Goal: Task Accomplishment & Management: Manage account settings

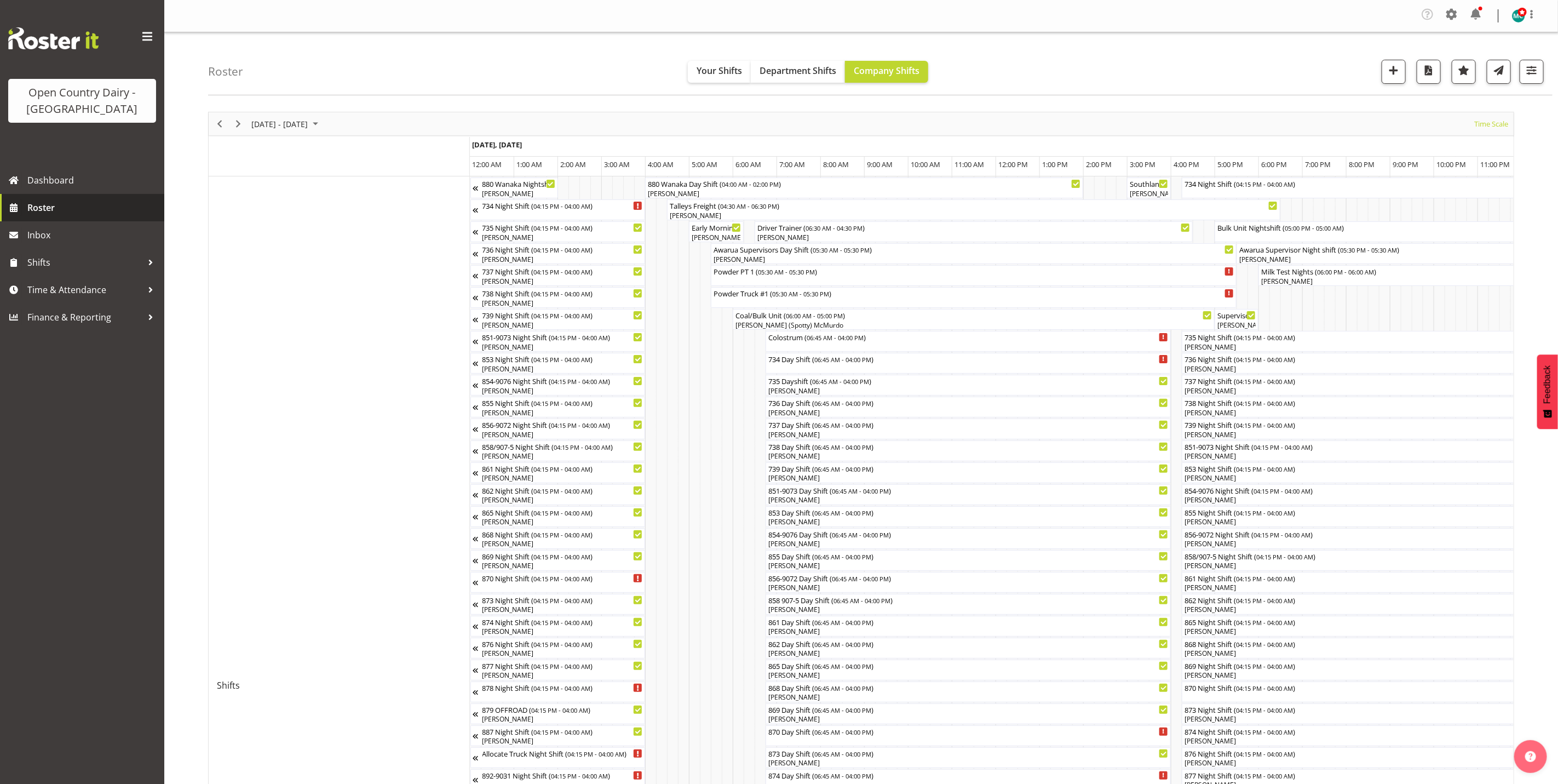
click at [59, 206] on span "Roster" at bounding box center [92, 207] width 131 height 16
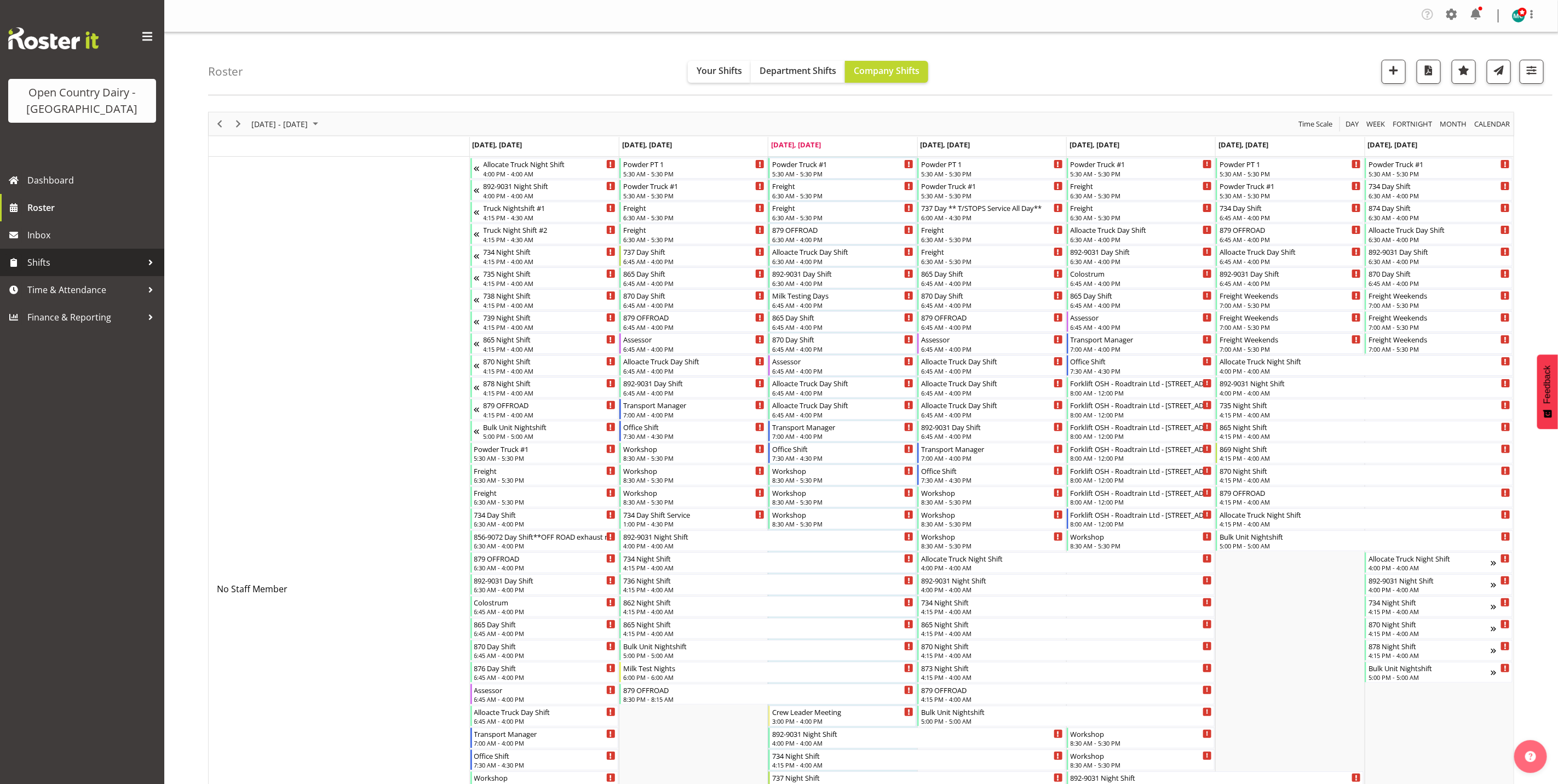
click at [50, 263] on span "Shifts" at bounding box center [85, 262] width 115 height 16
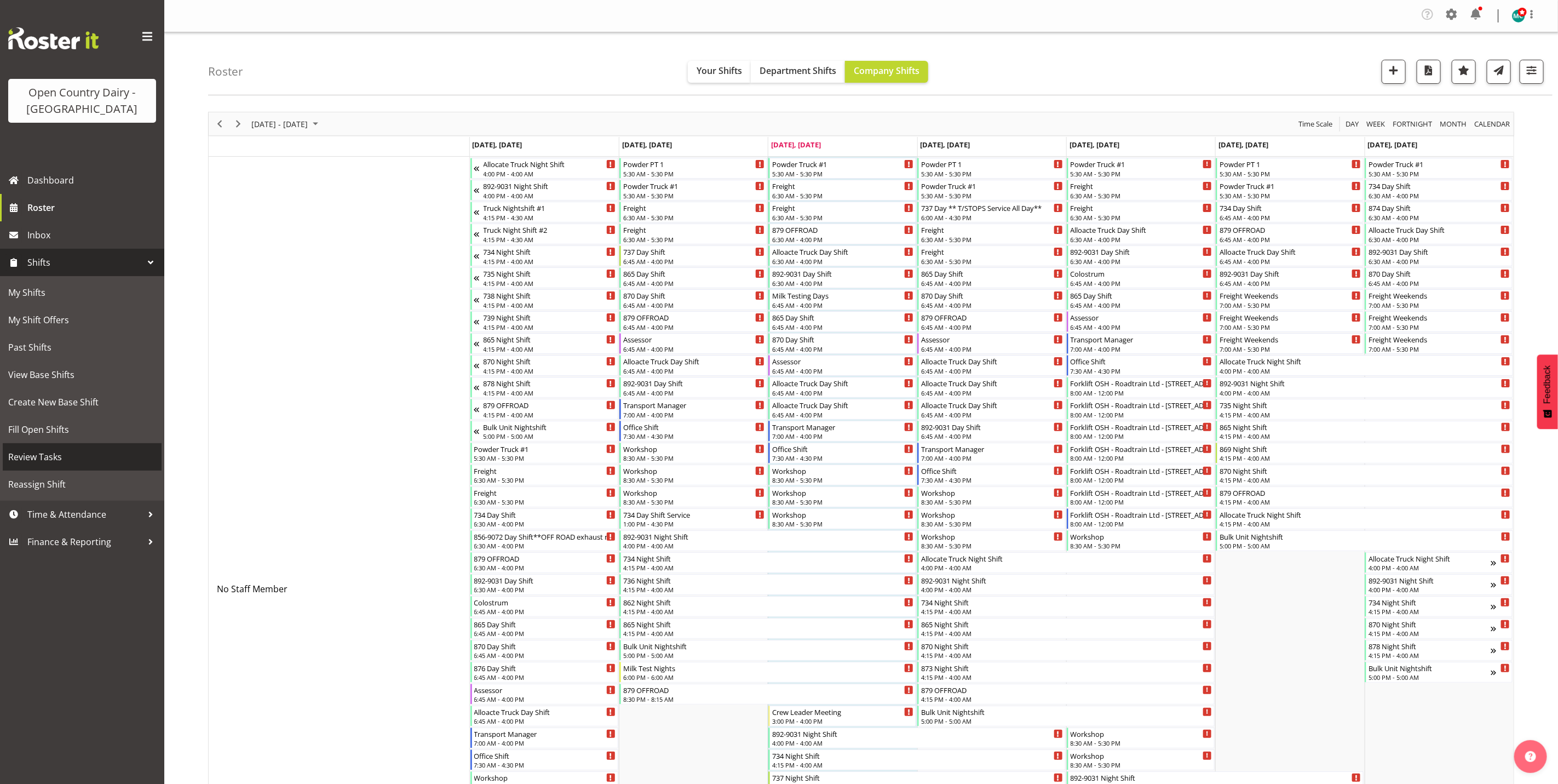
click at [42, 458] on span "Review Tasks" at bounding box center [82, 456] width 148 height 16
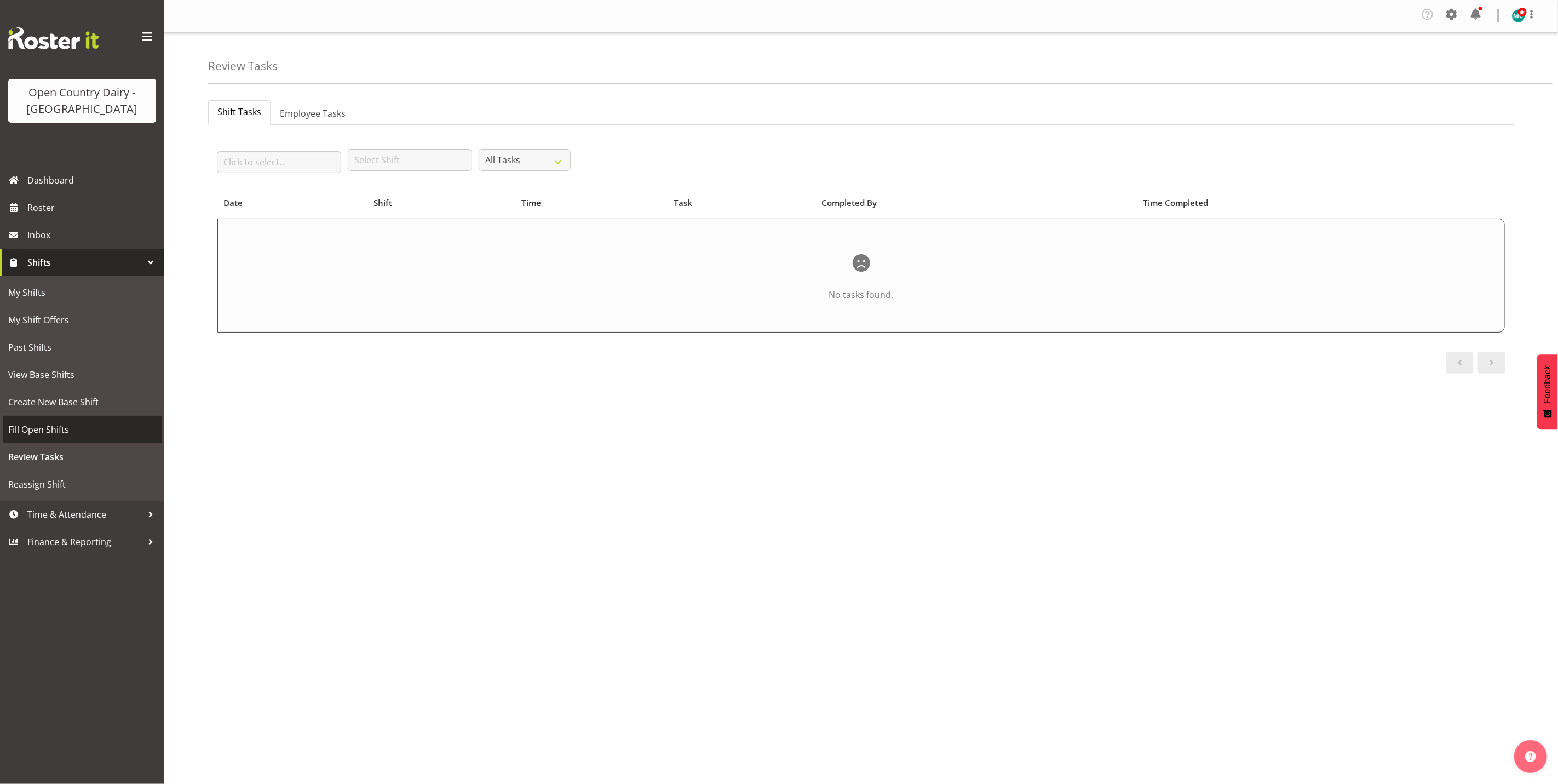
click at [36, 433] on span "Fill Open Shifts" at bounding box center [82, 428] width 148 height 16
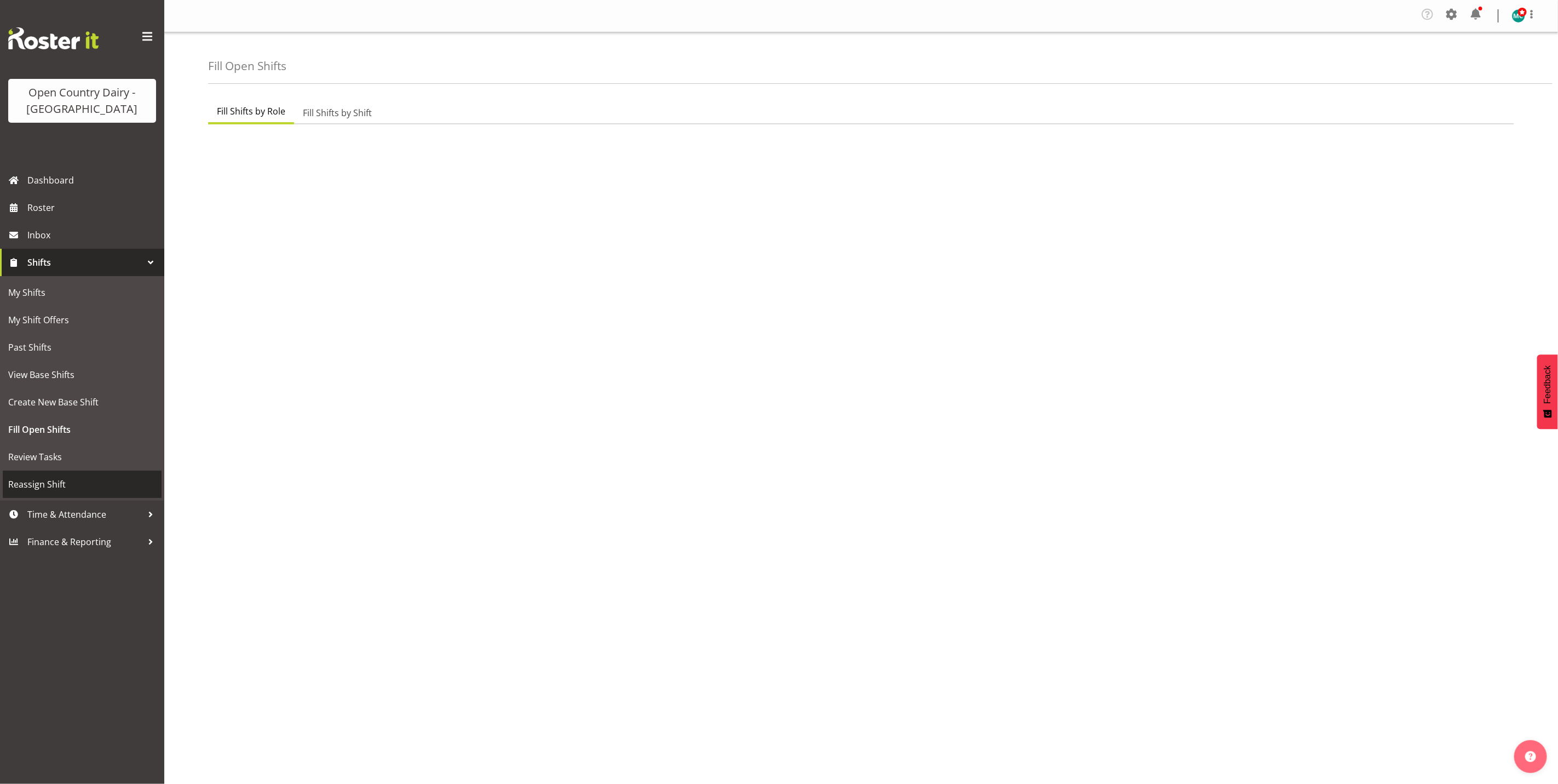
click at [28, 483] on span "Reassign Shift" at bounding box center [82, 483] width 148 height 16
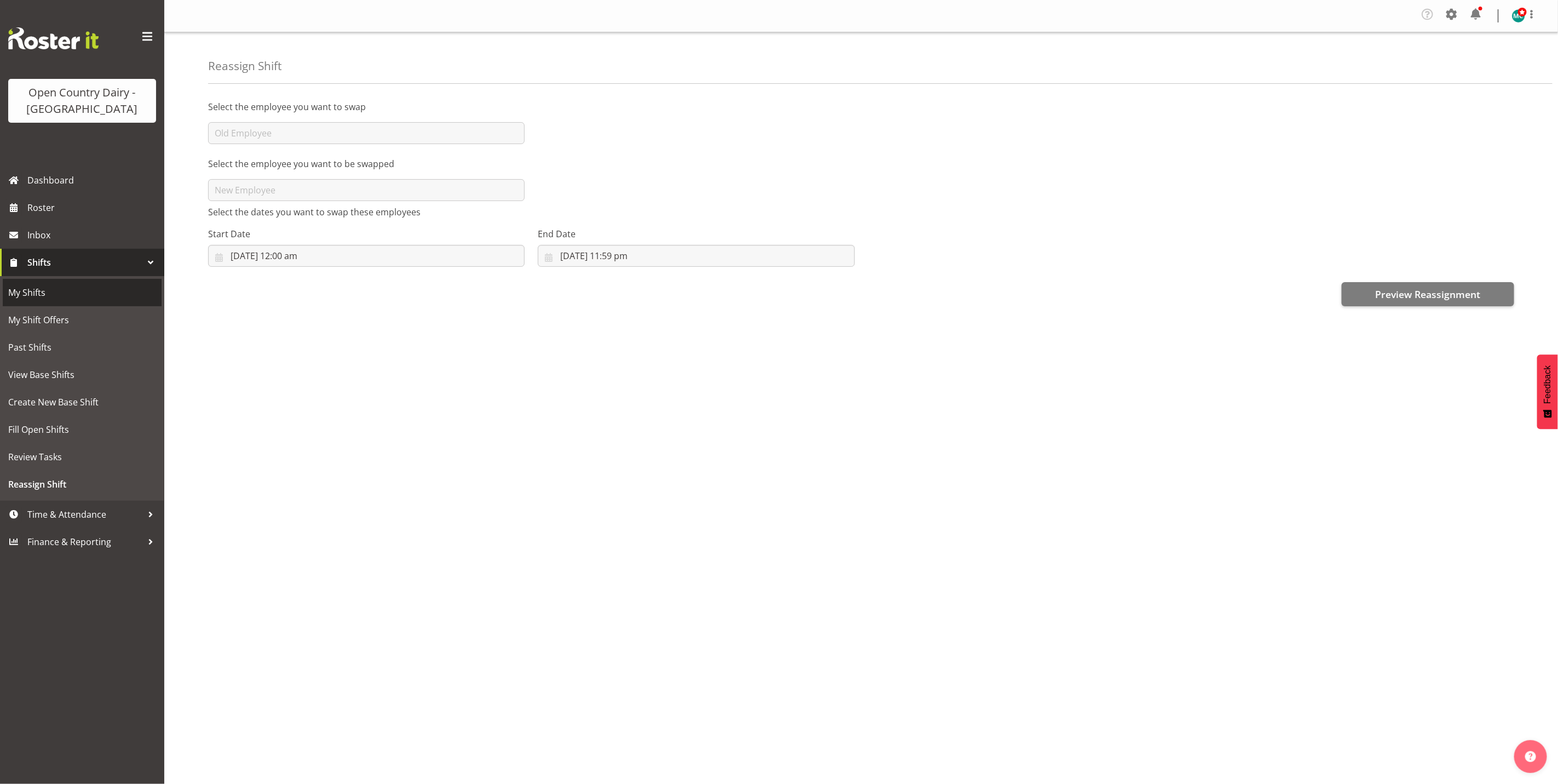
click at [28, 294] on span "My Shifts" at bounding box center [82, 292] width 148 height 16
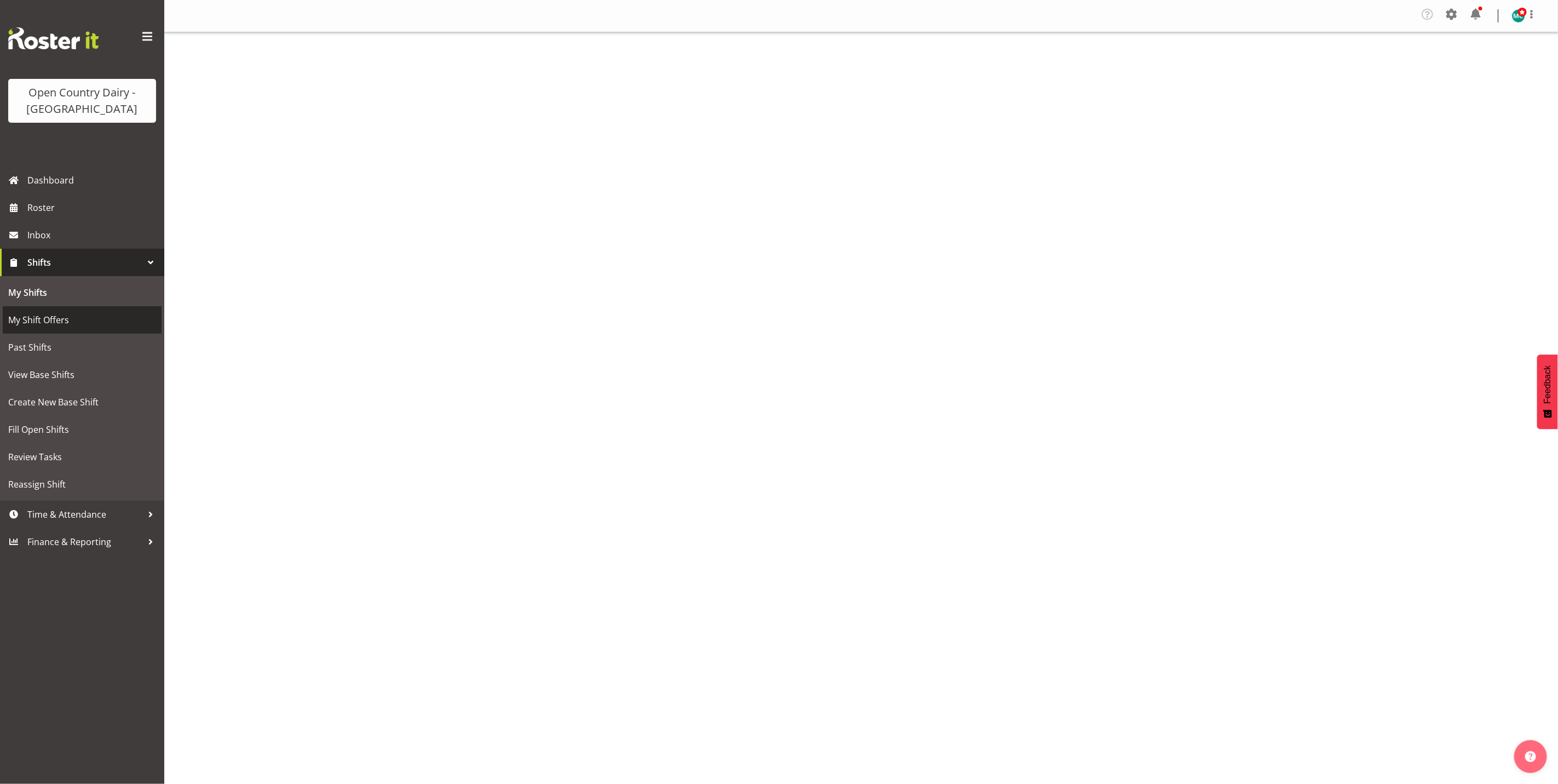
click at [38, 324] on span "My Shift Offers" at bounding box center [82, 319] width 148 height 16
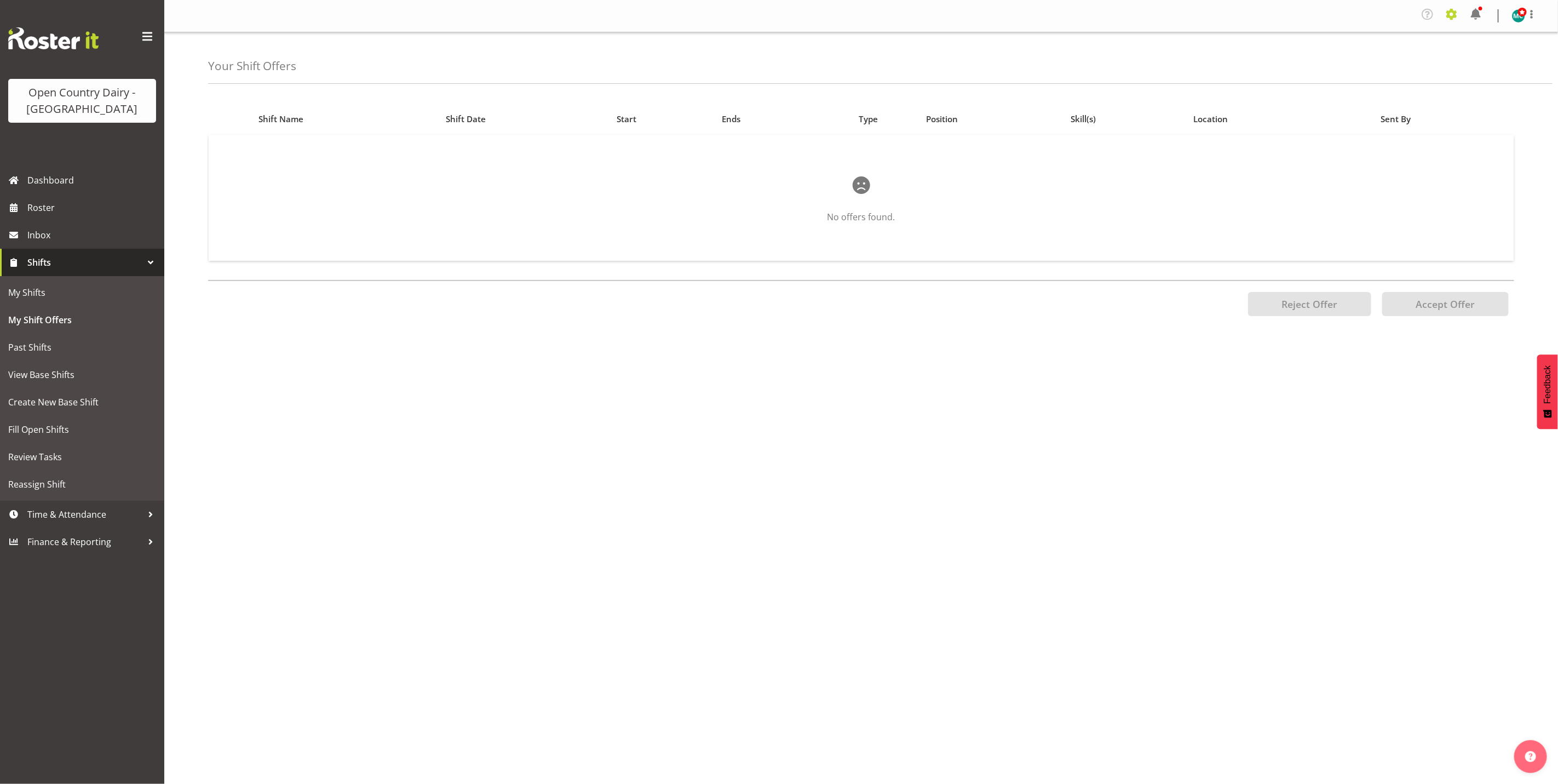
click at [1443, 8] on span at bounding box center [1451, 14] width 18 height 18
click at [1364, 124] on link "Employees" at bounding box center [1384, 121] width 152 height 19
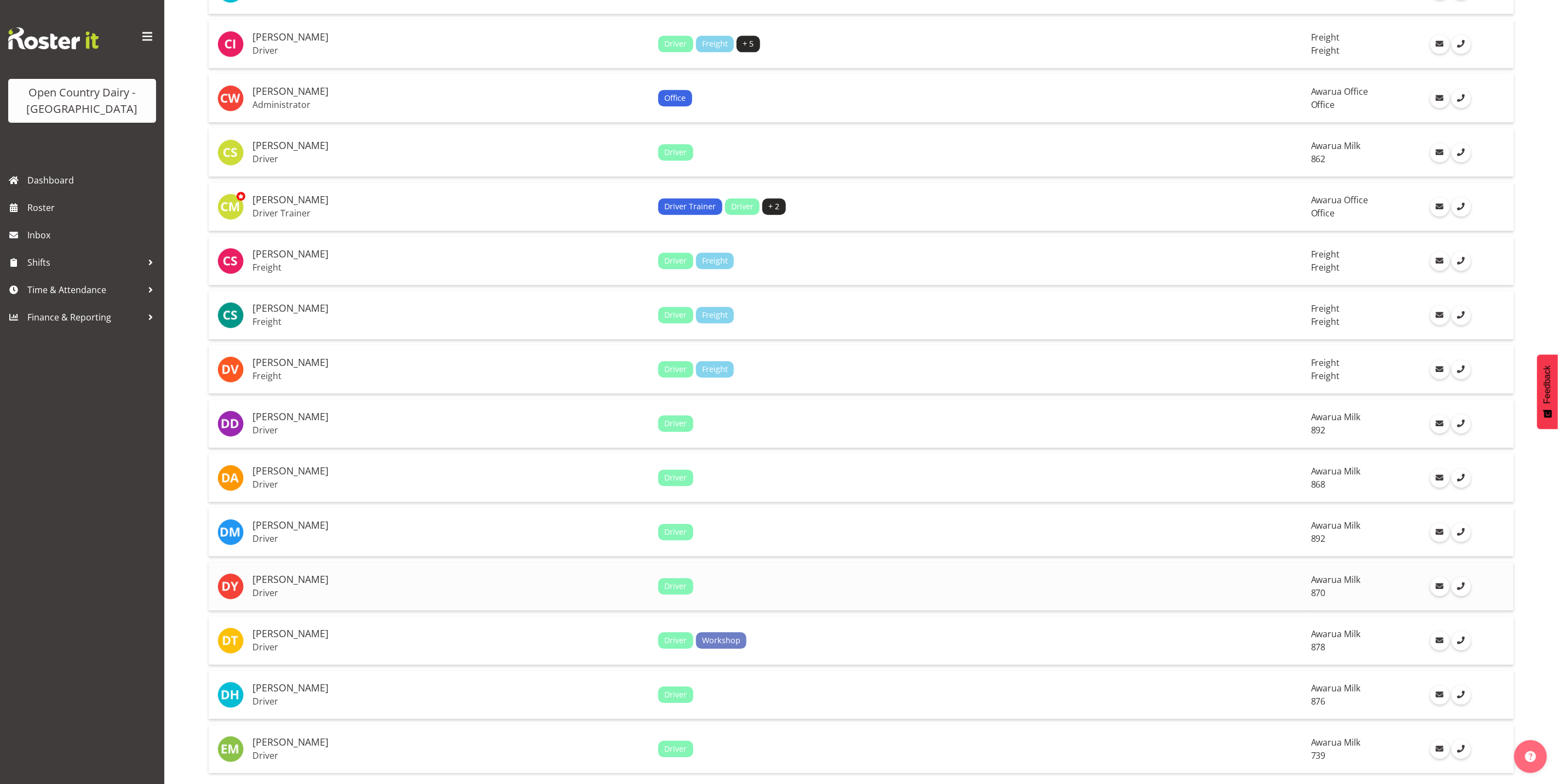
scroll to position [2148, 0]
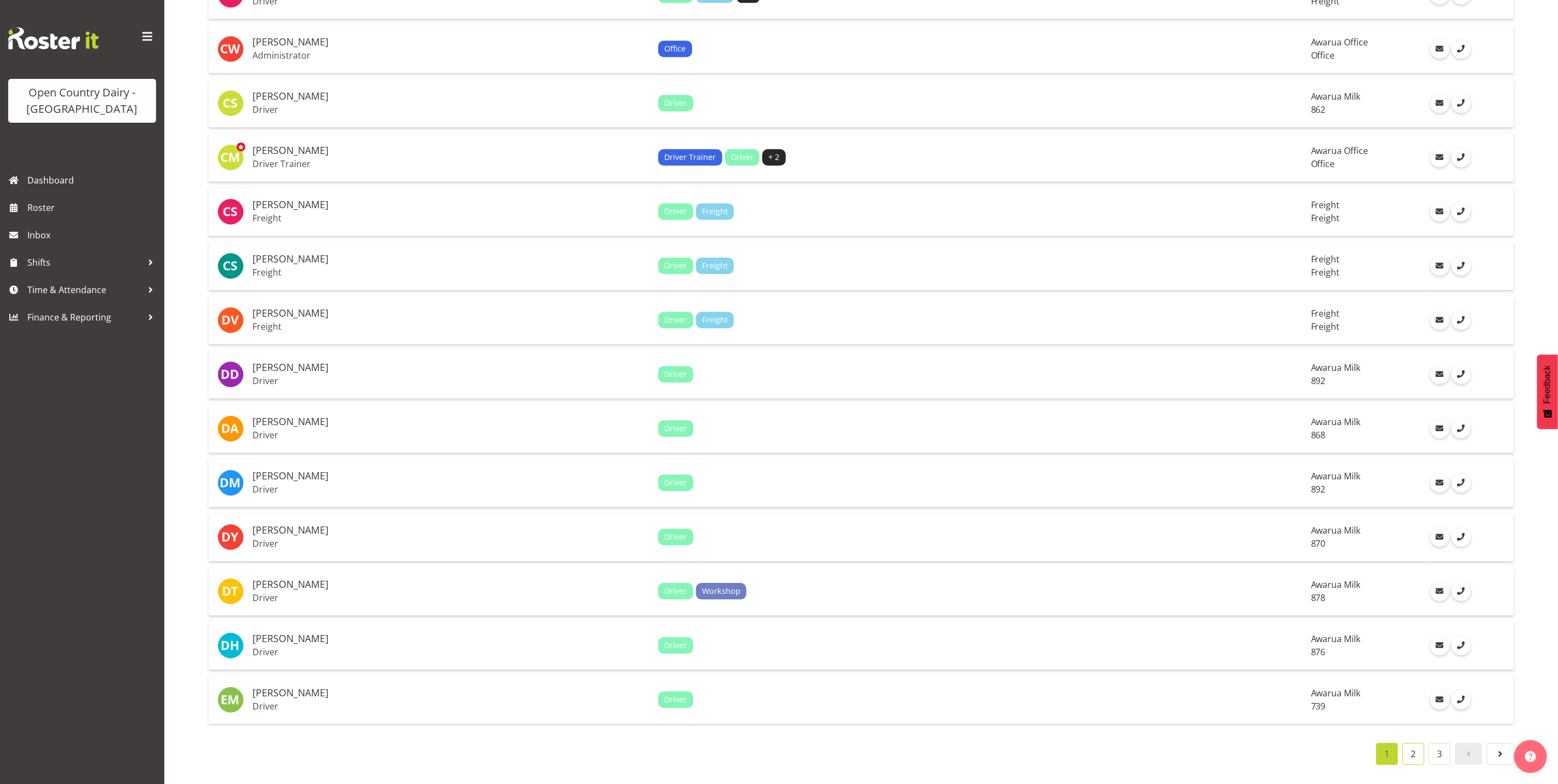
click at [1408, 743] on link "2" at bounding box center [1414, 754] width 22 height 22
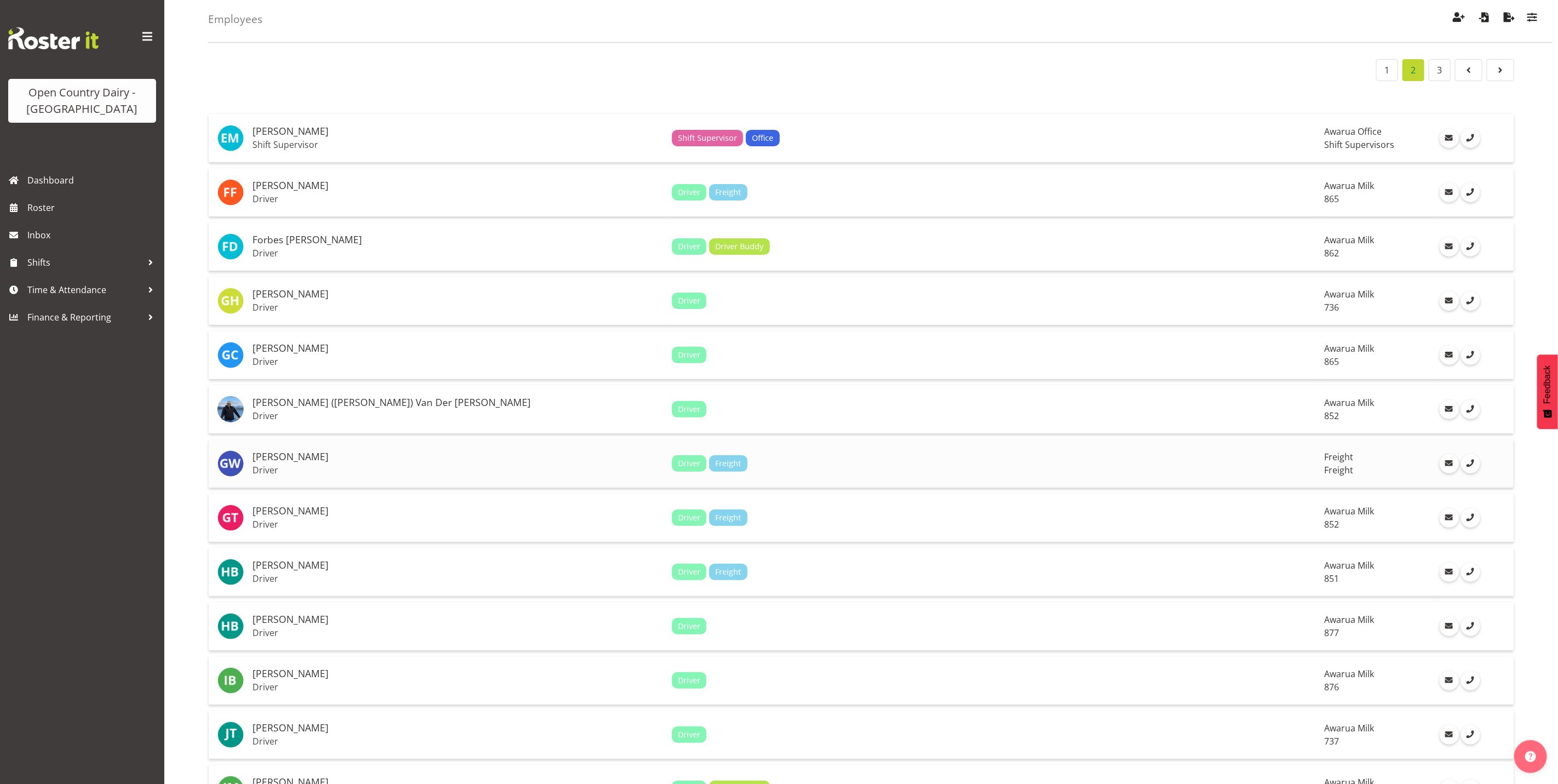
scroll to position [82, 0]
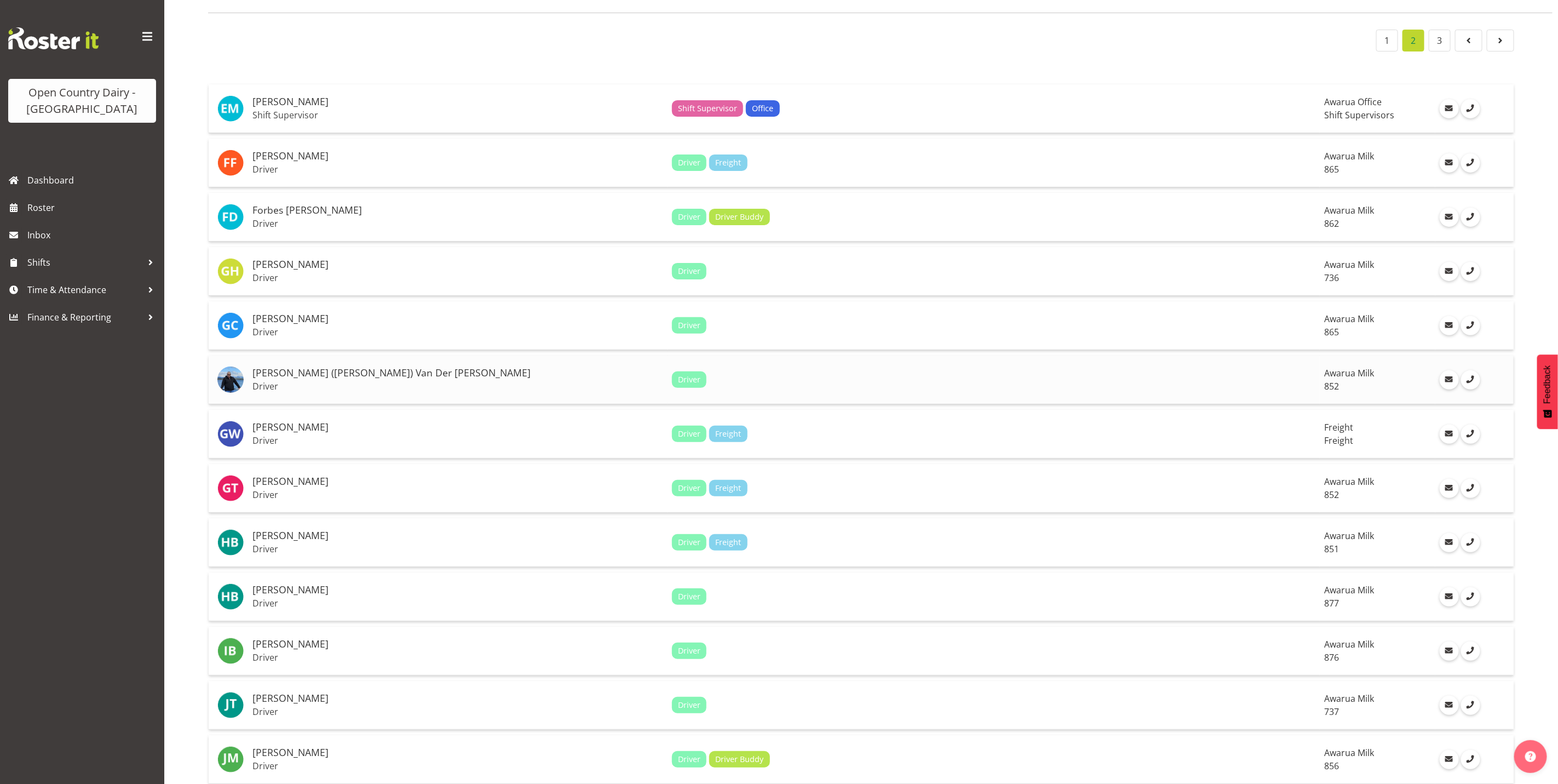
click at [1030, 372] on div "Driver" at bounding box center [994, 379] width 644 height 16
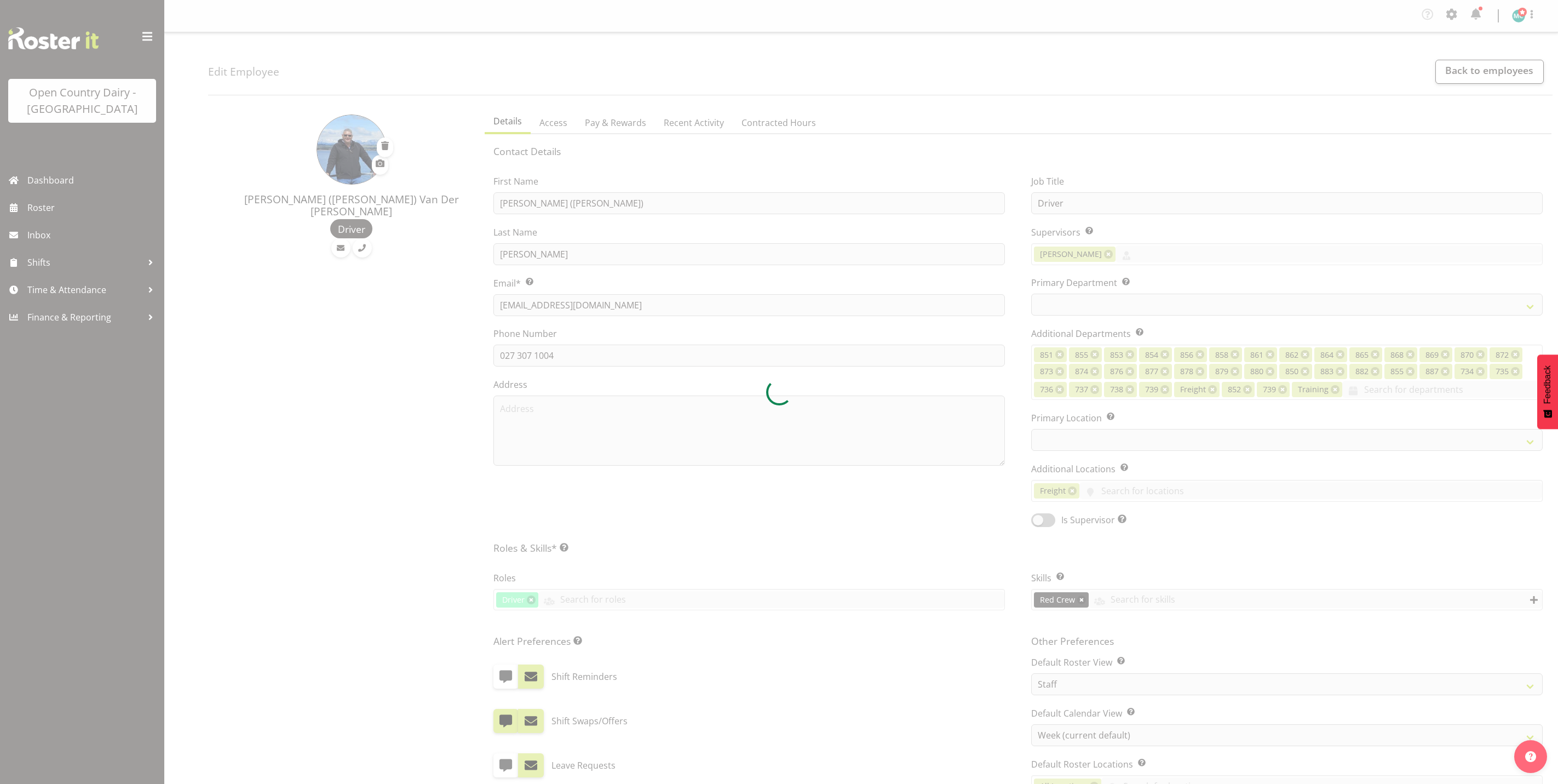
select select "TimelineWeek"
select select
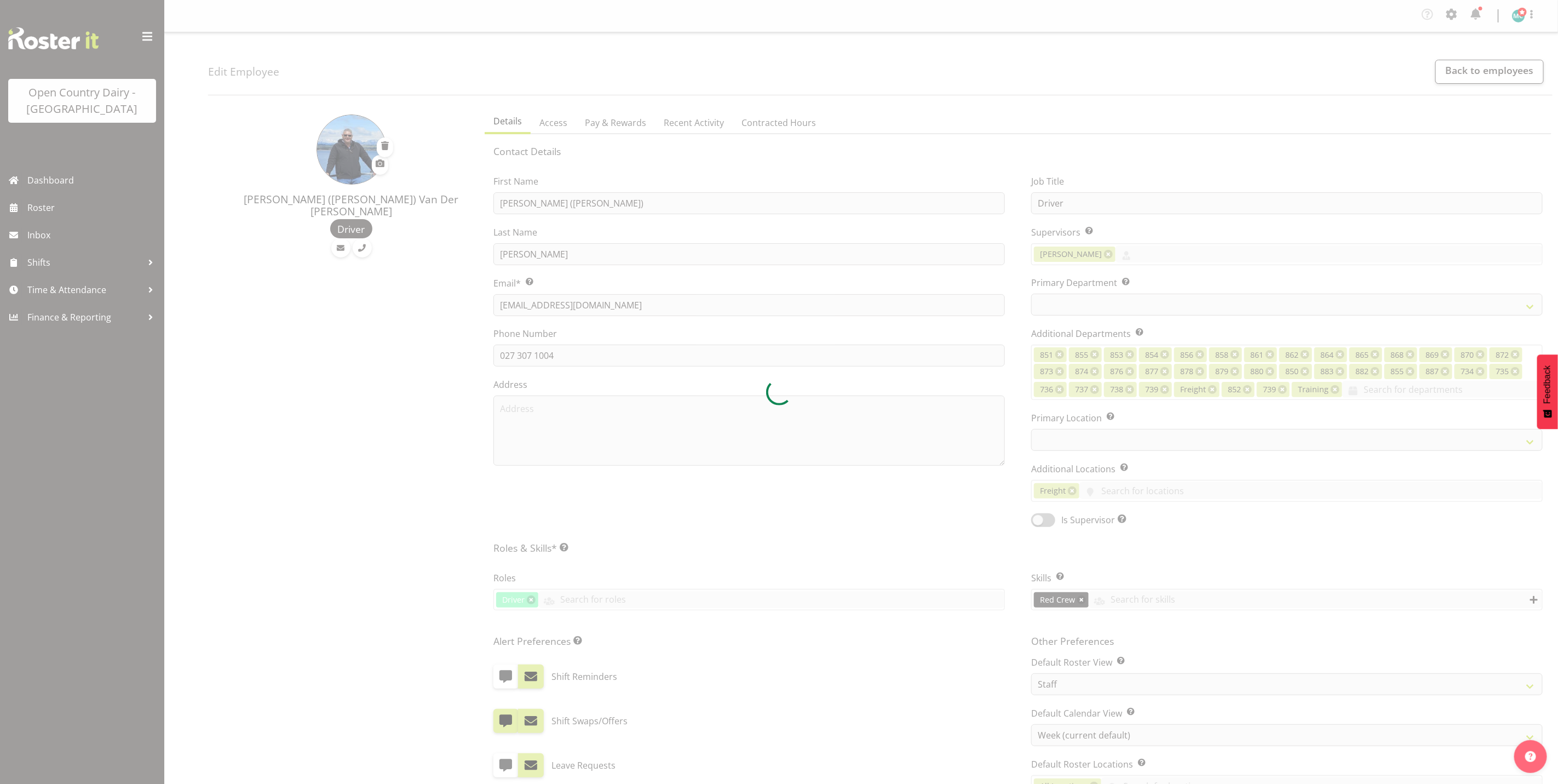
select select "816"
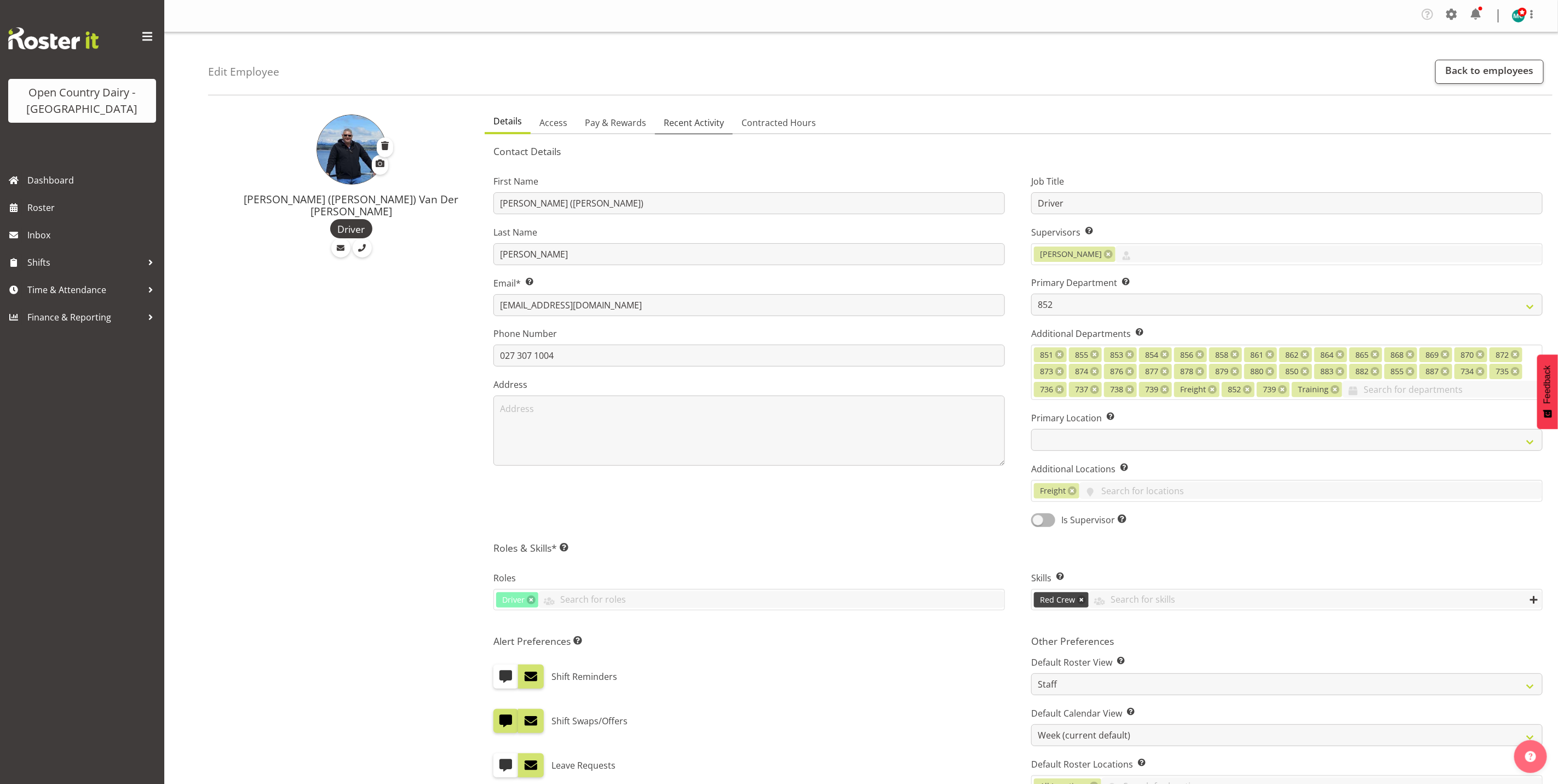
click at [684, 126] on span "Recent Activity" at bounding box center [693, 123] width 60 height 14
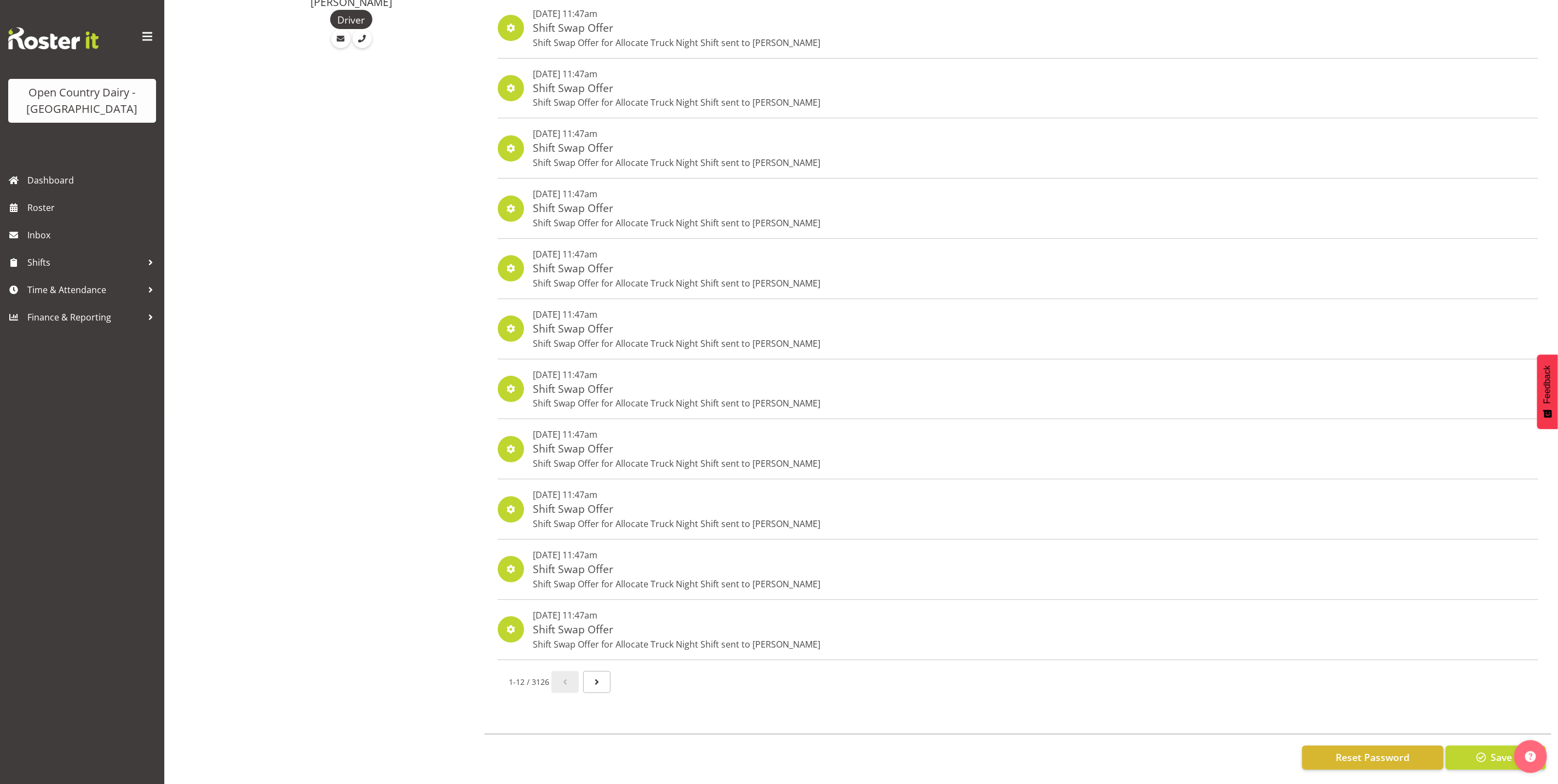
scroll to position [227, 0]
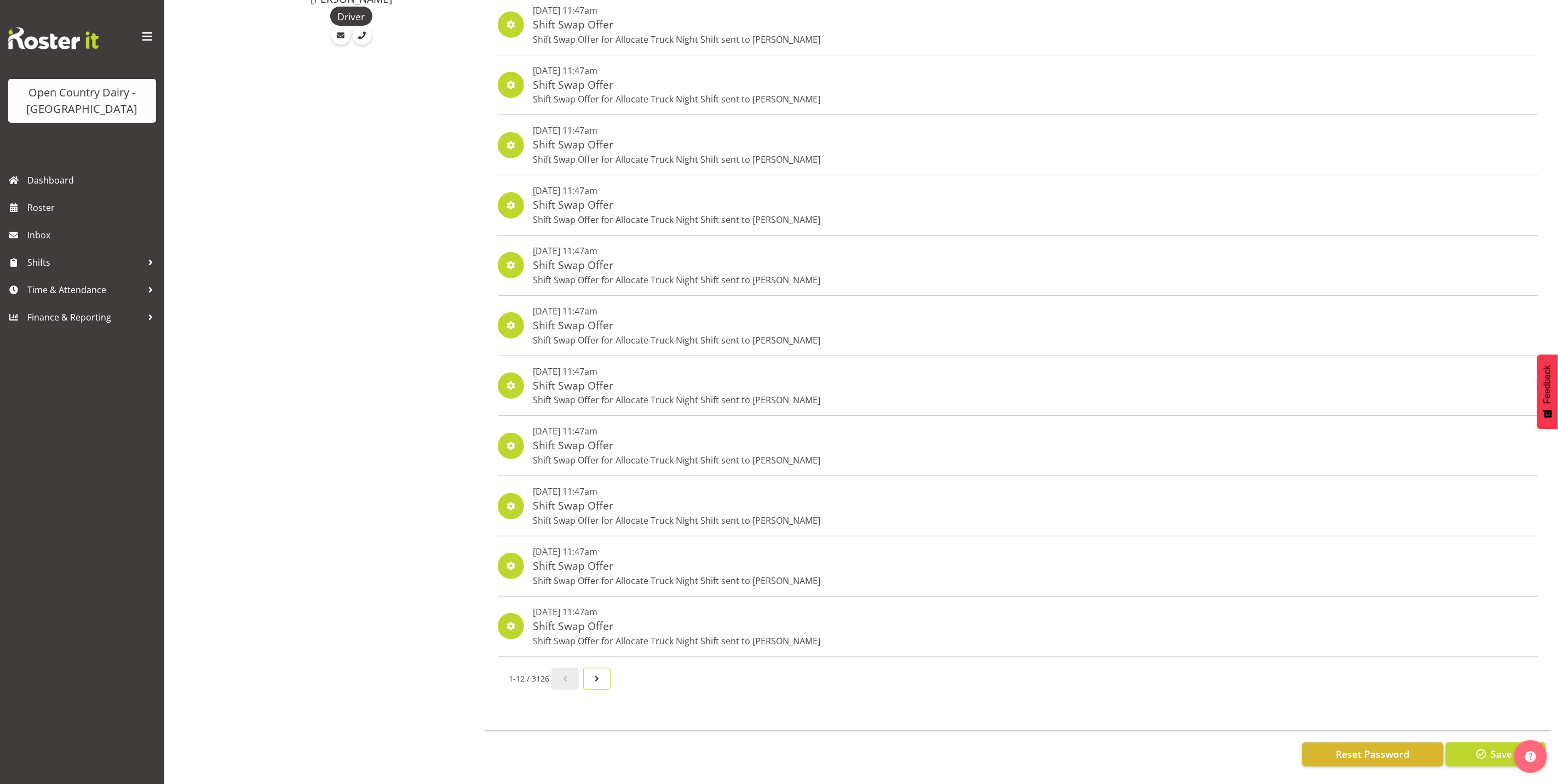
click at [597, 672] on span "Next page" at bounding box center [597, 679] width 14 height 14
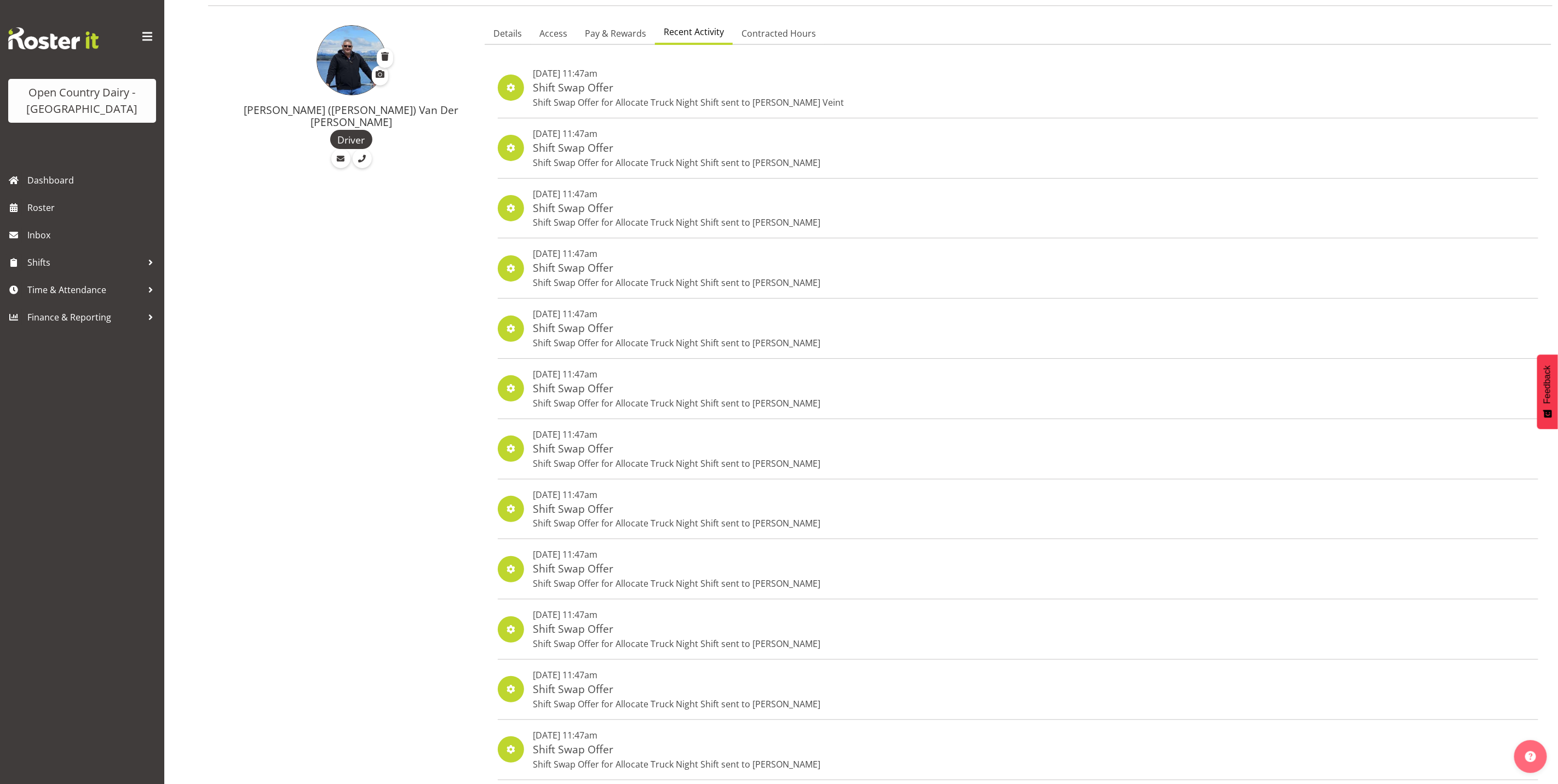
scroll to position [0, 0]
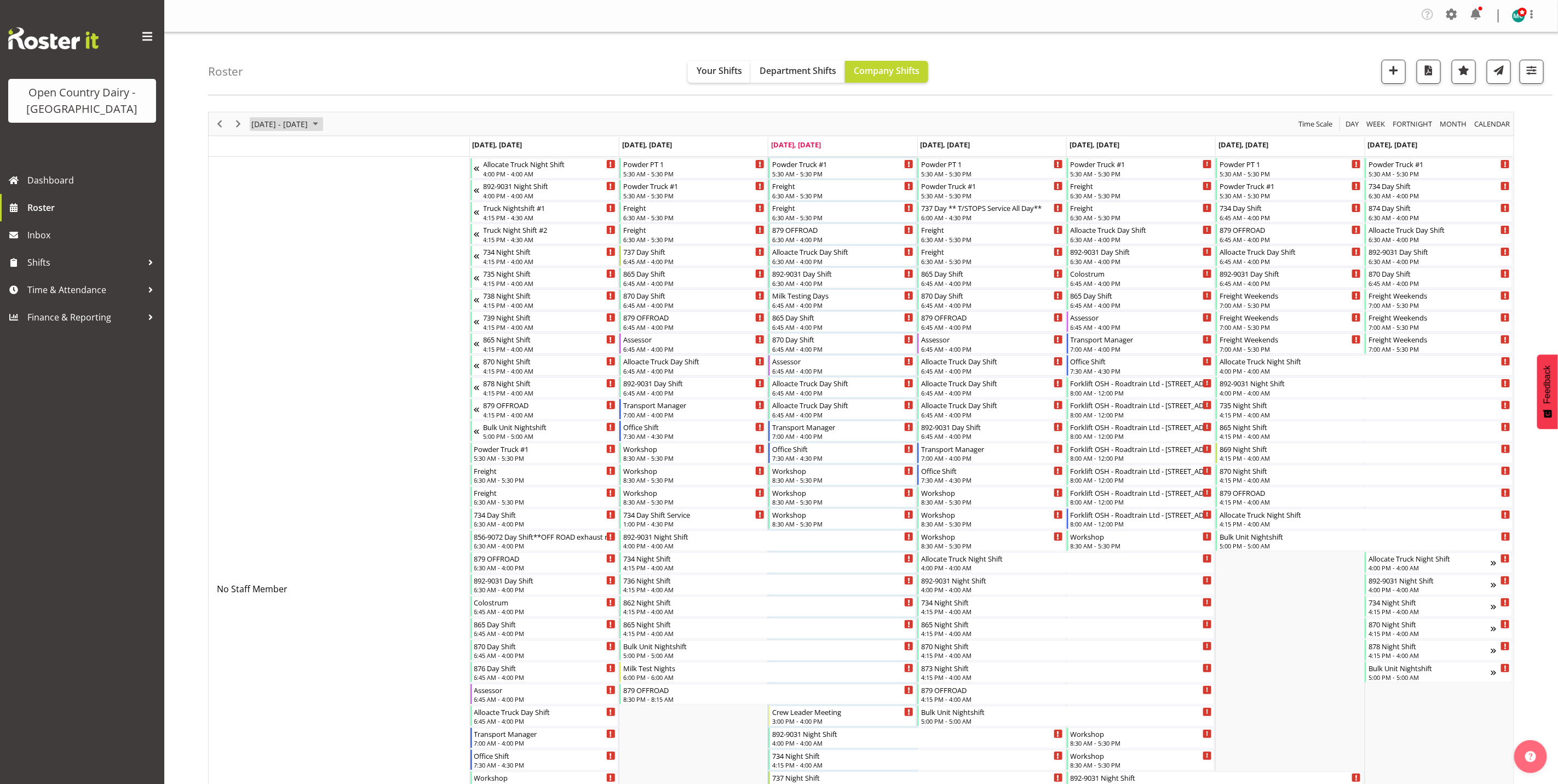
click at [286, 124] on span "September 01 - 07, 2025" at bounding box center [279, 124] width 58 height 14
click at [367, 150] on span "next month" at bounding box center [367, 151] width 19 height 19
click at [332, 267] on span "31" at bounding box center [333, 262] width 16 height 16
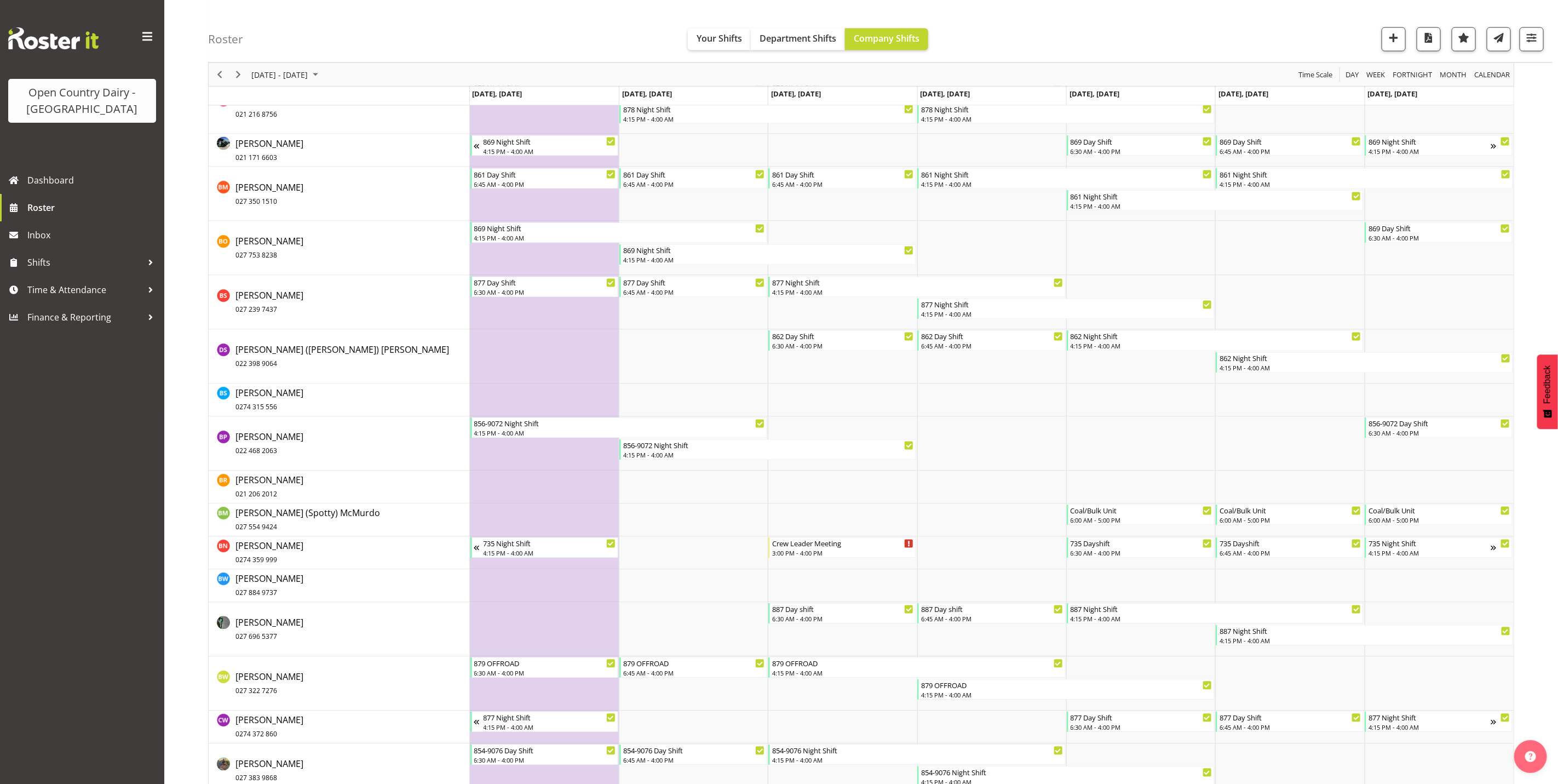
scroll to position [1314, 0]
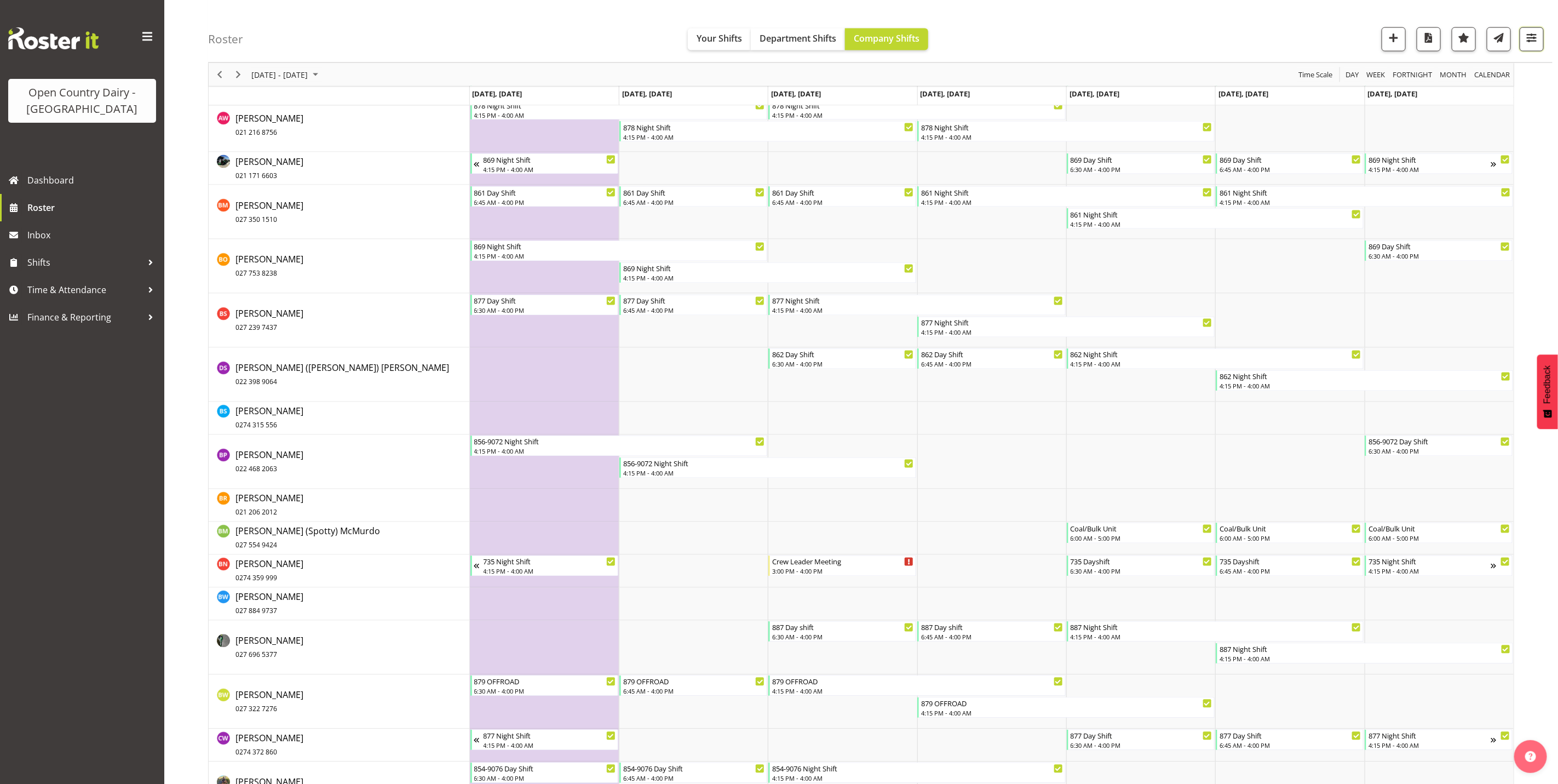
click at [1536, 36] on span "button" at bounding box center [1532, 37] width 14 height 14
click at [1443, 240] on select "Staff Role Shift - Horizontal Shift - Vertical Staff - Location" at bounding box center [1462, 240] width 145 height 22
select select "shiftH"
click at [1390, 251] on select "Staff Role Shift - Horizontal Shift - Vertical Staff - Location" at bounding box center [1462, 240] width 145 height 22
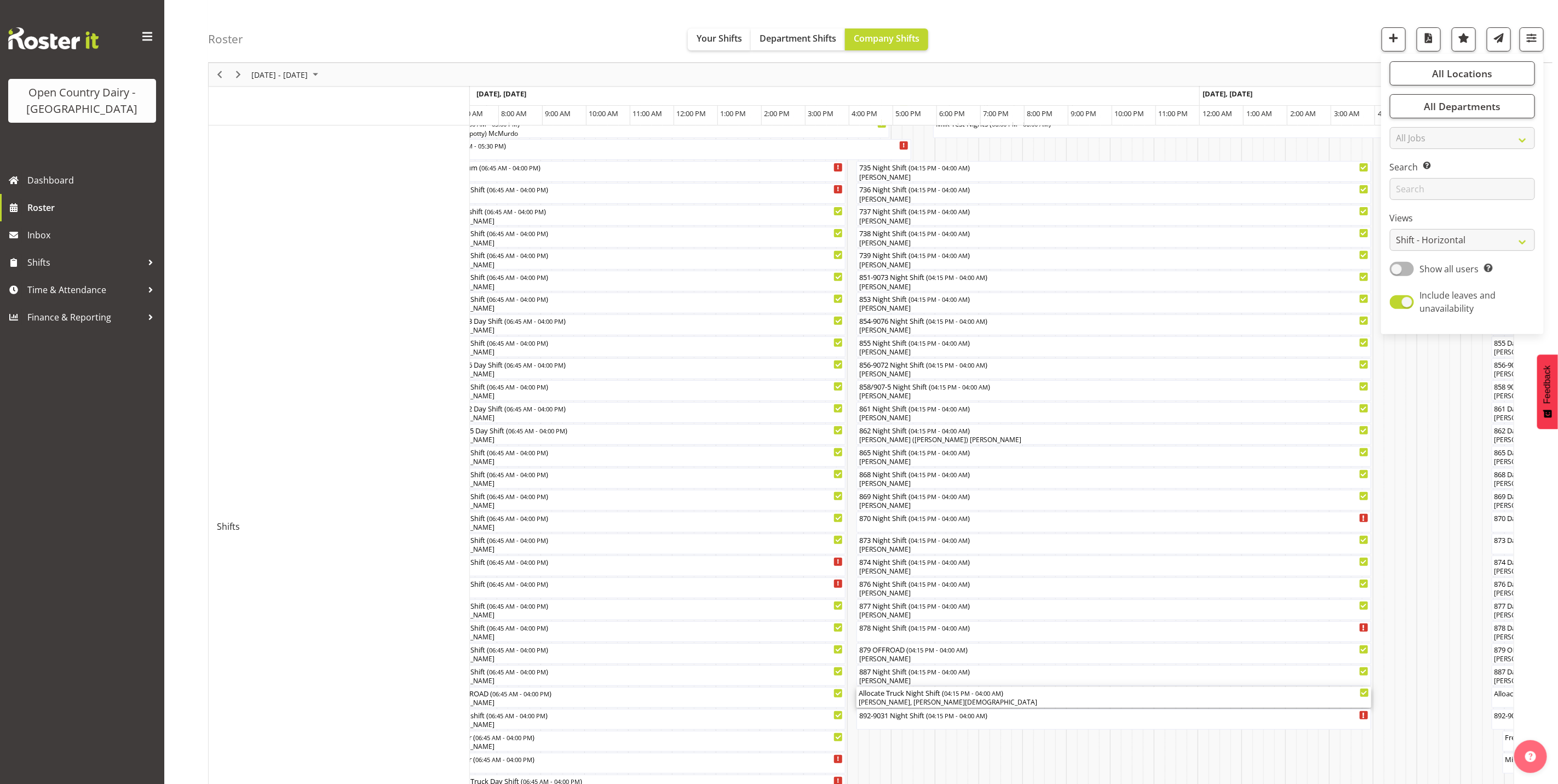
click at [878, 702] on div "Vishal Vadadoriya, Shiva Kumaran" at bounding box center [1113, 702] width 511 height 10
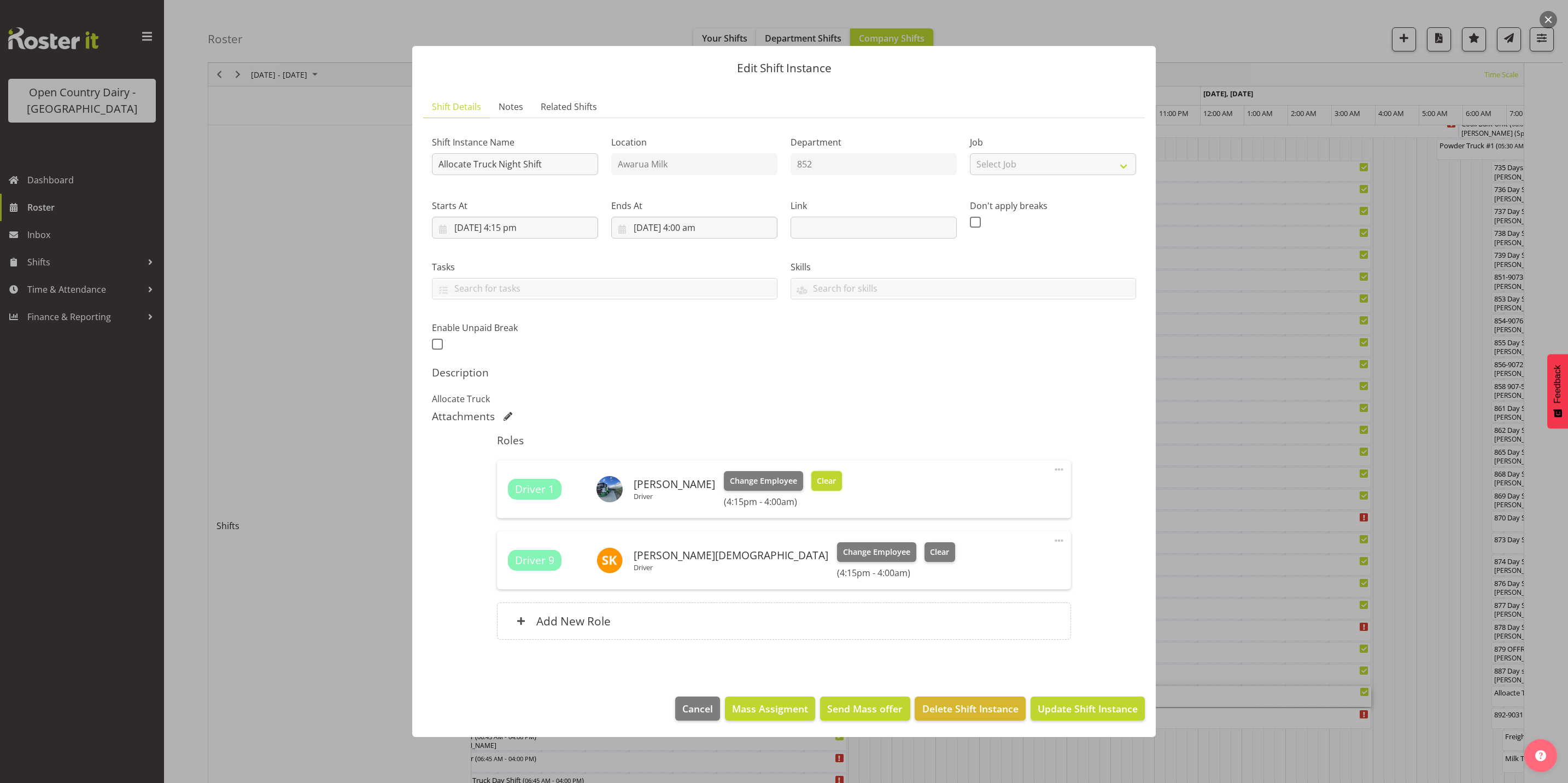
click at [832, 483] on span "Clear" at bounding box center [826, 480] width 19 height 12
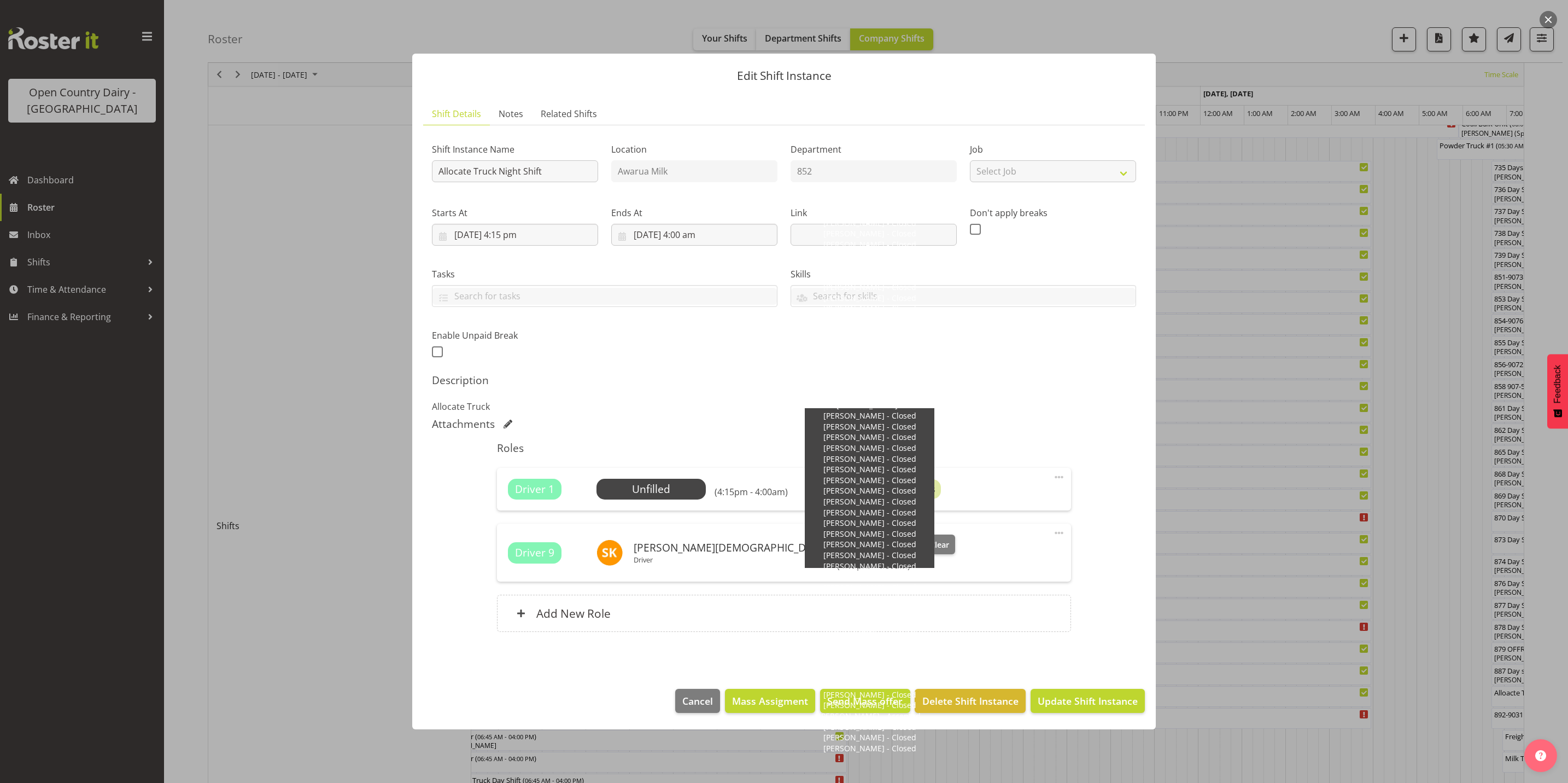
click at [933, 490] on div "Offers sent to 51 employees" at bounding box center [878, 489] width 124 height 19
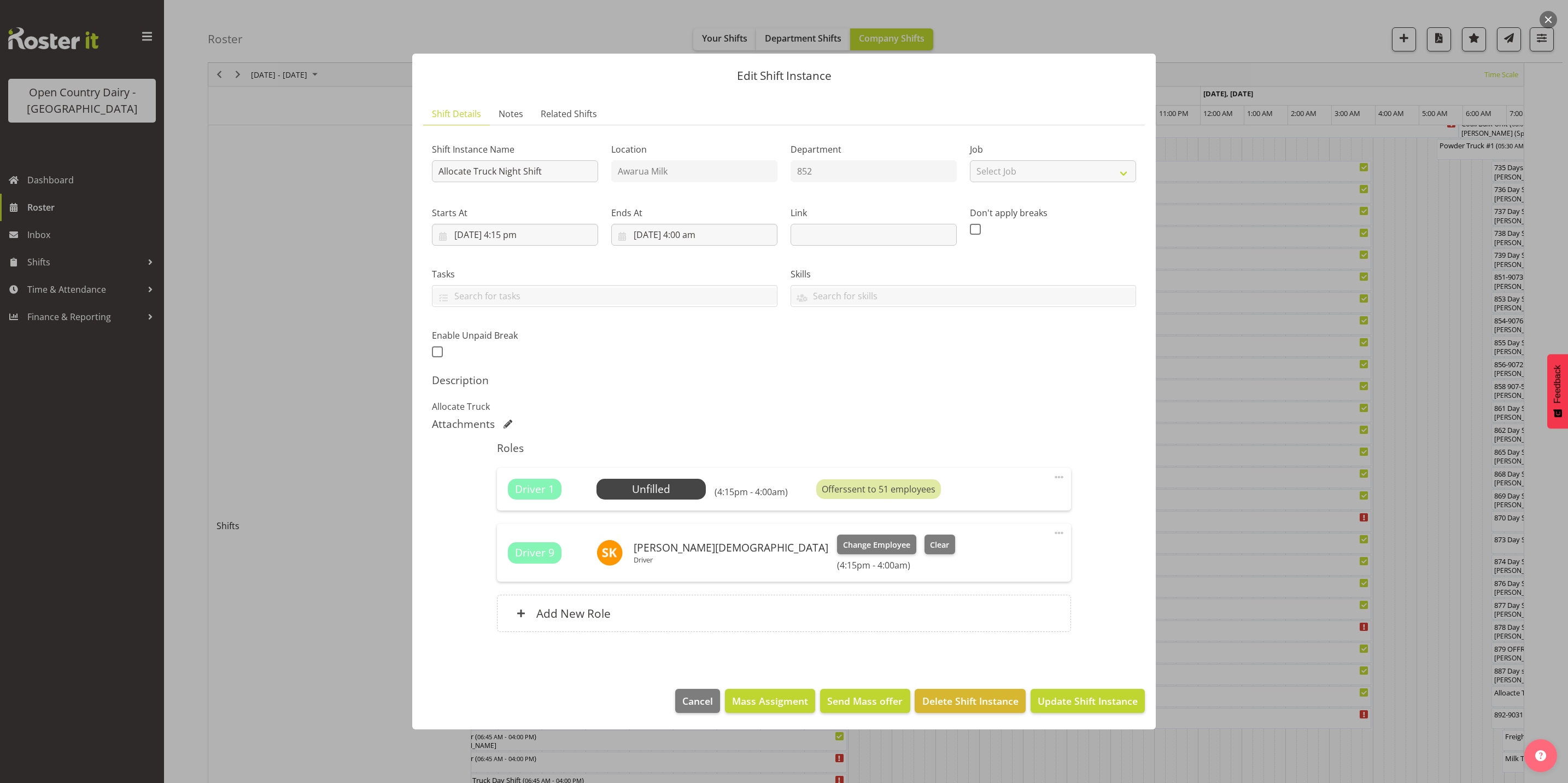
click at [1062, 481] on span at bounding box center [1059, 477] width 14 height 14
click at [986, 526] on link "Cover Role" at bounding box center [1013, 523] width 105 height 19
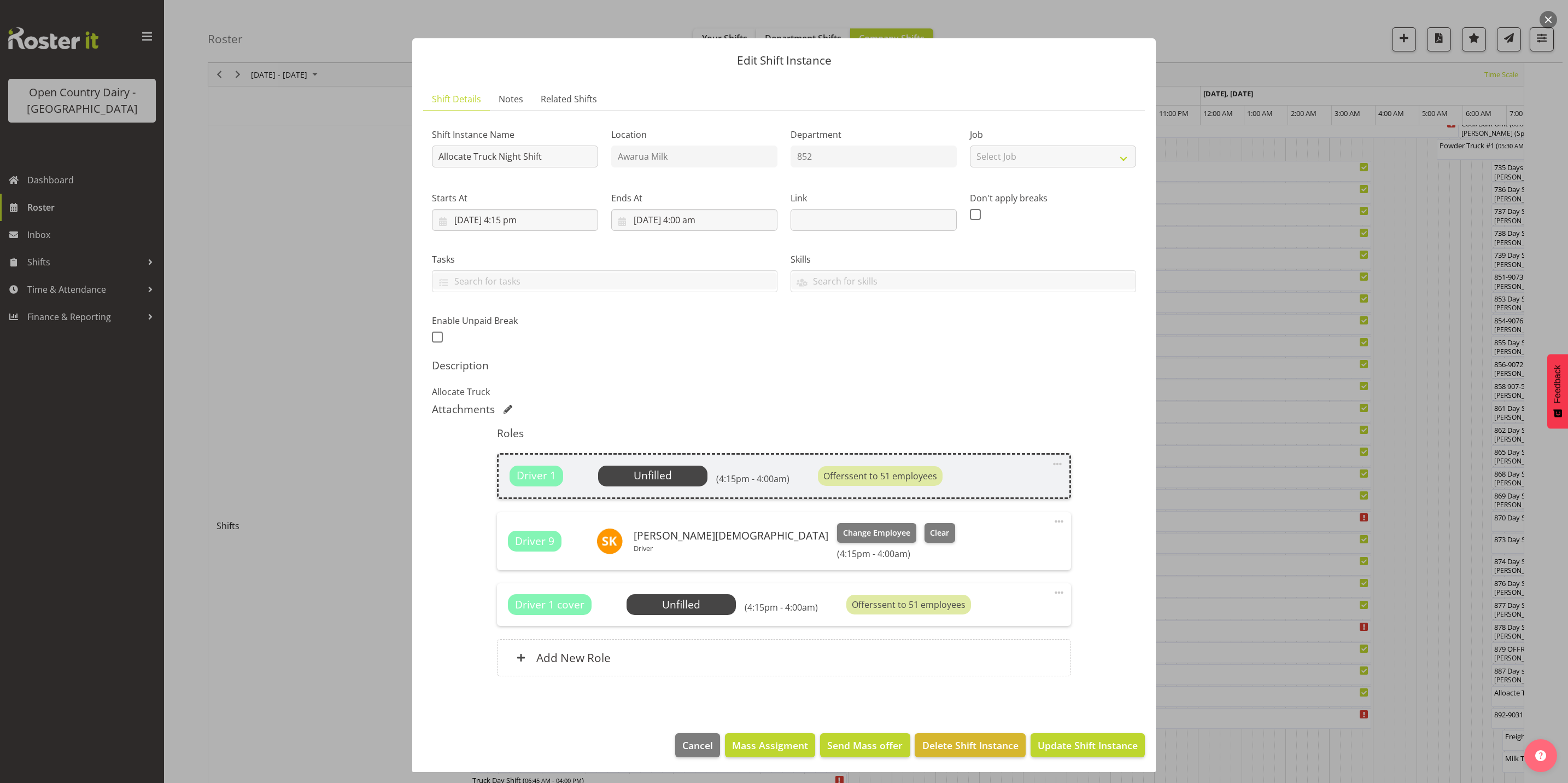
click at [1051, 462] on span at bounding box center [1057, 464] width 14 height 14
click at [975, 528] on link "Delete" at bounding box center [1012, 528] width 105 height 19
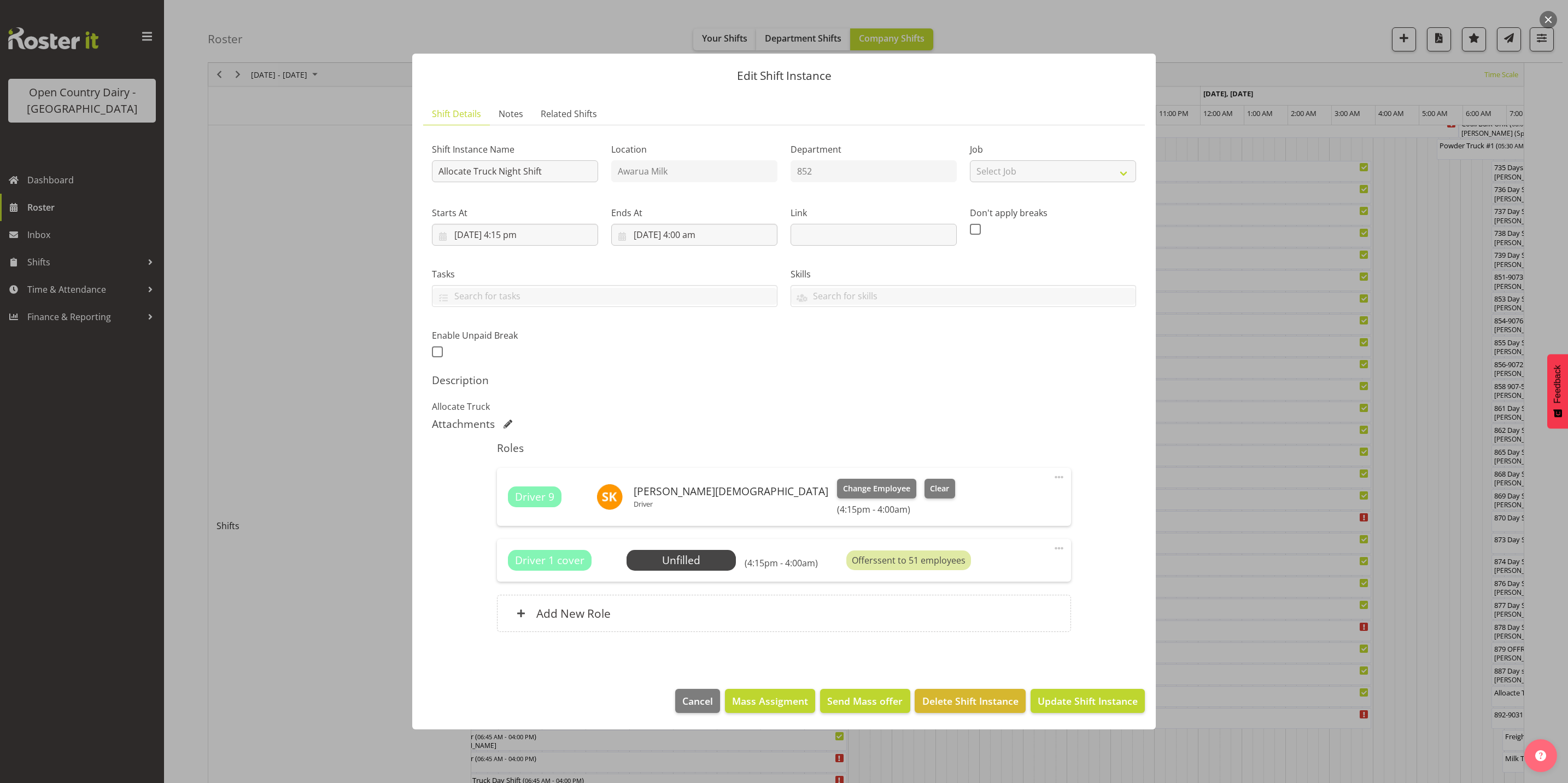
click at [1058, 548] on span at bounding box center [1059, 548] width 14 height 14
click at [991, 612] on link "Delete" at bounding box center [1013, 613] width 105 height 19
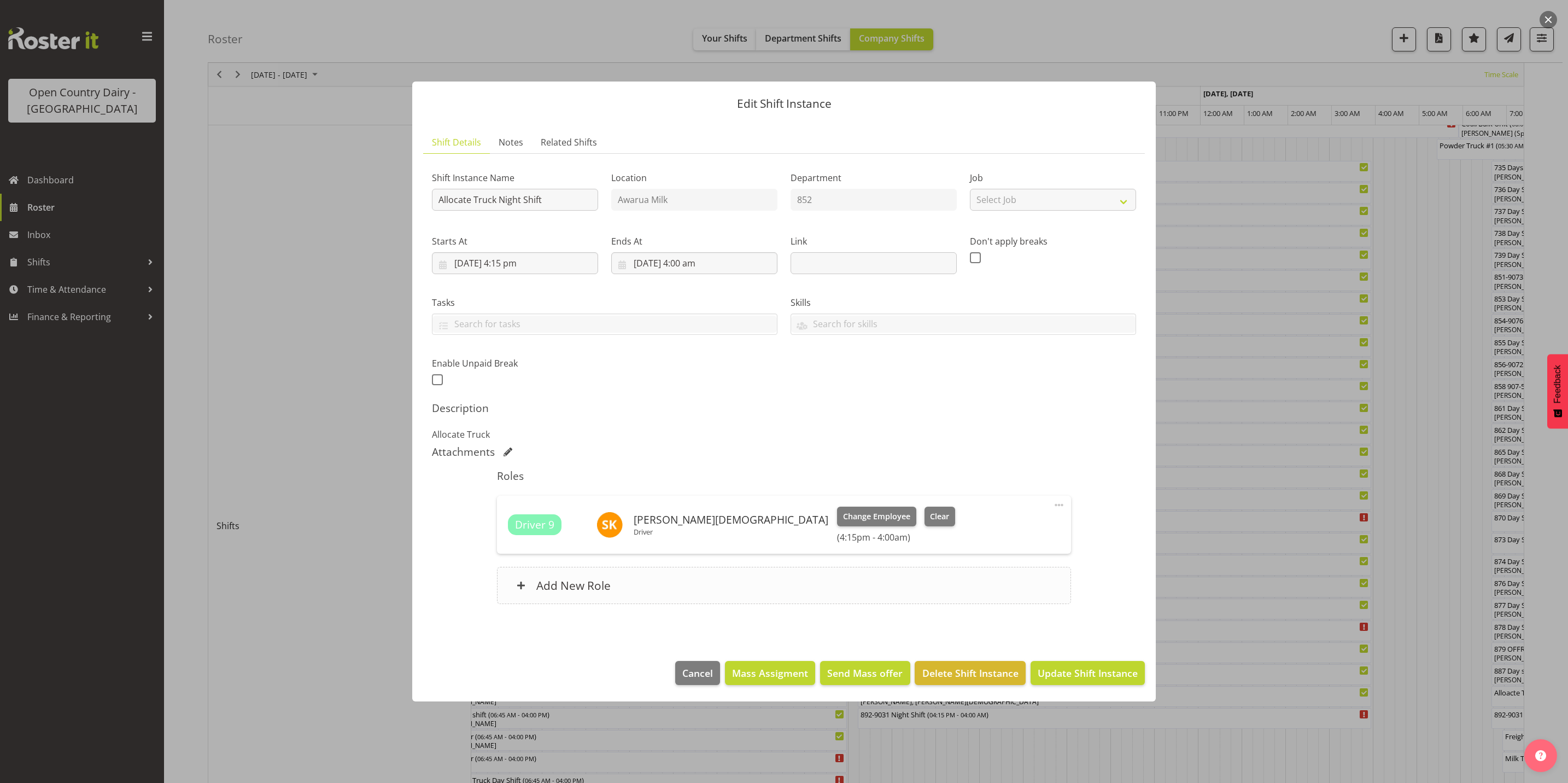
click at [580, 591] on h6 "Add New Role" at bounding box center [574, 585] width 74 height 14
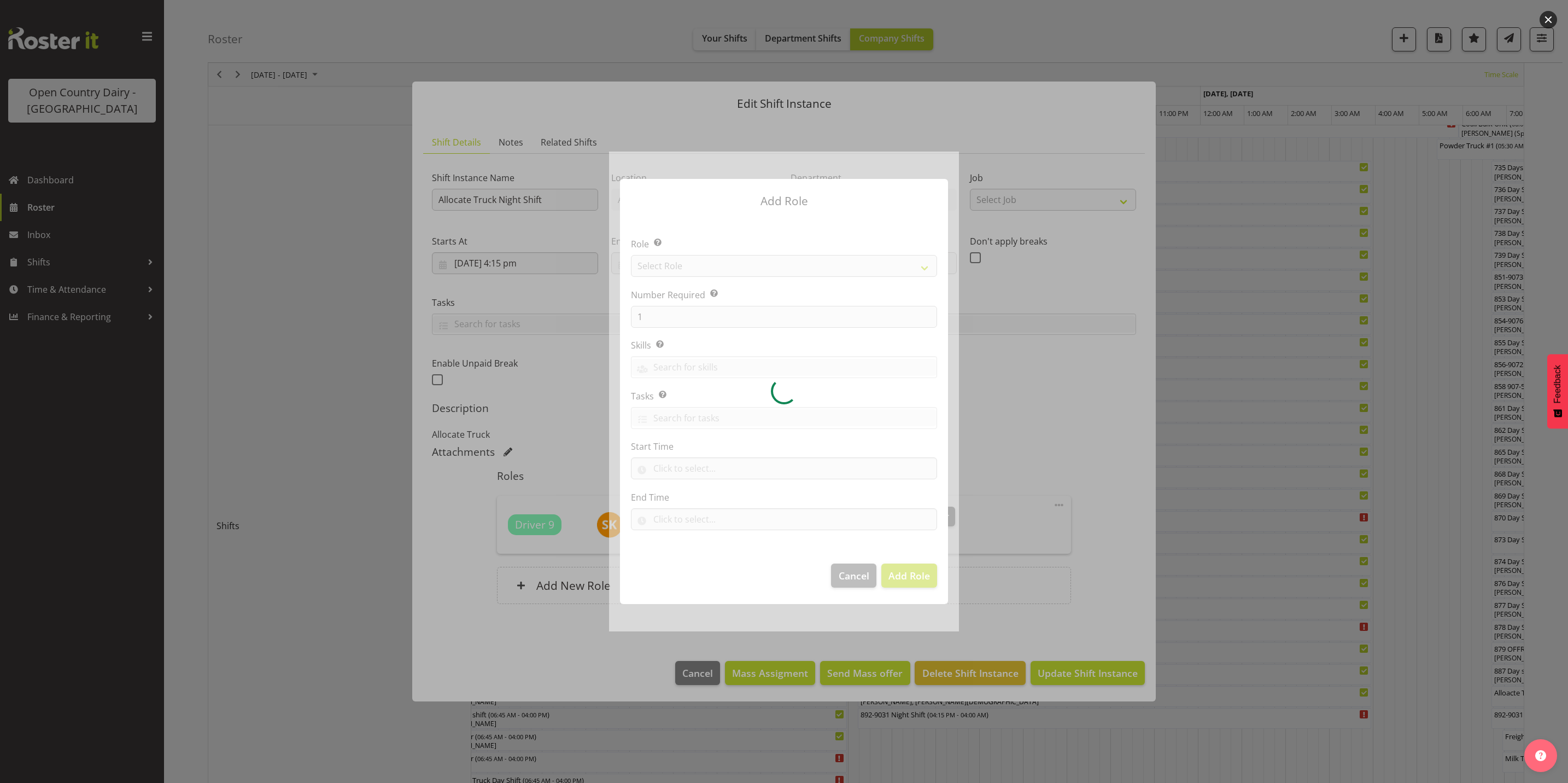
click at [675, 268] on div at bounding box center [784, 391] width 350 height 479
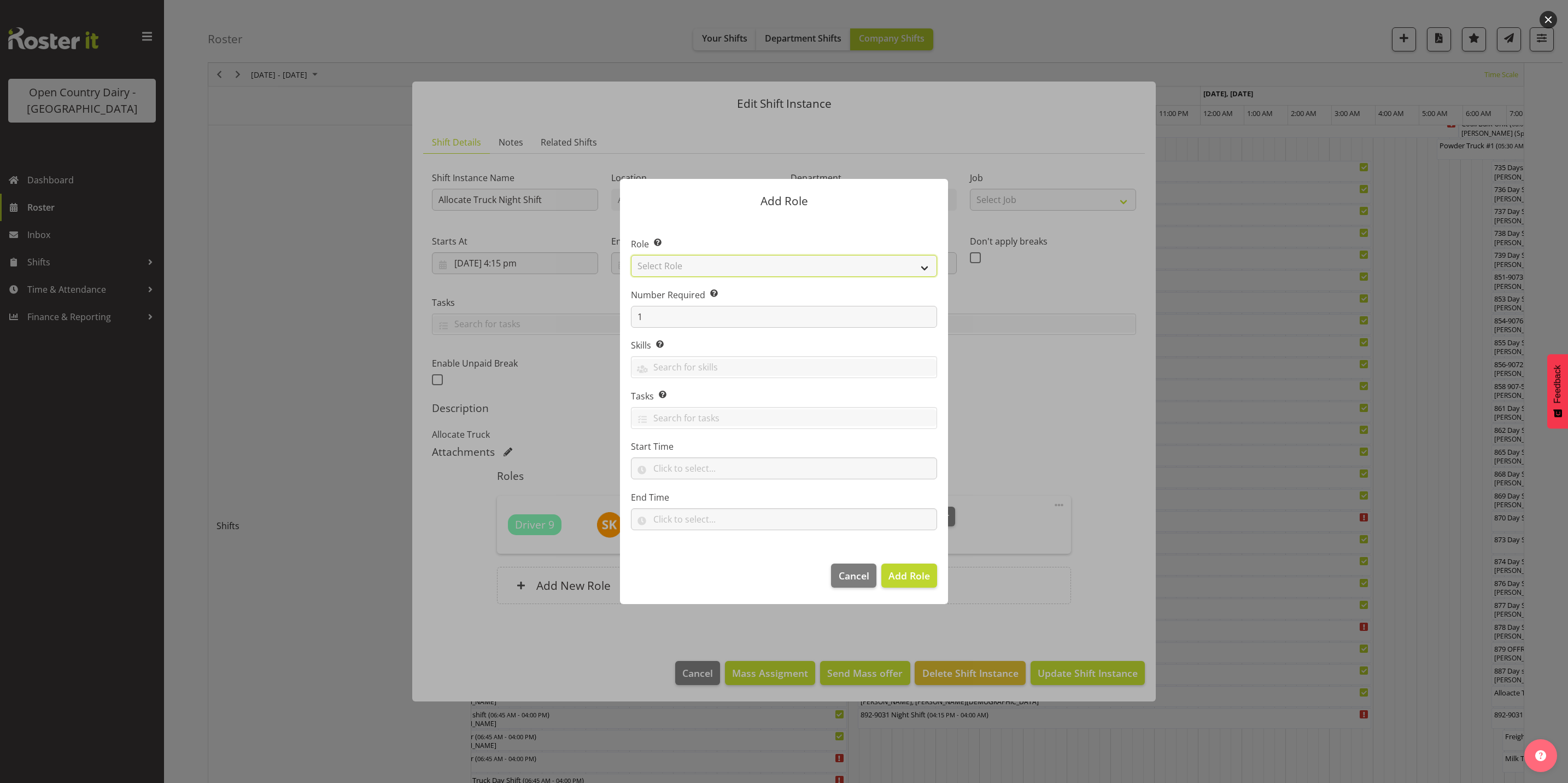
click at [693, 266] on select "Select Role Crew Leader Driver Driver Assessor Dayshift Driver Assessor Nightsh…" at bounding box center [784, 266] width 306 height 22
select select "1154"
click at [631, 255] on select "Select Role Crew Leader Driver Driver Assessor Dayshift Driver Assessor Nightsh…" at bounding box center [784, 266] width 306 height 22
click at [919, 577] on span "Add Role" at bounding box center [909, 576] width 41 height 14
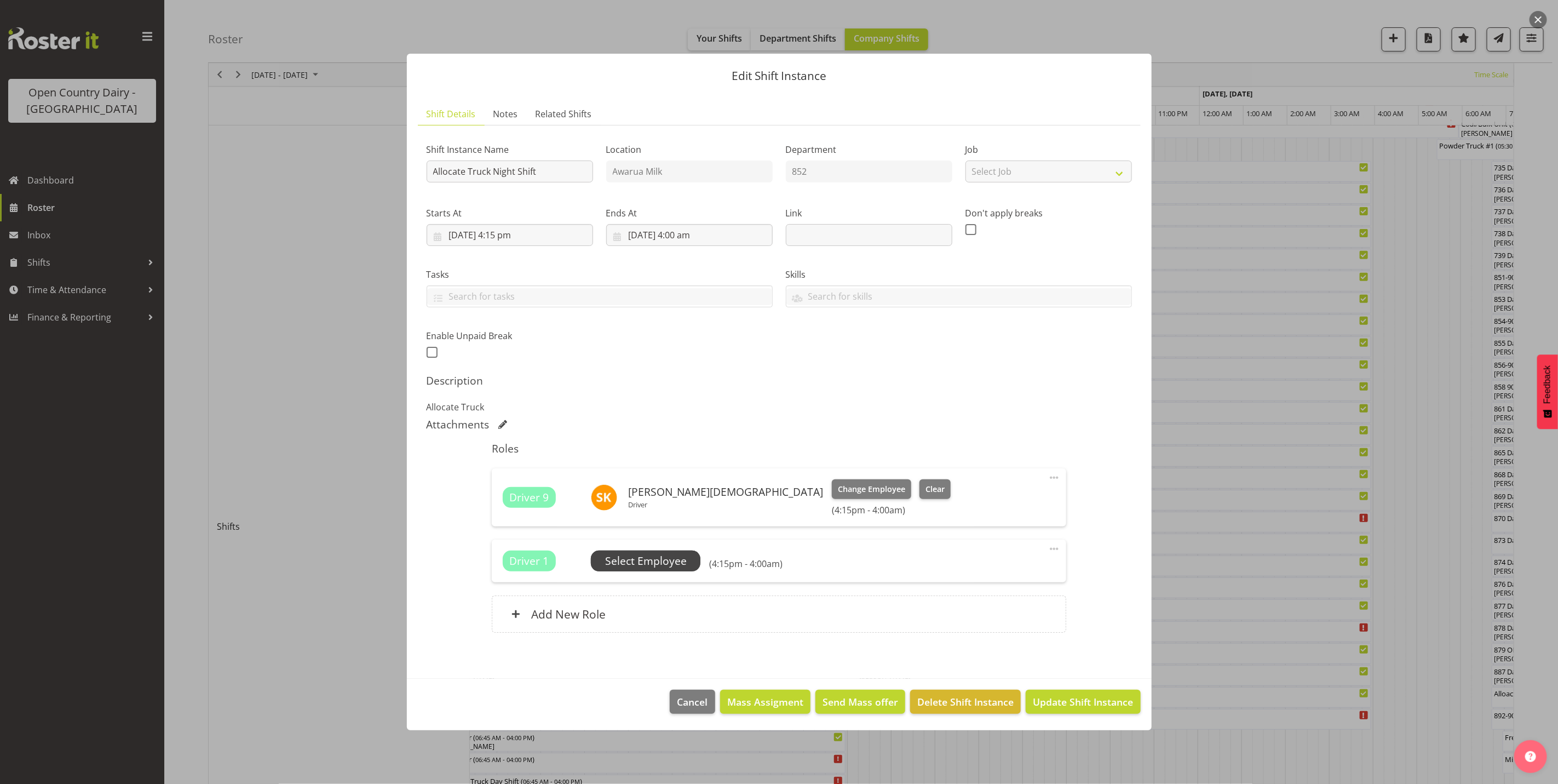
click at [662, 566] on span "Select Employee" at bounding box center [646, 560] width 81 height 16
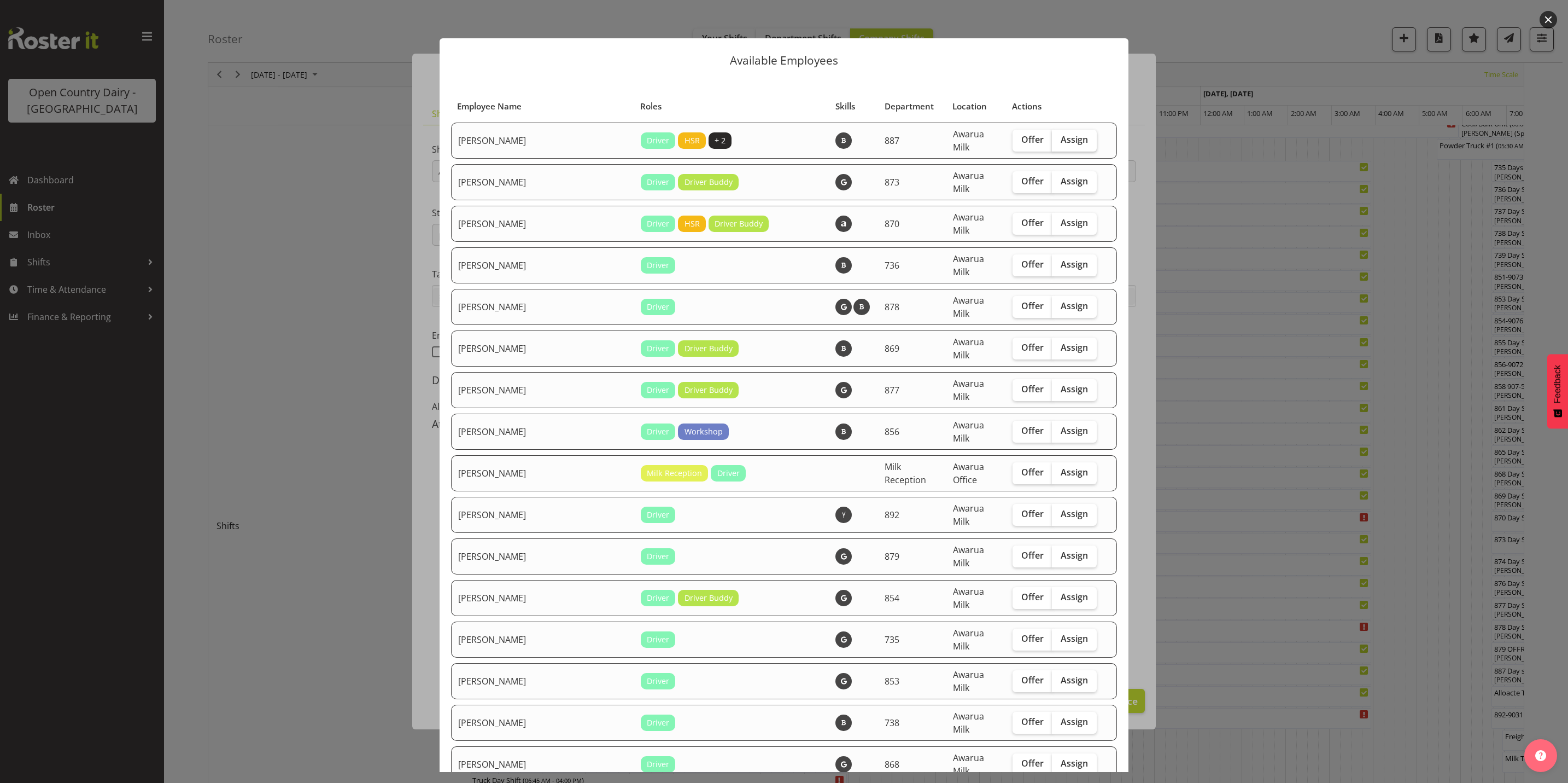
click at [1061, 135] on span "Assign" at bounding box center [1074, 139] width 27 height 11
click at [1058, 136] on input "Assign" at bounding box center [1056, 140] width 7 height 7
checkbox input "true"
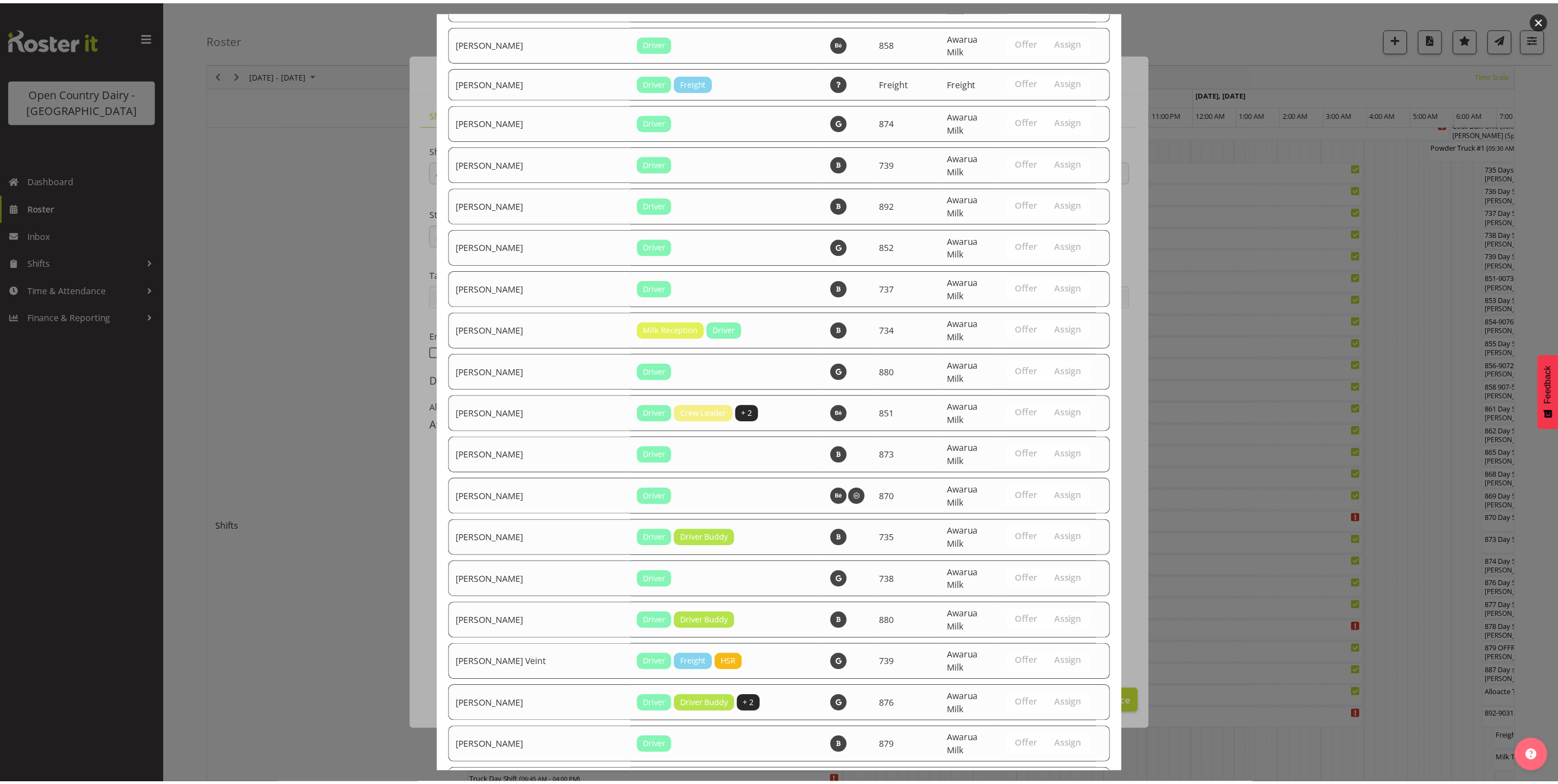
scroll to position [1770, 0]
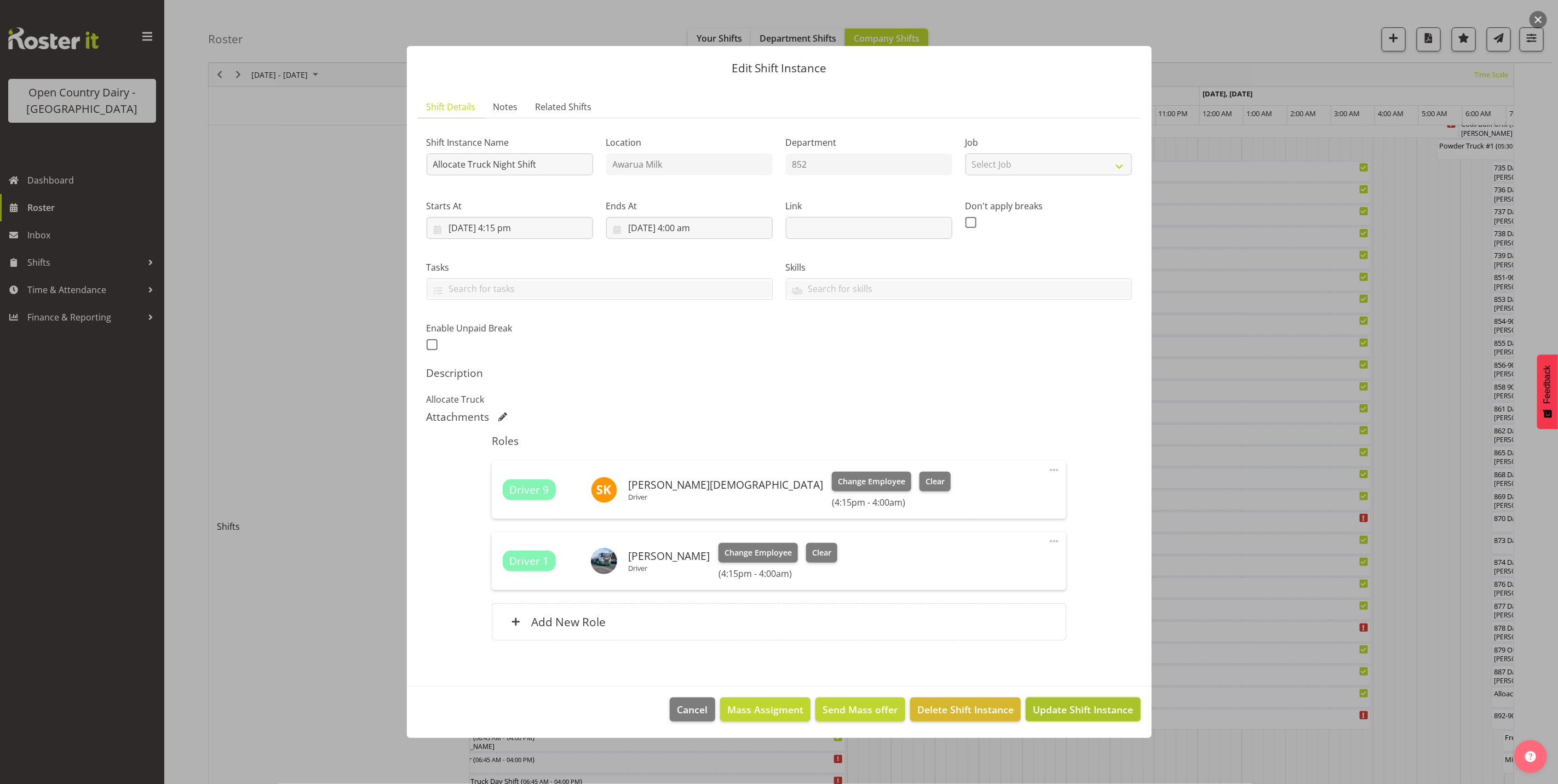
click at [1091, 708] on span "Update Shift Instance" at bounding box center [1083, 709] width 100 height 14
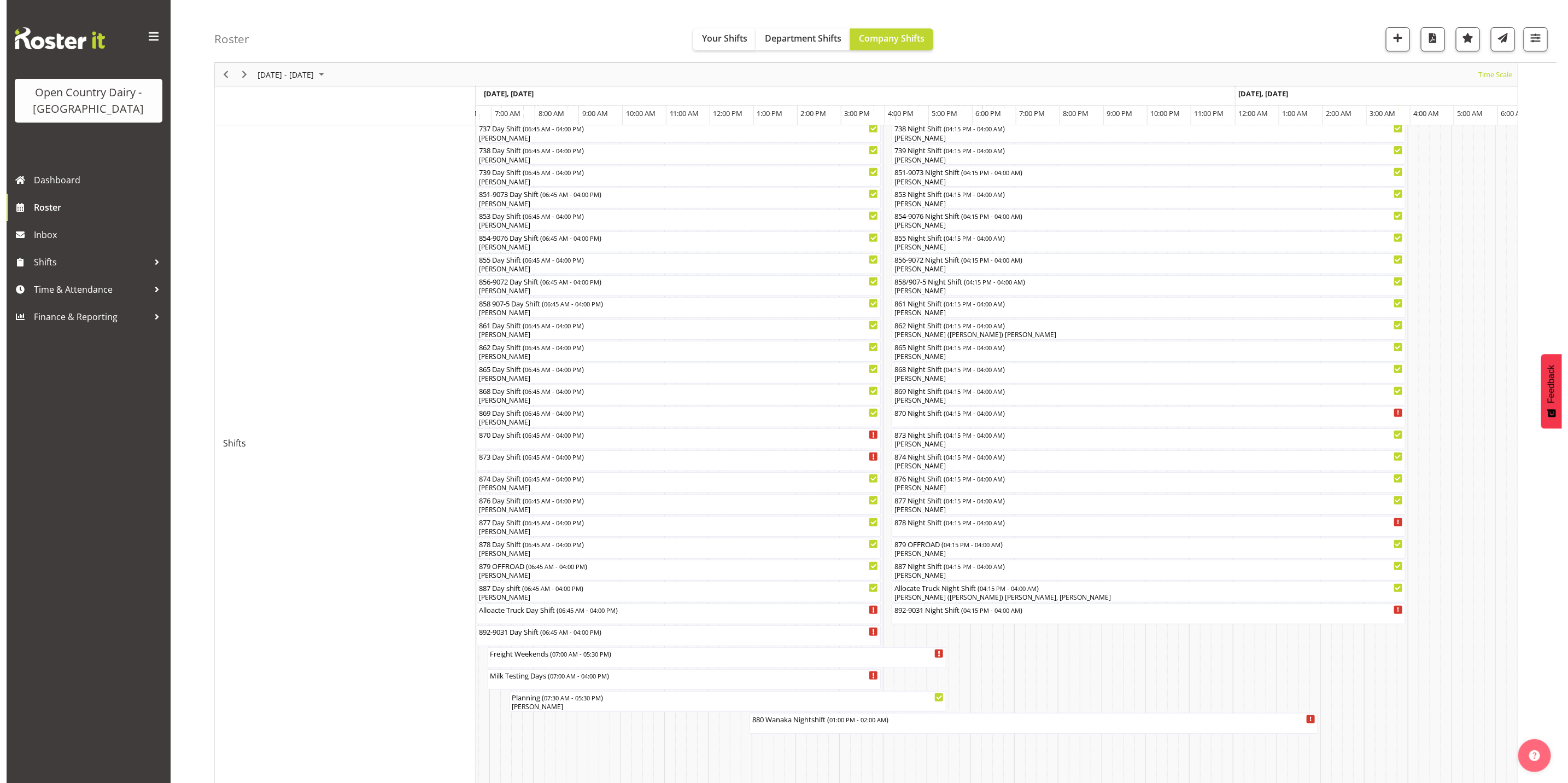
scroll to position [230, 0]
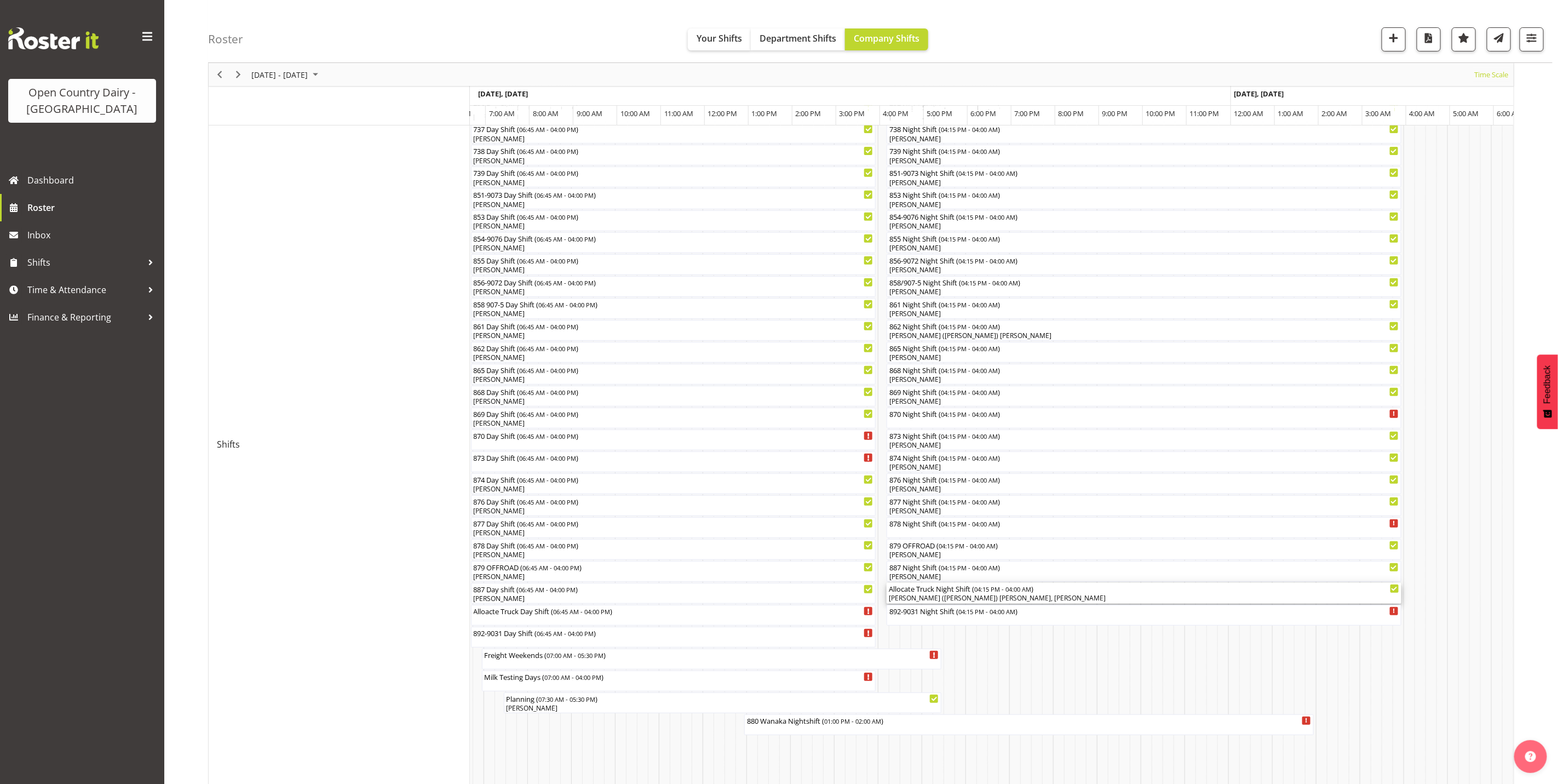
click at [942, 594] on div "Gert (Gerry) Van Der Berg, Shiva Kumaran" at bounding box center [1144, 599] width 511 height 10
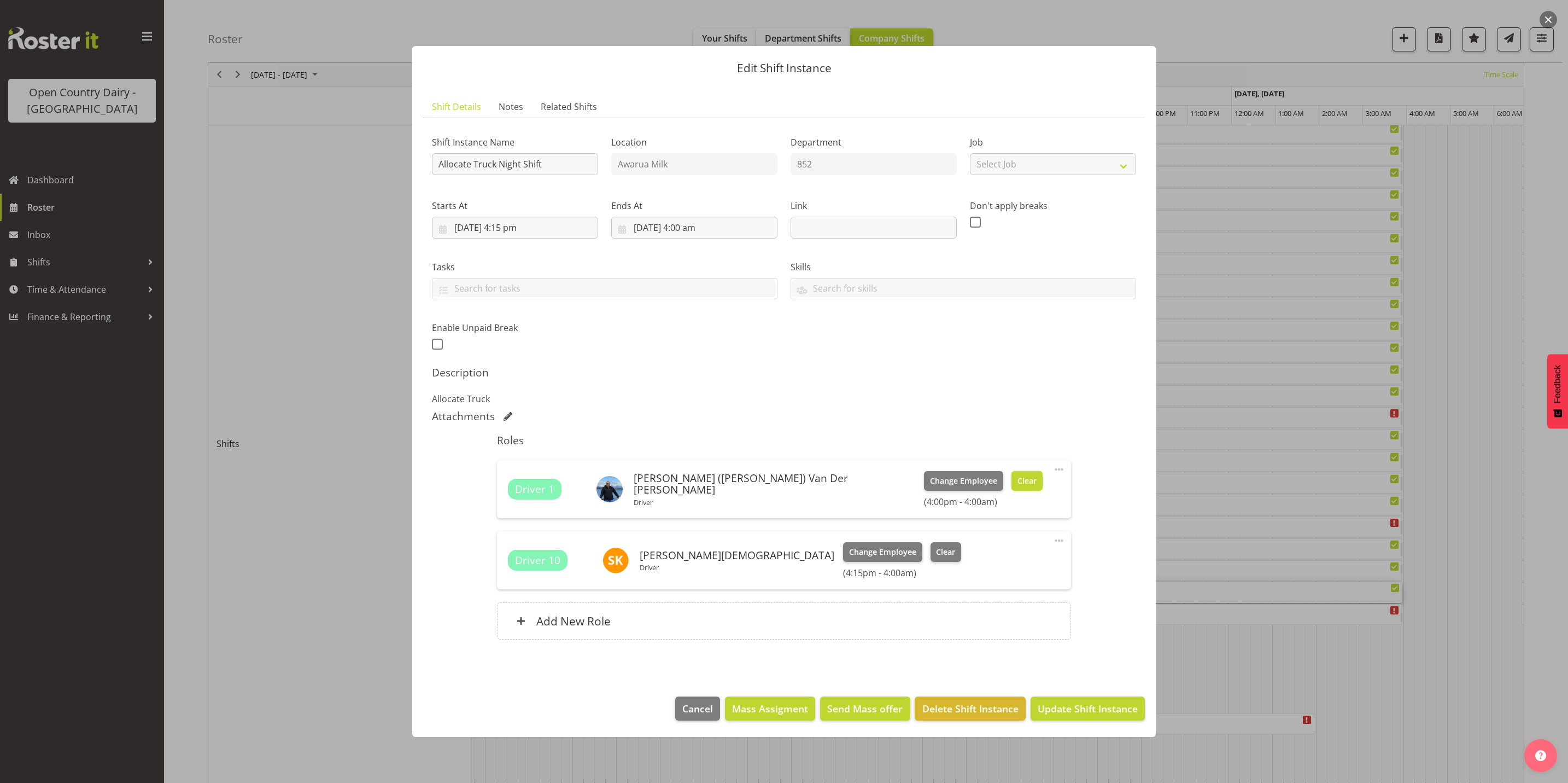
click at [1018, 481] on span "Clear" at bounding box center [1027, 480] width 19 height 12
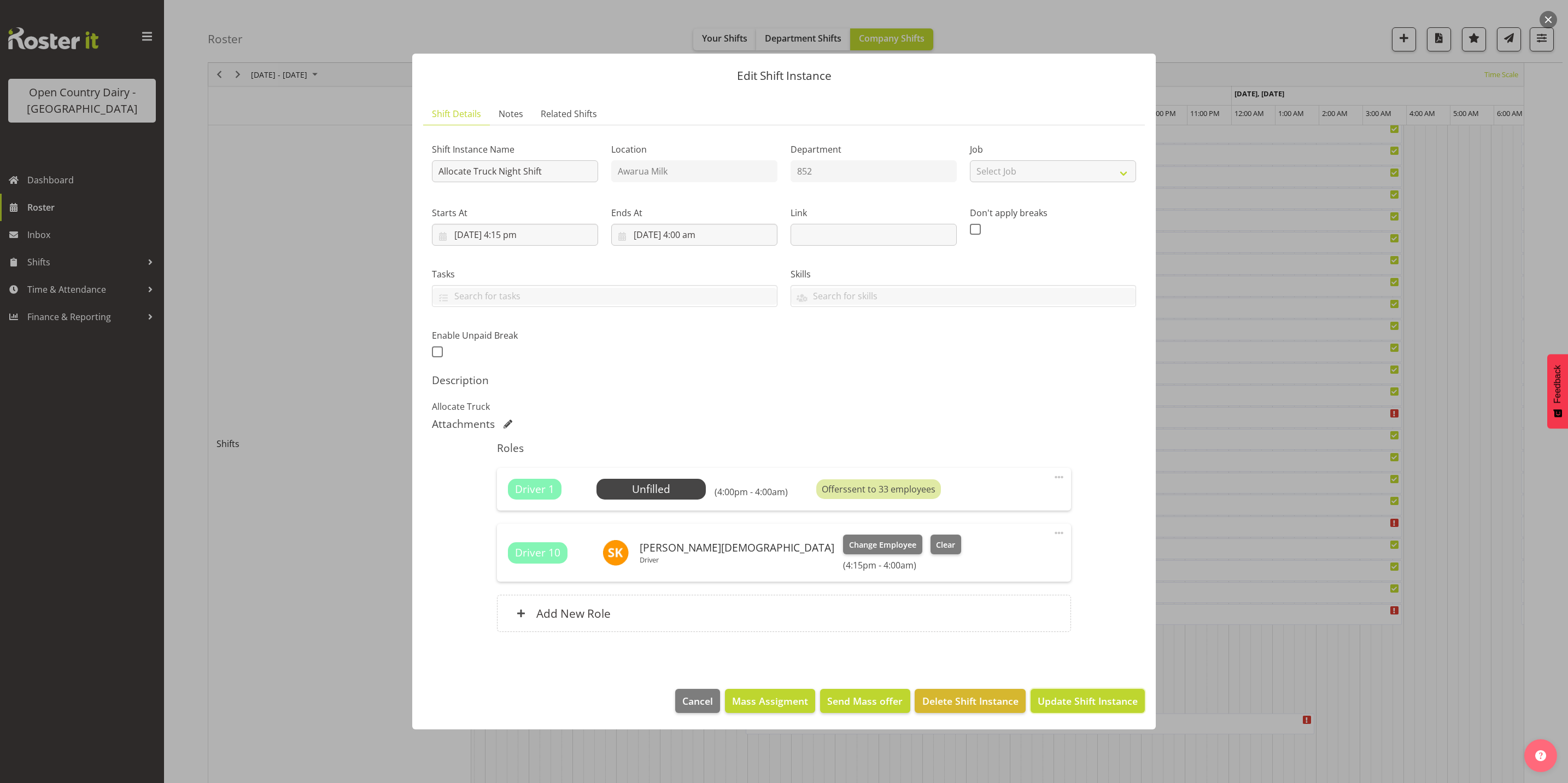
click at [1084, 705] on span "Update Shift Instance" at bounding box center [1088, 700] width 100 height 14
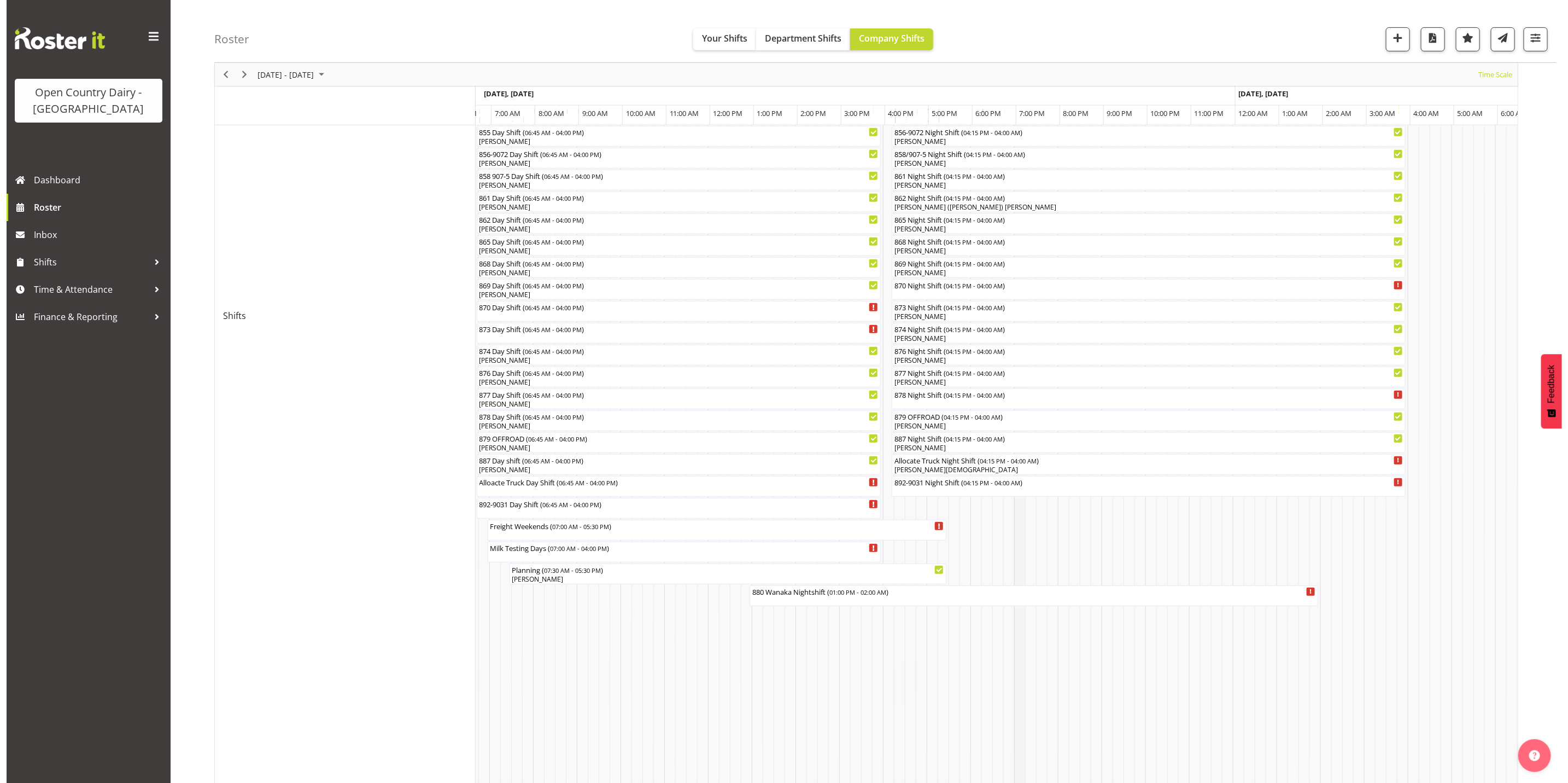
scroll to position [476, 0]
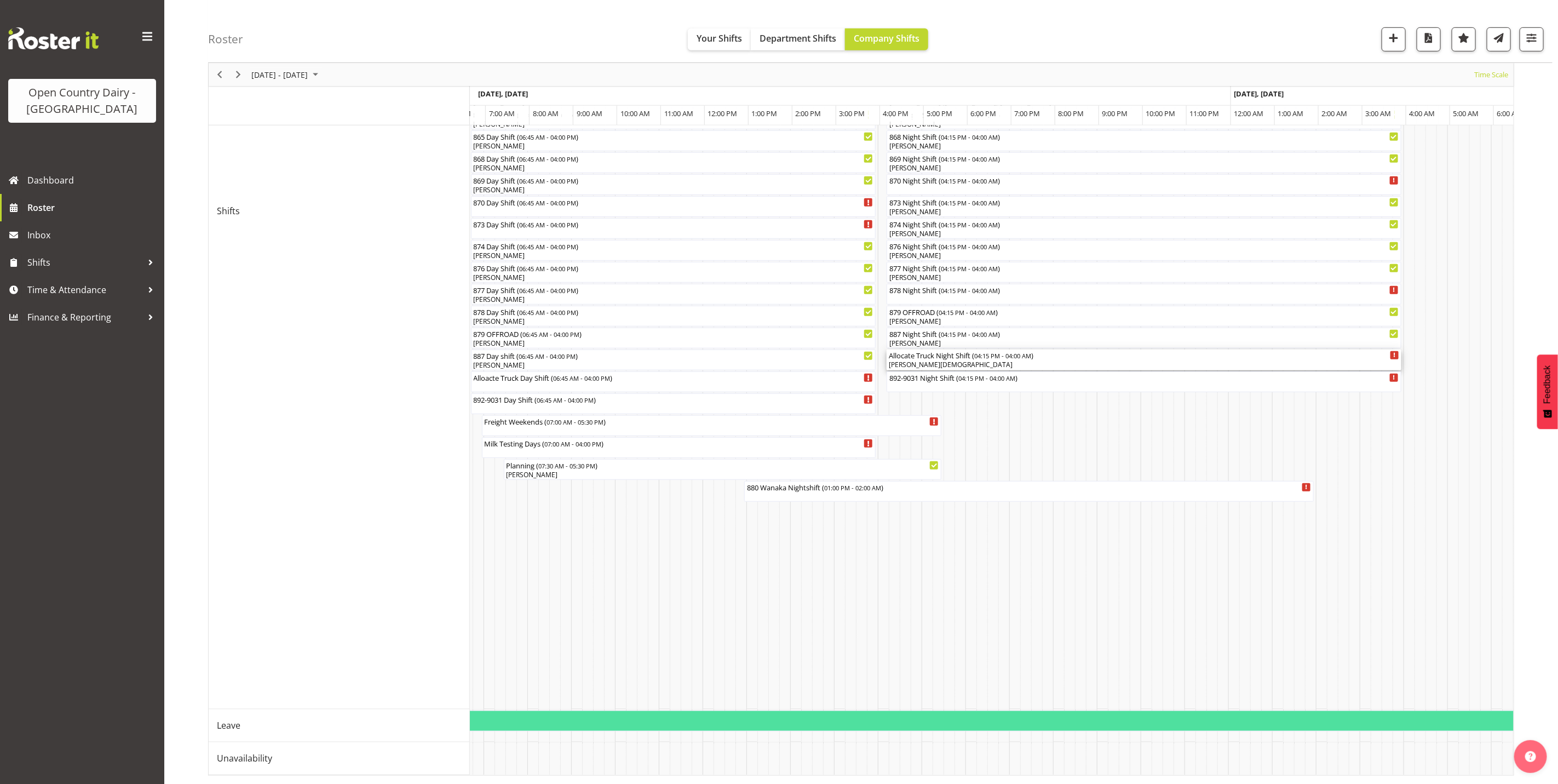
click at [970, 360] on div "Shiva Kumaran" at bounding box center [1144, 365] width 511 height 10
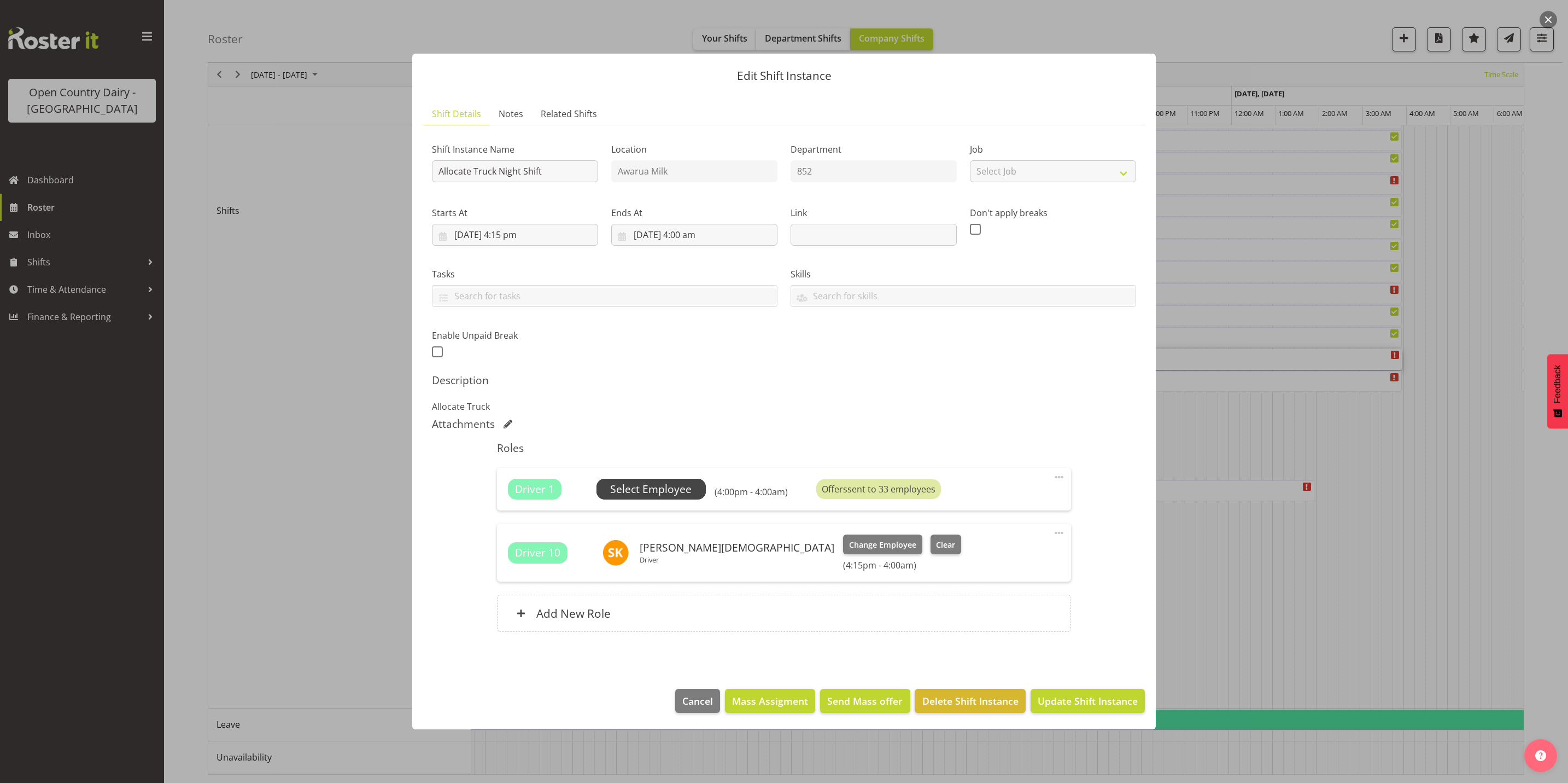
click at [664, 488] on span "Select Employee" at bounding box center [651, 489] width 81 height 16
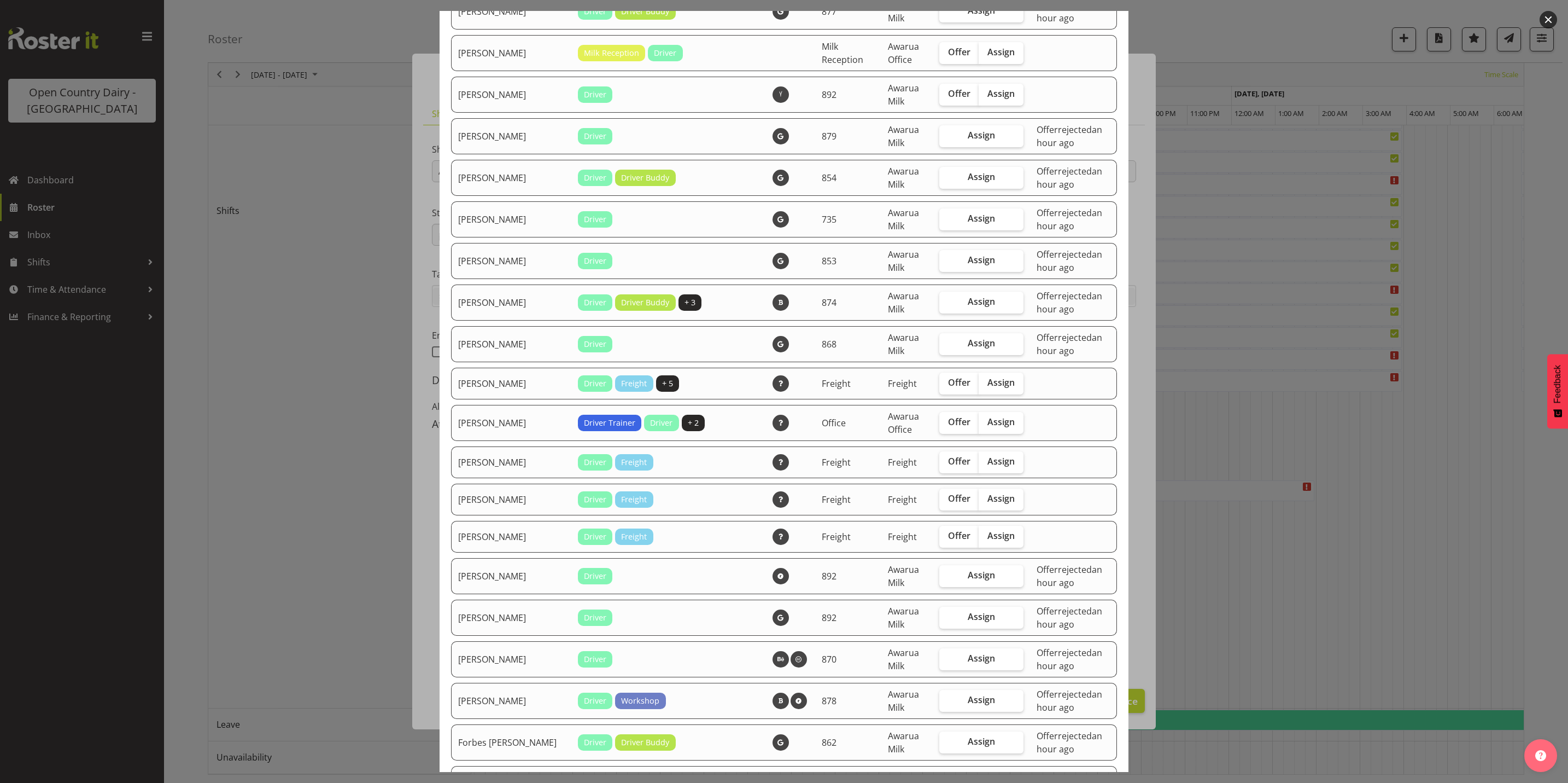
scroll to position [140, 0]
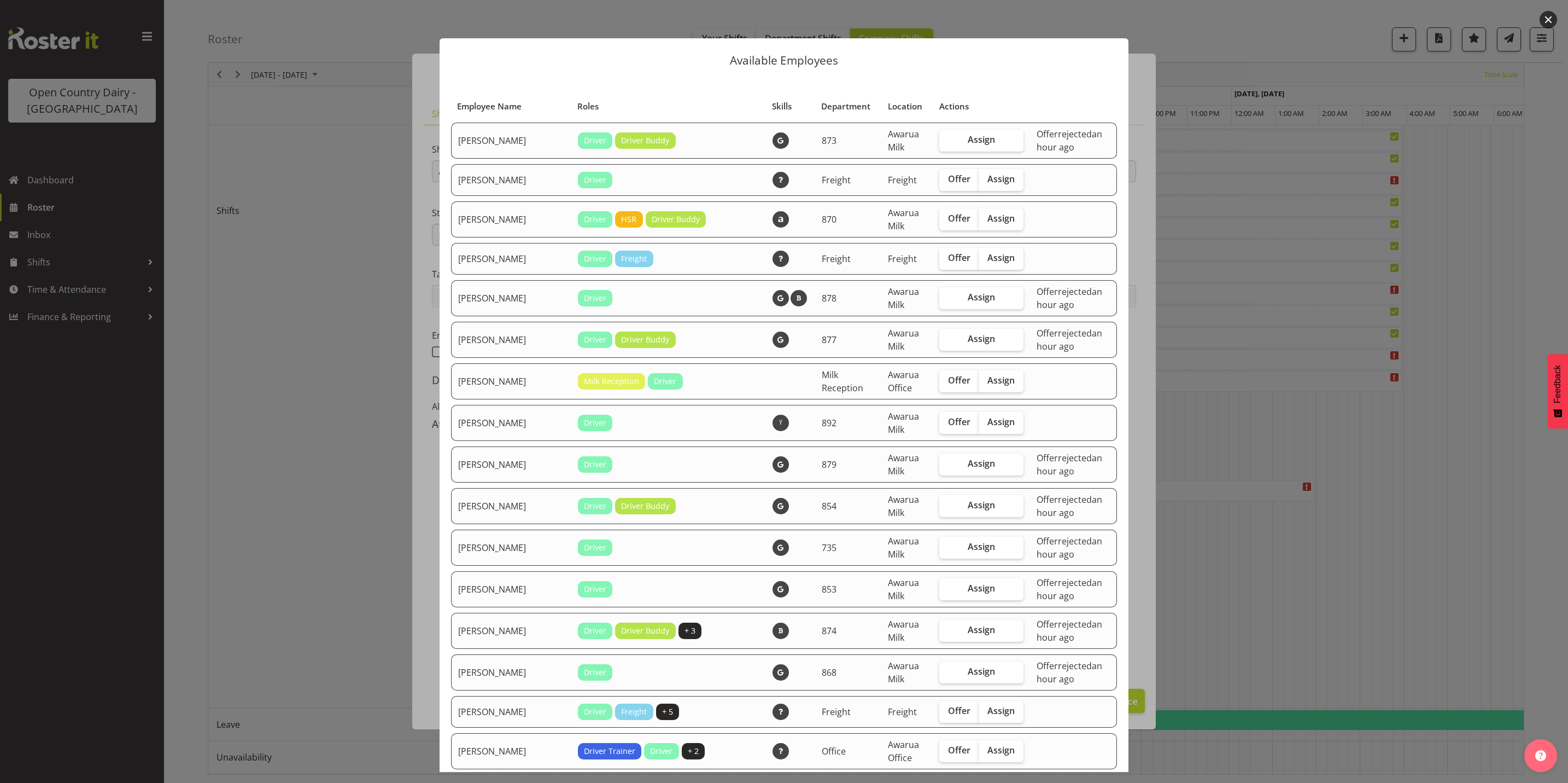
click at [1554, 21] on button "button" at bounding box center [1548, 19] width 18 height 18
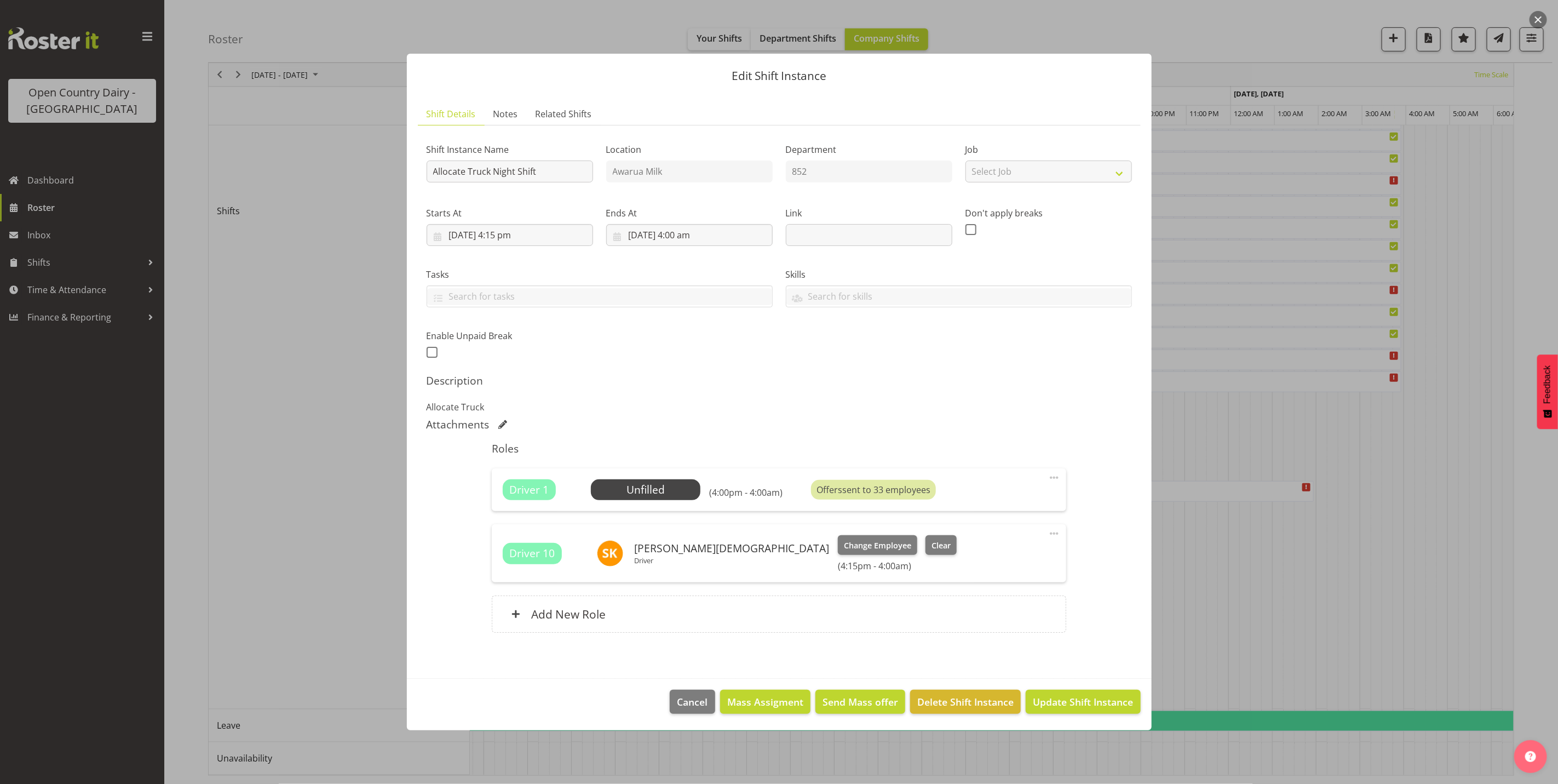
click at [1055, 473] on span at bounding box center [1054, 478] width 14 height 14
click at [985, 542] on link "Delete" at bounding box center [1008, 543] width 105 height 19
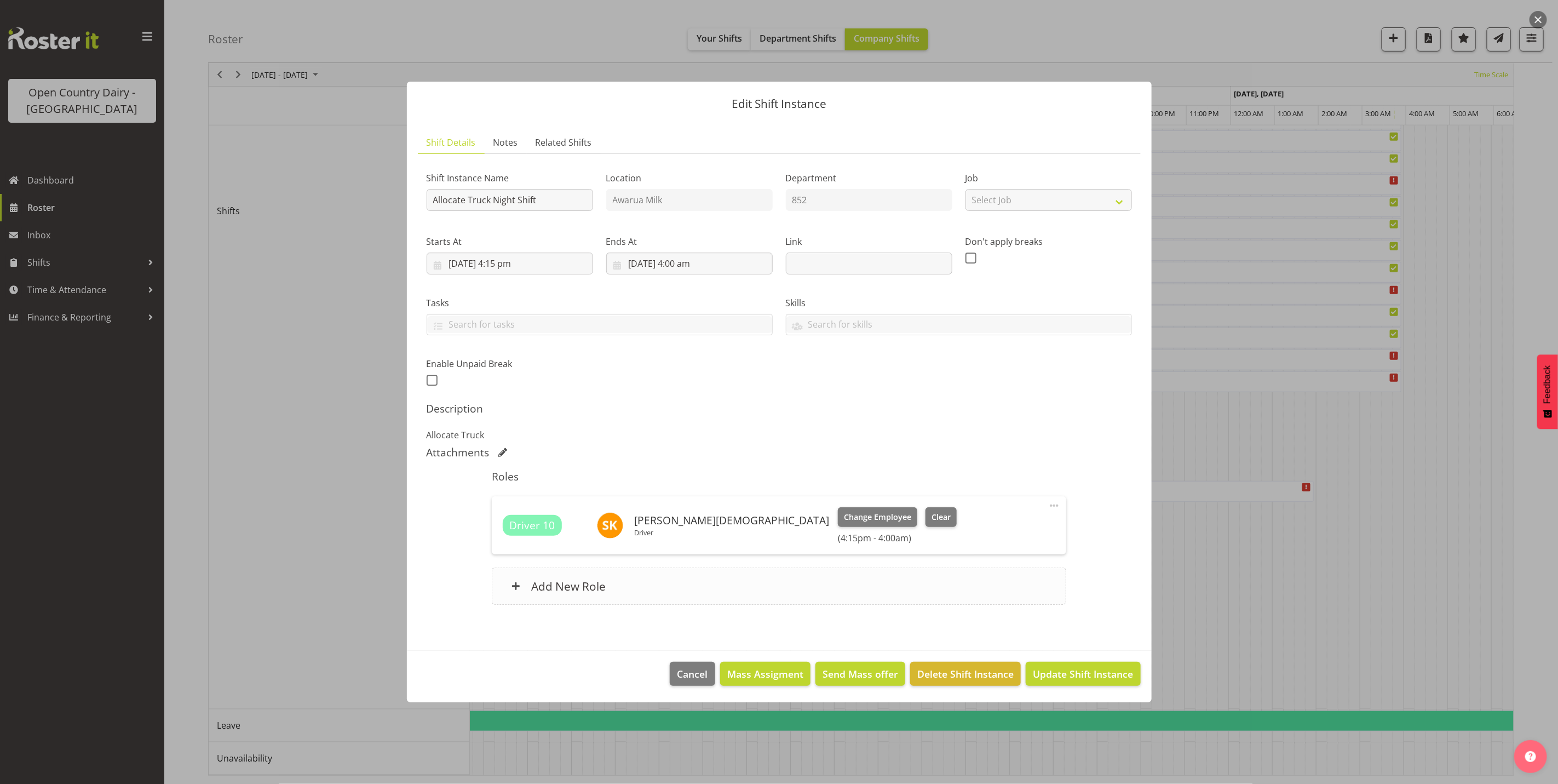
click at [646, 583] on div "Add New Role" at bounding box center [779, 586] width 575 height 37
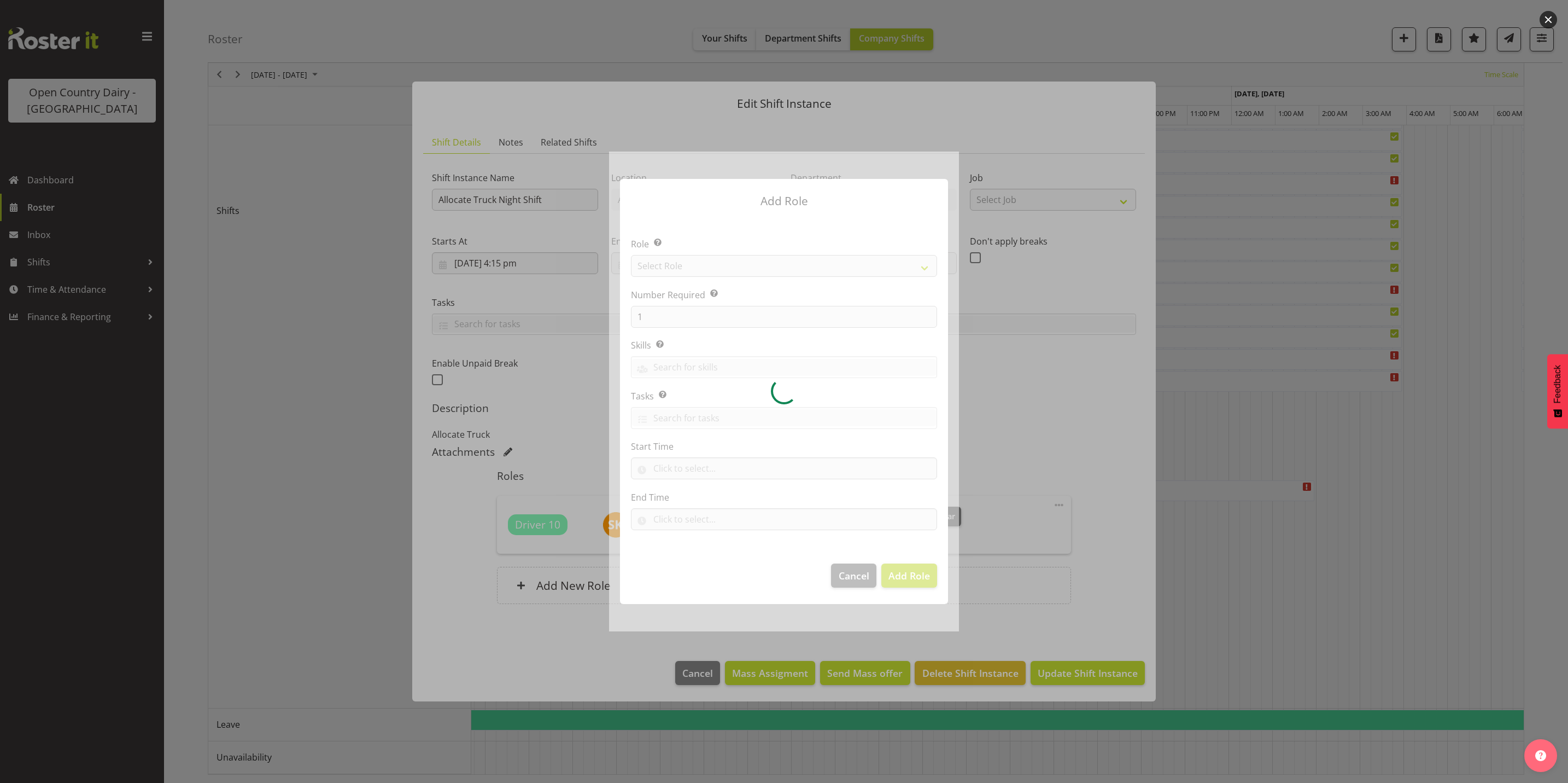
click at [684, 268] on div at bounding box center [784, 391] width 350 height 479
click at [684, 268] on section "Role Select the role you wish to add to the shift. Select Role Number Required …" at bounding box center [784, 385] width 328 height 335
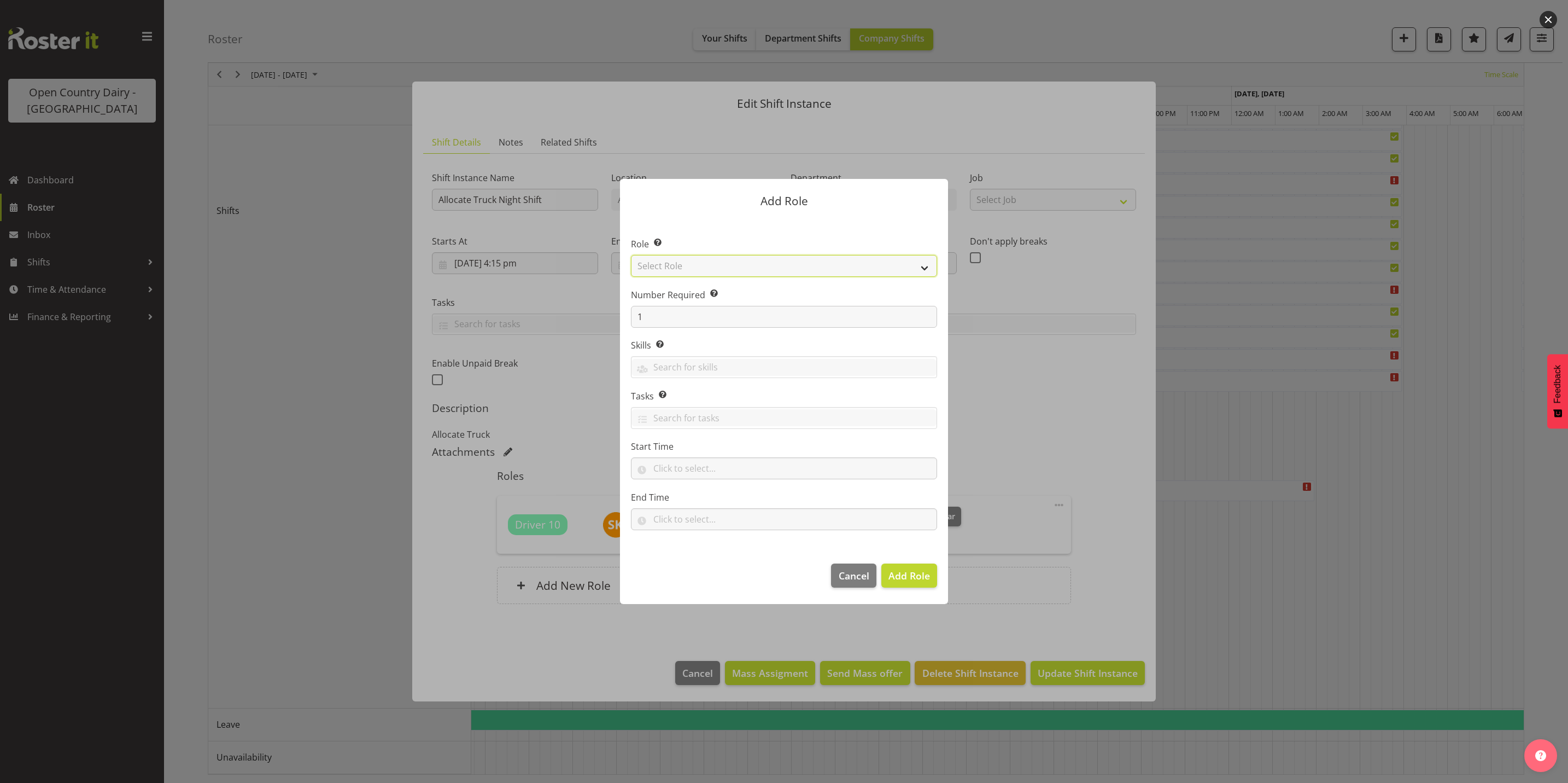
click at [684, 268] on select "Select Role Crew Leader Driver Driver Assessor Dayshift Driver Assessor Nightsh…" at bounding box center [784, 266] width 306 height 22
select select "1154"
click at [631, 255] on select "Select Role Crew Leader Driver Driver Assessor Dayshift Driver Assessor Nightsh…" at bounding box center [784, 266] width 306 height 22
click at [908, 575] on span "Add Role" at bounding box center [909, 576] width 41 height 14
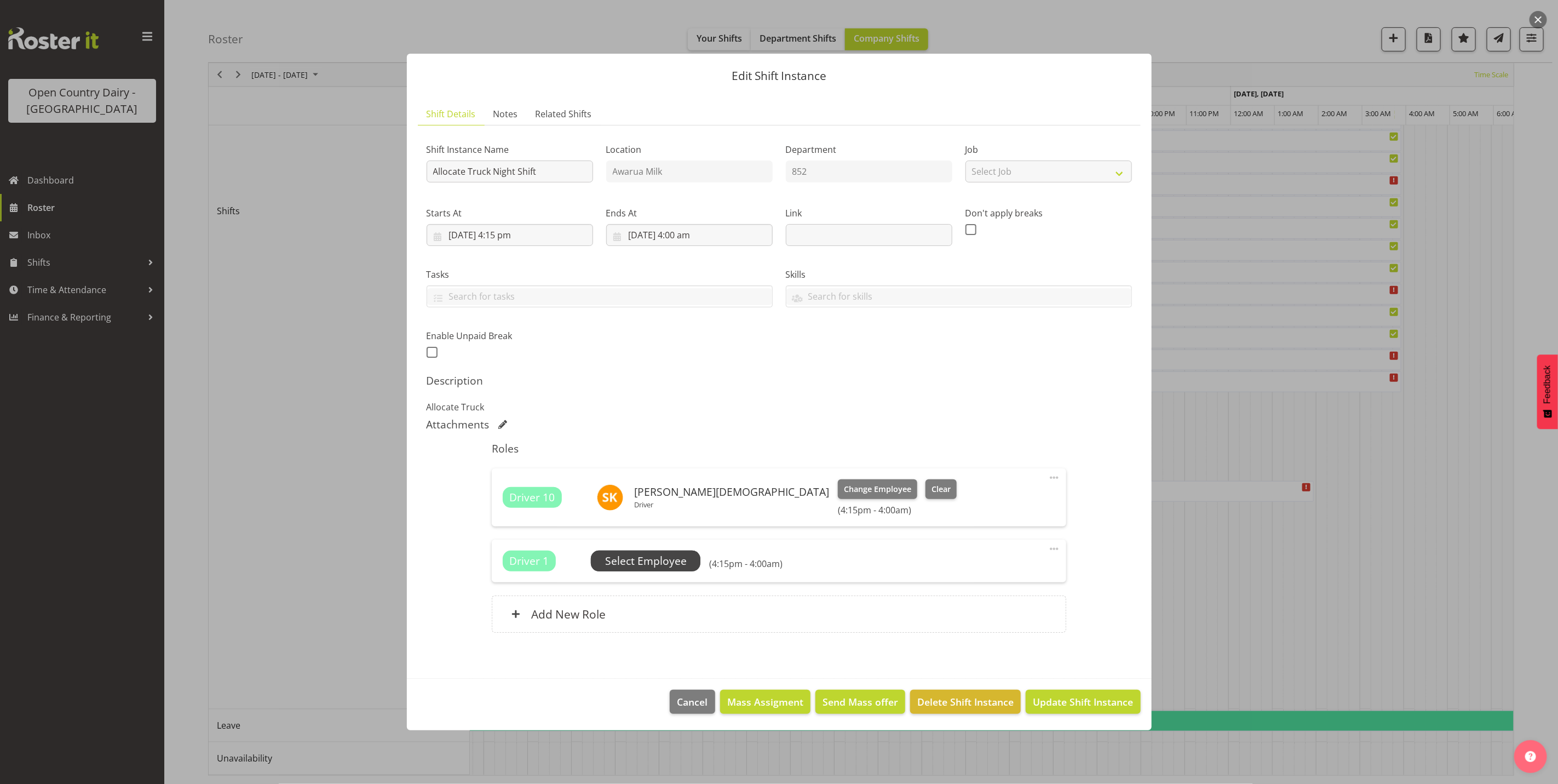
click at [648, 564] on span "Select Employee" at bounding box center [646, 560] width 81 height 16
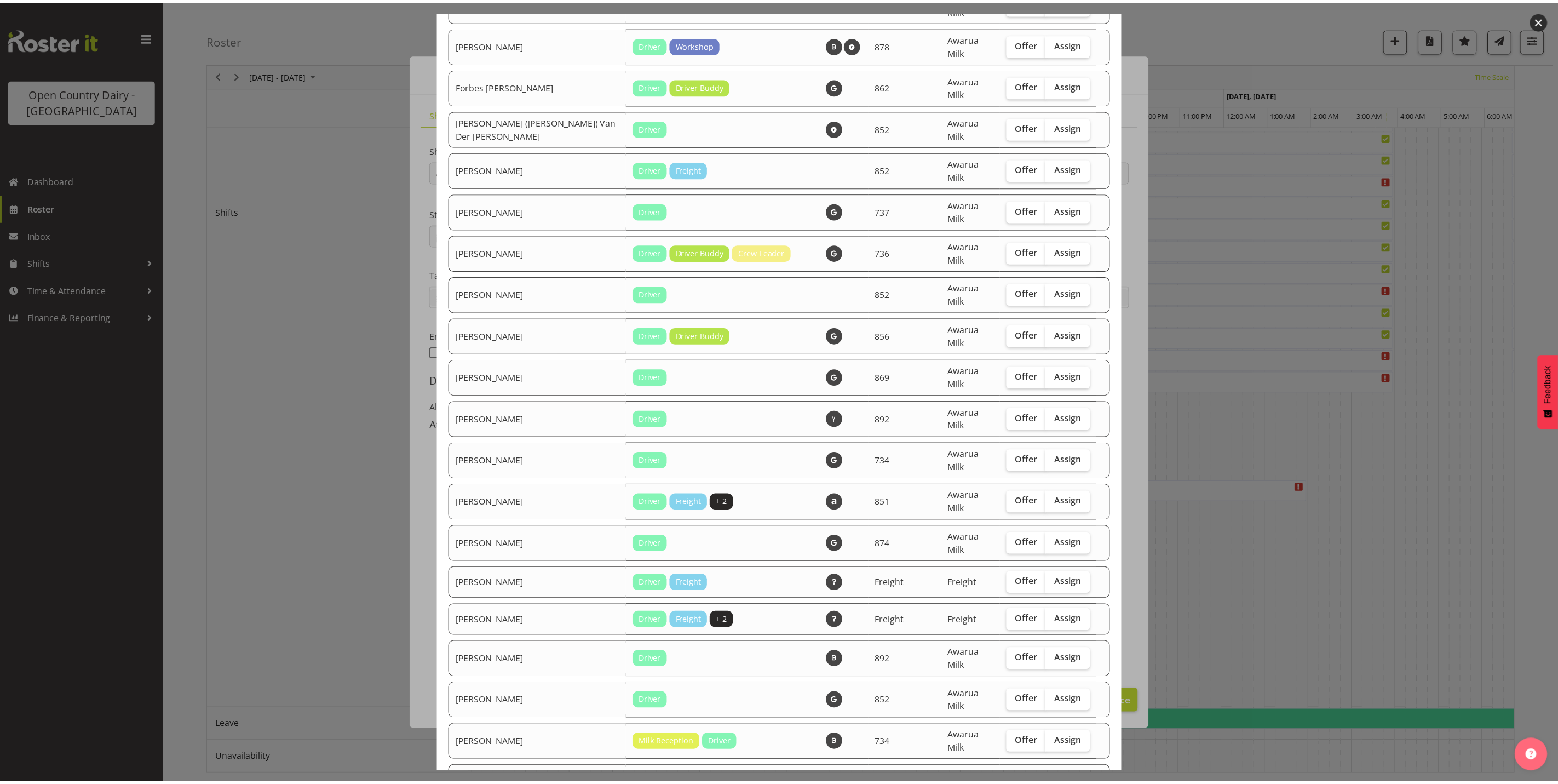
scroll to position [1286, 0]
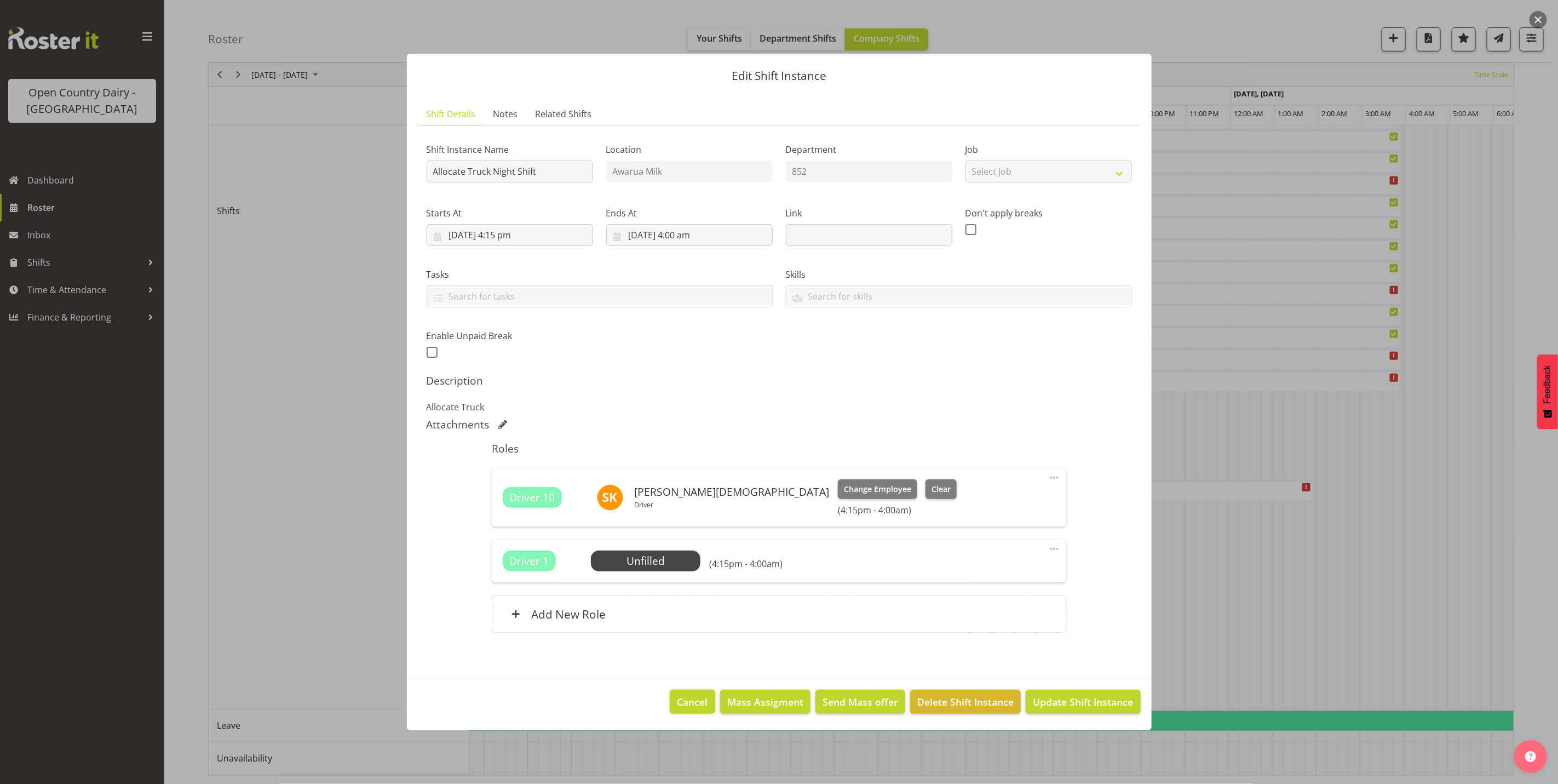
click at [694, 705] on span "Cancel" at bounding box center [693, 701] width 30 height 14
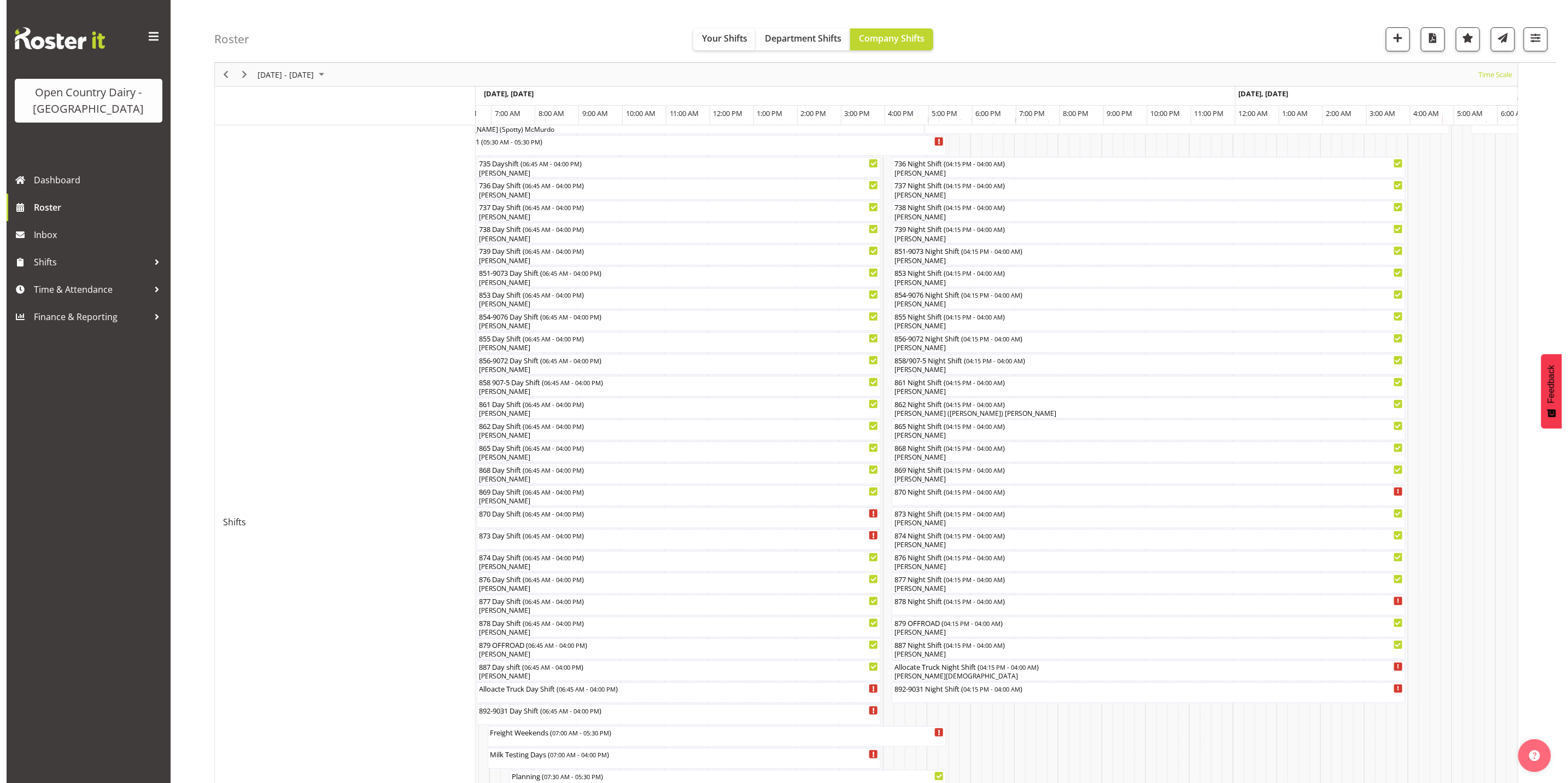
scroll to position [164, 0]
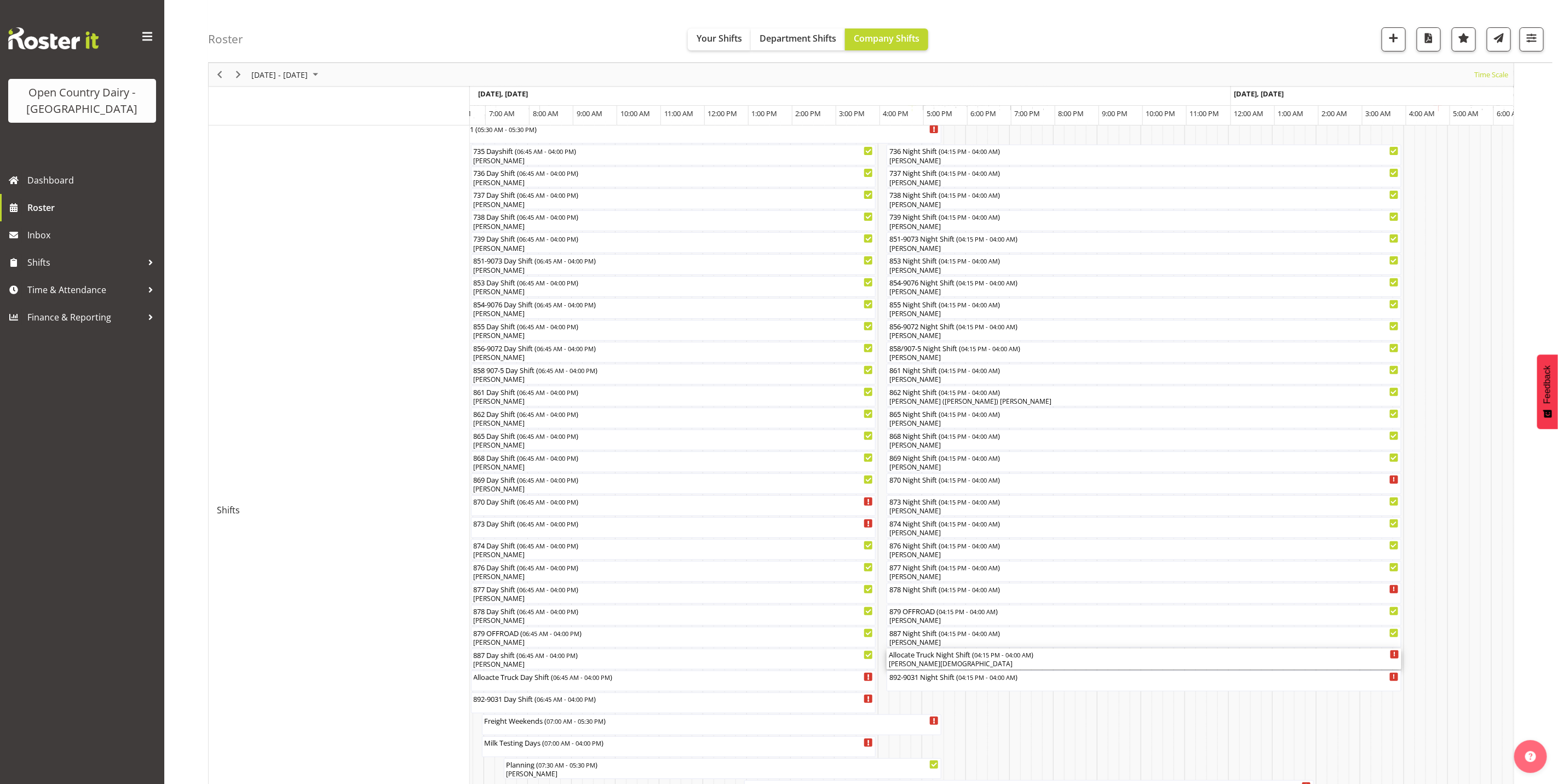
click at [967, 658] on div "Allocate Truck Night Shift ( 04:15 PM - 04:00 AM )" at bounding box center [1144, 654] width 511 height 11
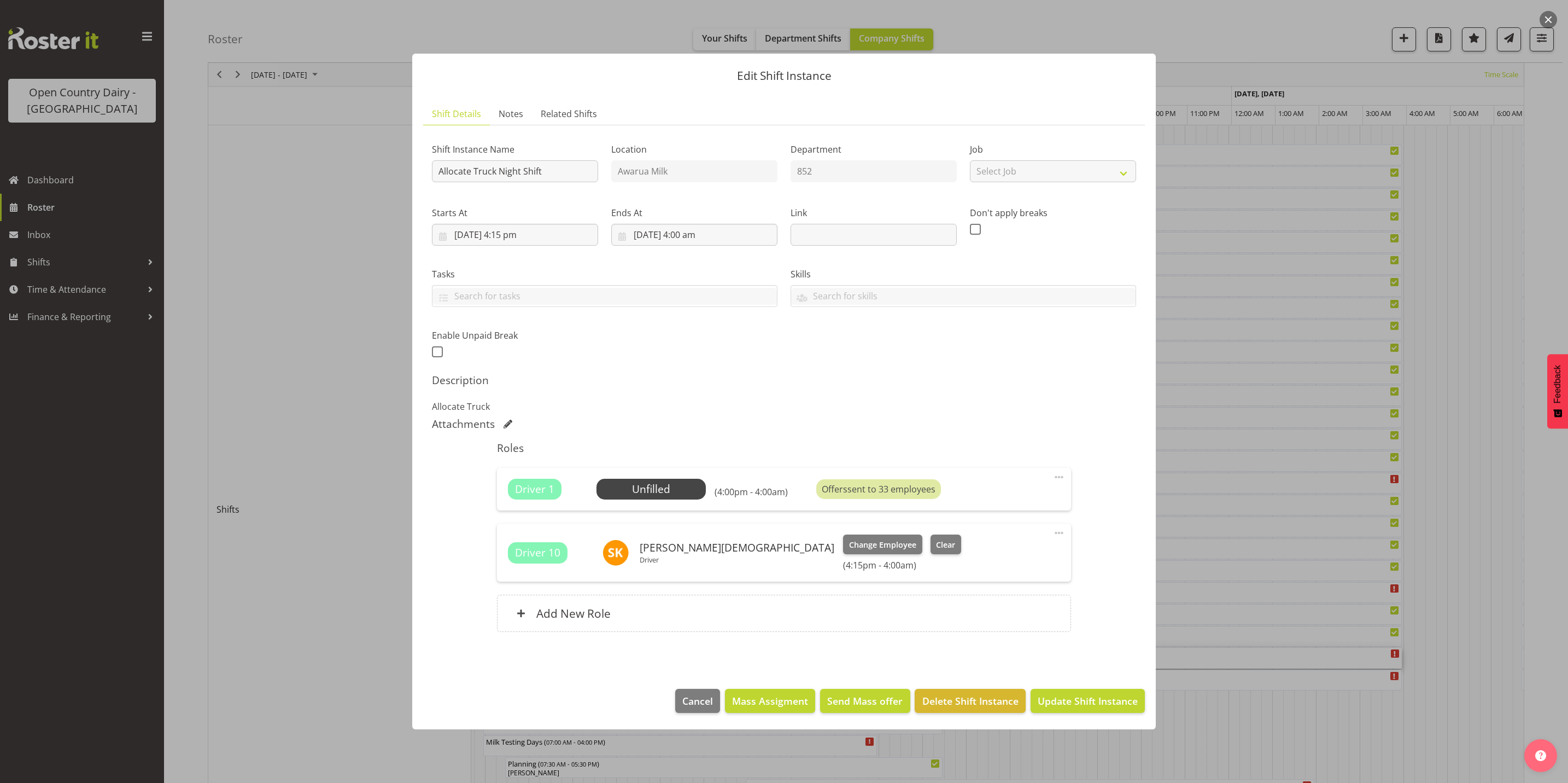
click at [1067, 479] on div "Driver 1 Unfilled Select Employee (4:00pm - 4:00am) Offers sent to 33 employees…" at bounding box center [784, 489] width 574 height 42
click at [1062, 479] on span at bounding box center [1059, 477] width 14 height 14
click at [981, 542] on link "Delete" at bounding box center [1013, 542] width 105 height 19
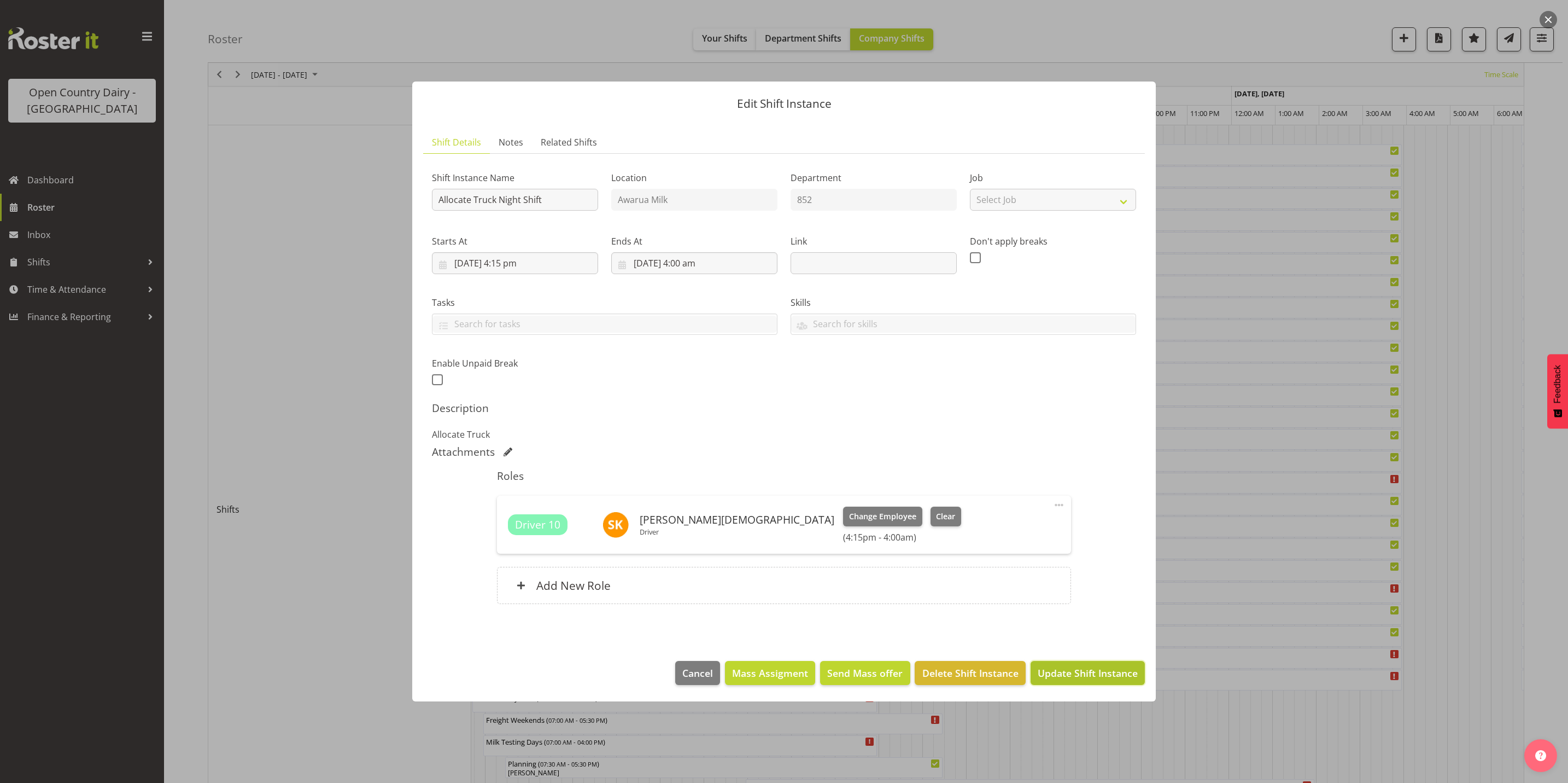
click at [1091, 676] on span "Update Shift Instance" at bounding box center [1088, 672] width 100 height 14
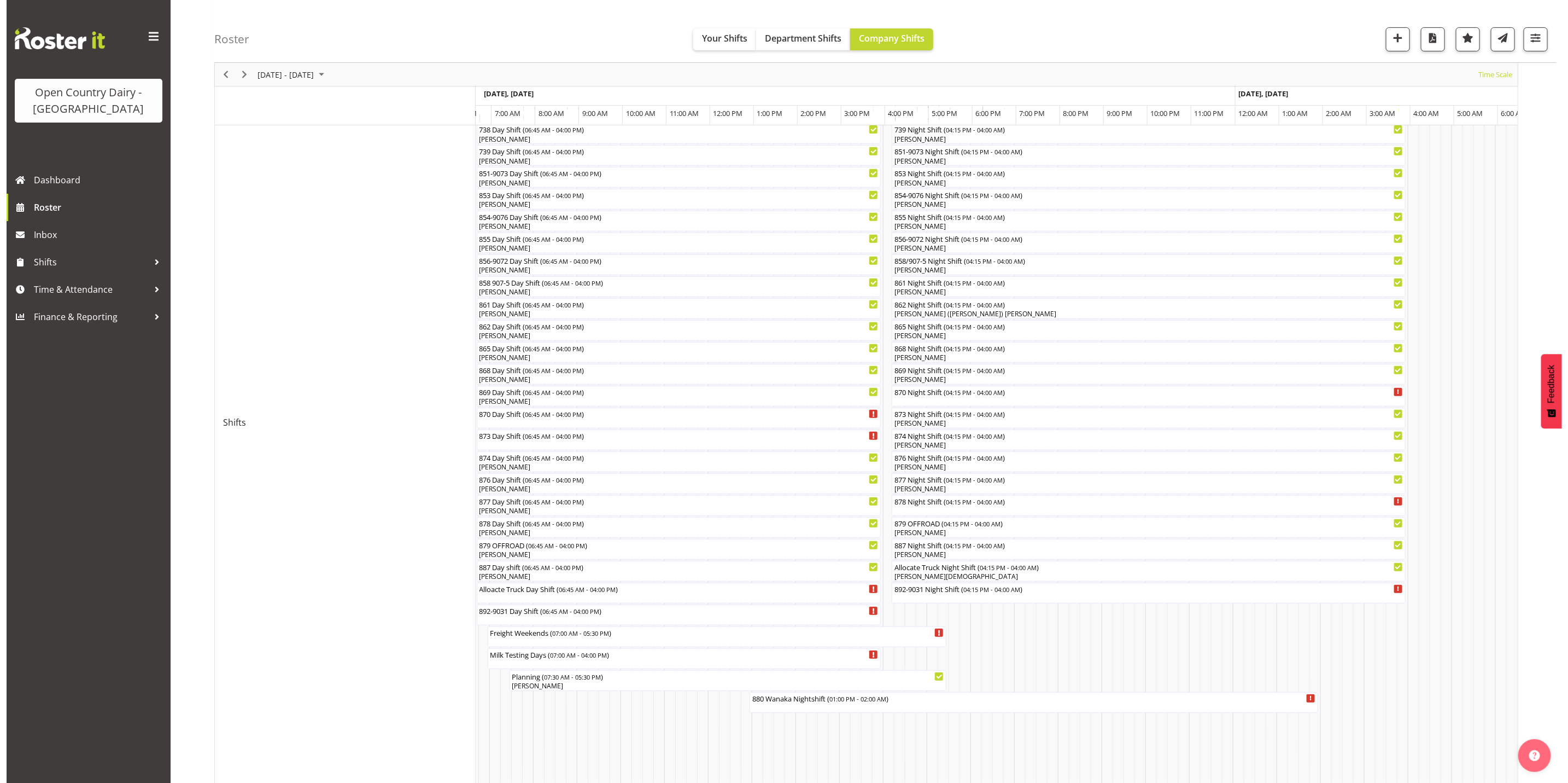
scroll to position [476, 0]
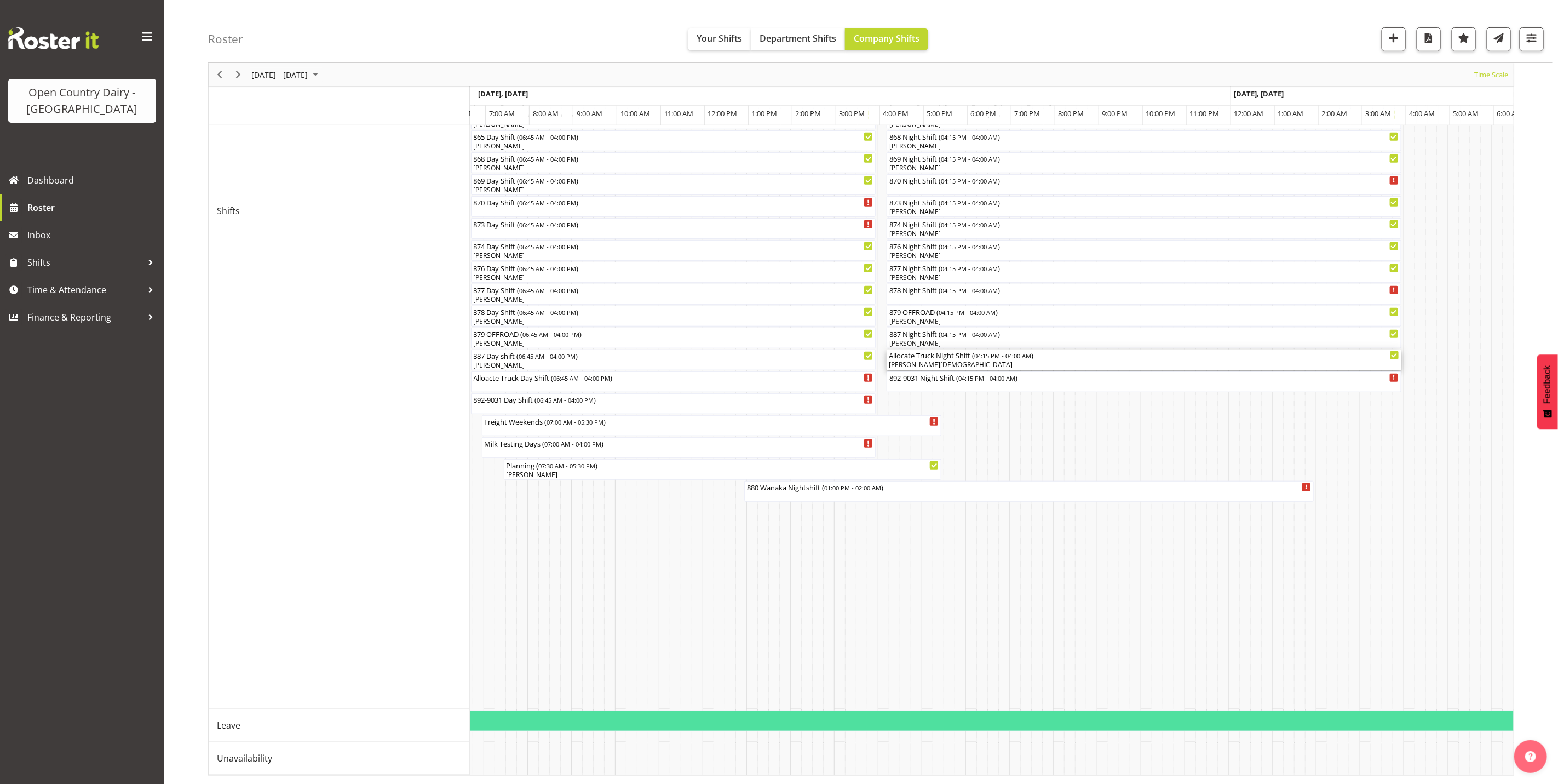
click at [976, 350] on div "Allocate Truck Night Shift ( 04:15 PM - 04:00 AM )" at bounding box center [1144, 355] width 511 height 11
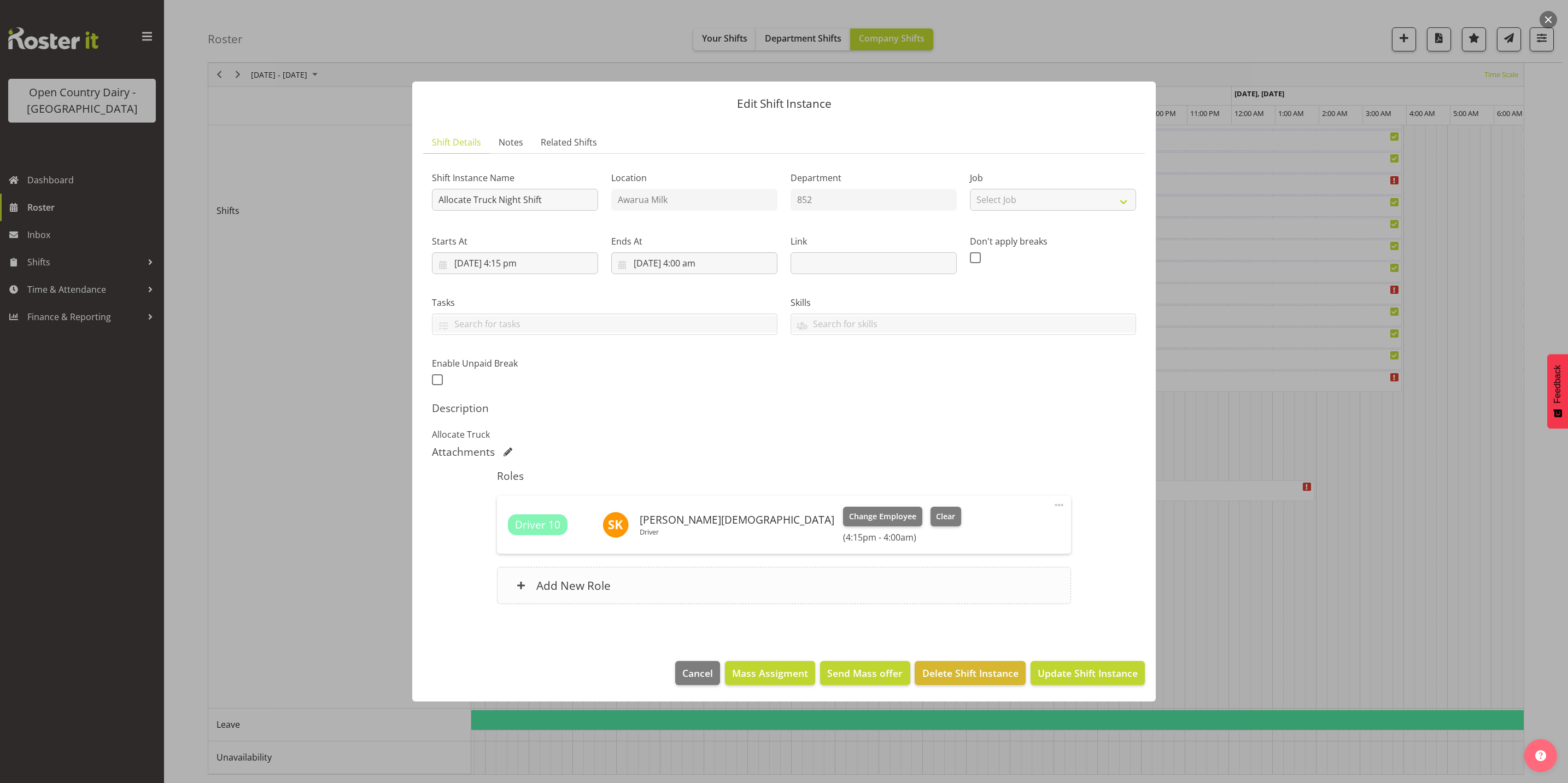
click at [603, 584] on h6 "Add New Role" at bounding box center [574, 585] width 74 height 14
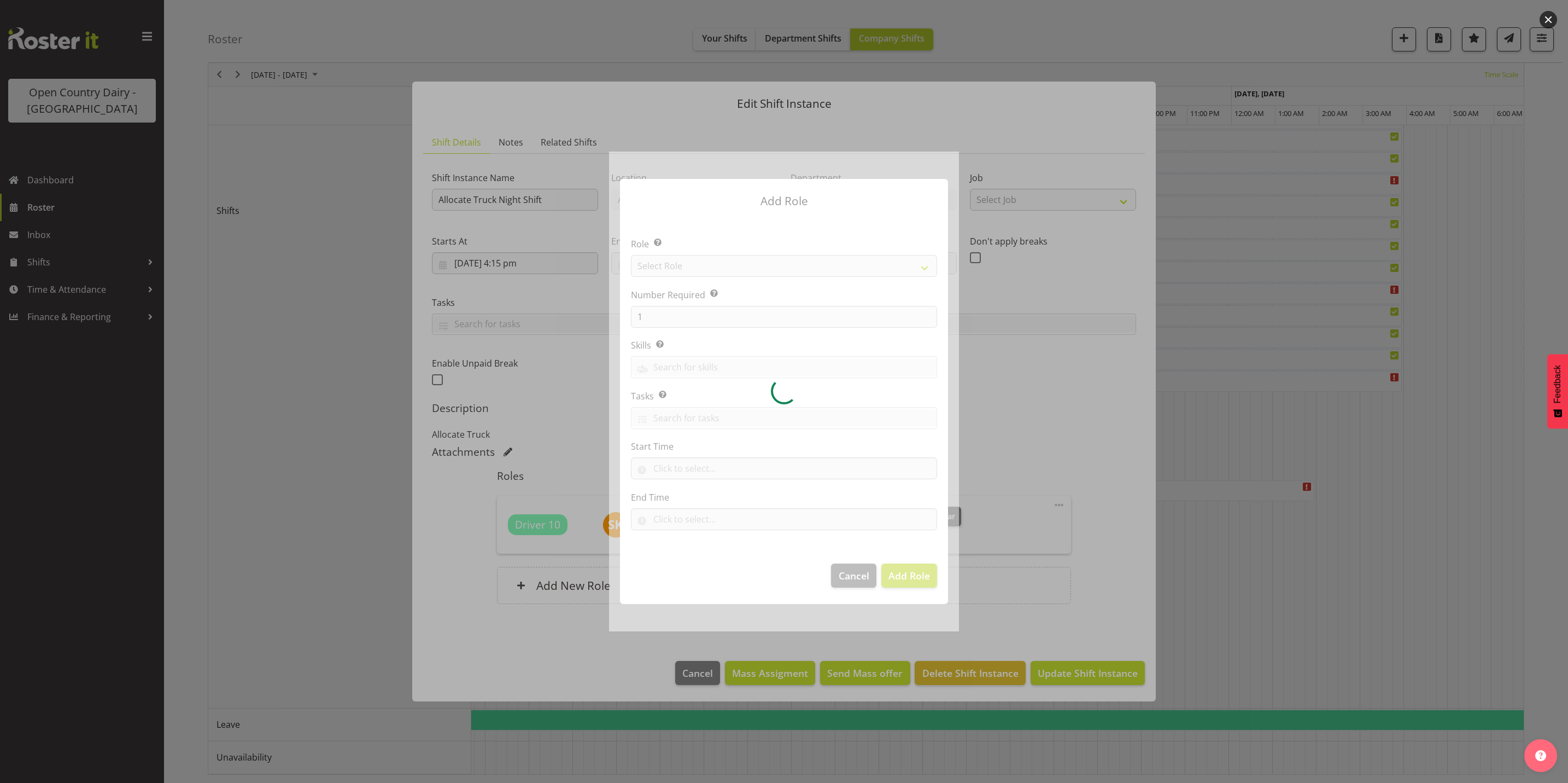
click at [713, 263] on div at bounding box center [784, 391] width 350 height 479
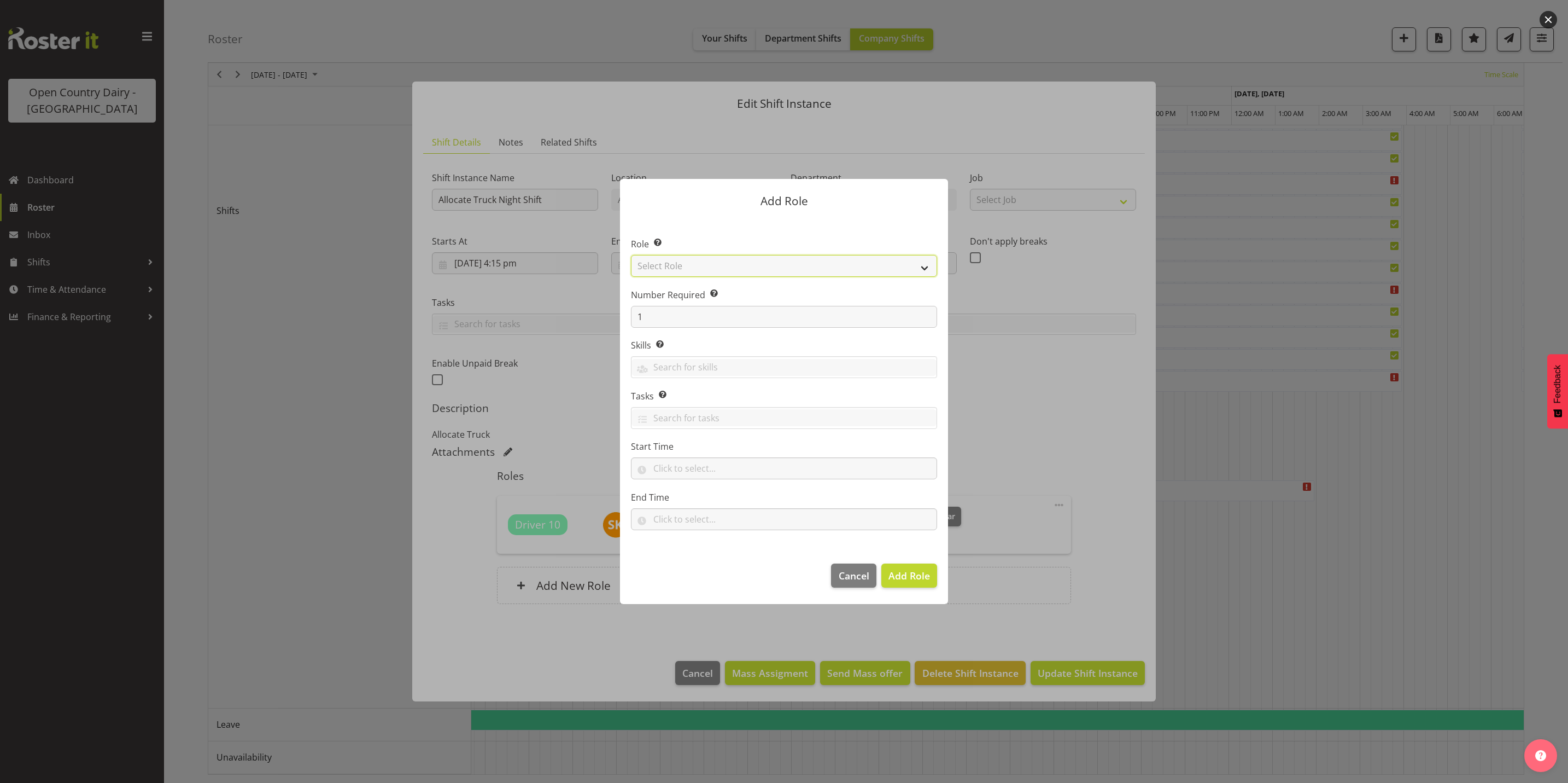
click at [713, 263] on select "Select Role Crew Leader Driver Driver Assessor Dayshift Driver Assessor Nightsh…" at bounding box center [784, 266] width 306 height 22
select select "1154"
click at [631, 255] on select "Select Role Crew Leader Driver Driver Assessor Dayshift Driver Assessor Nightsh…" at bounding box center [784, 266] width 306 height 22
click at [919, 577] on span "Add Role" at bounding box center [909, 576] width 41 height 14
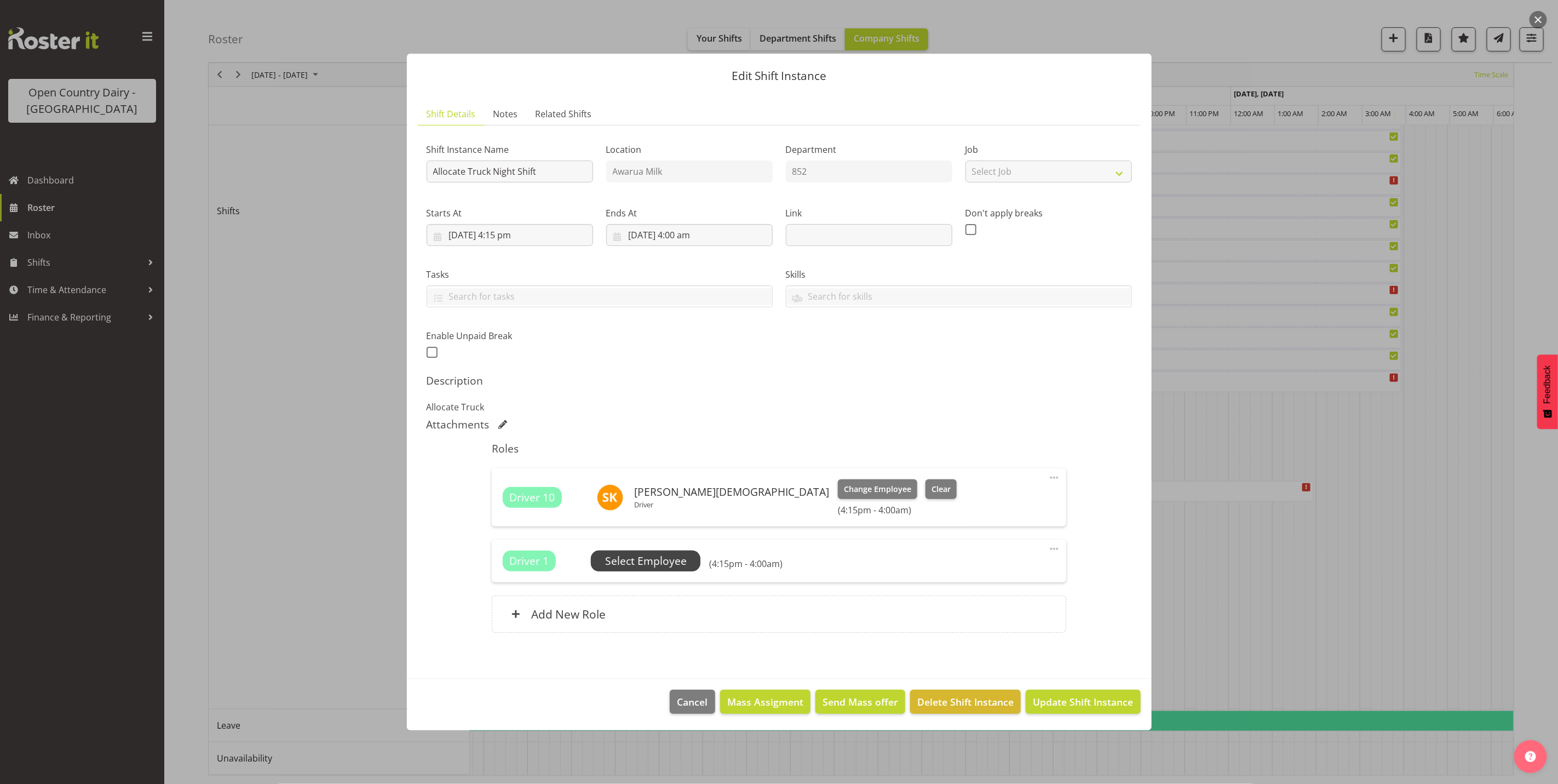
click at [646, 566] on span "Select Employee" at bounding box center [646, 560] width 81 height 16
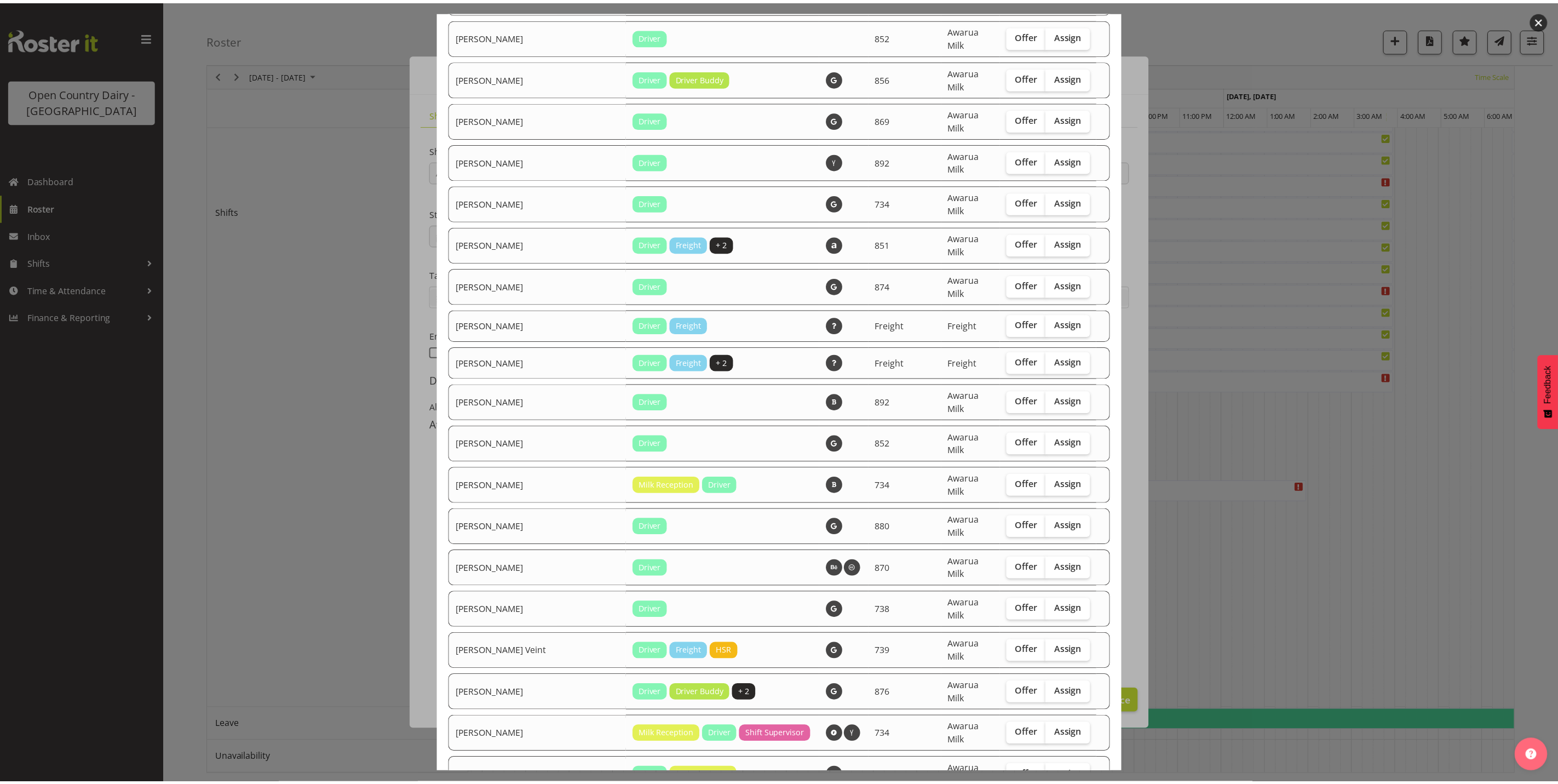
scroll to position [1286, 0]
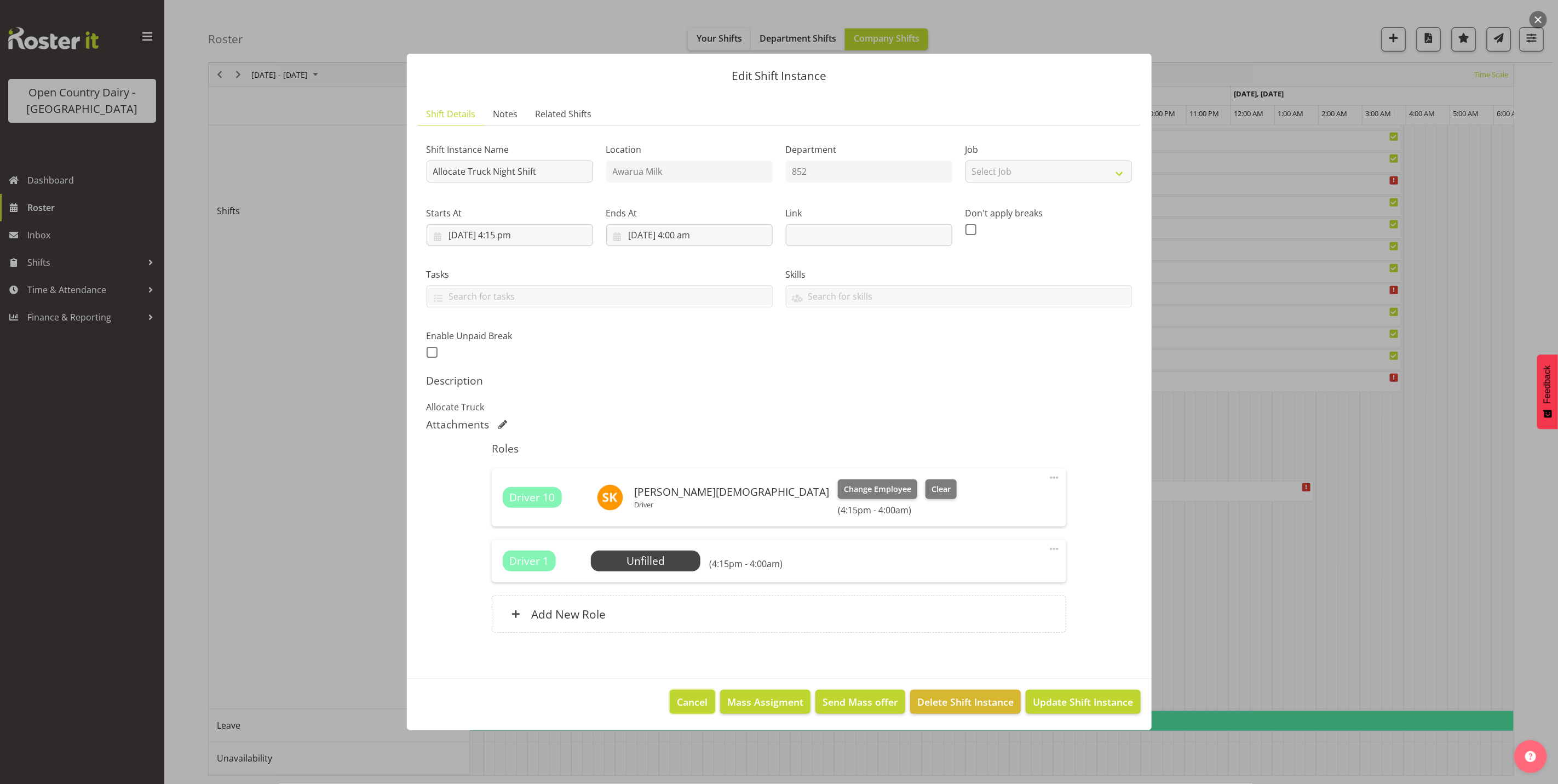
click at [697, 705] on span "Cancel" at bounding box center [693, 701] width 30 height 14
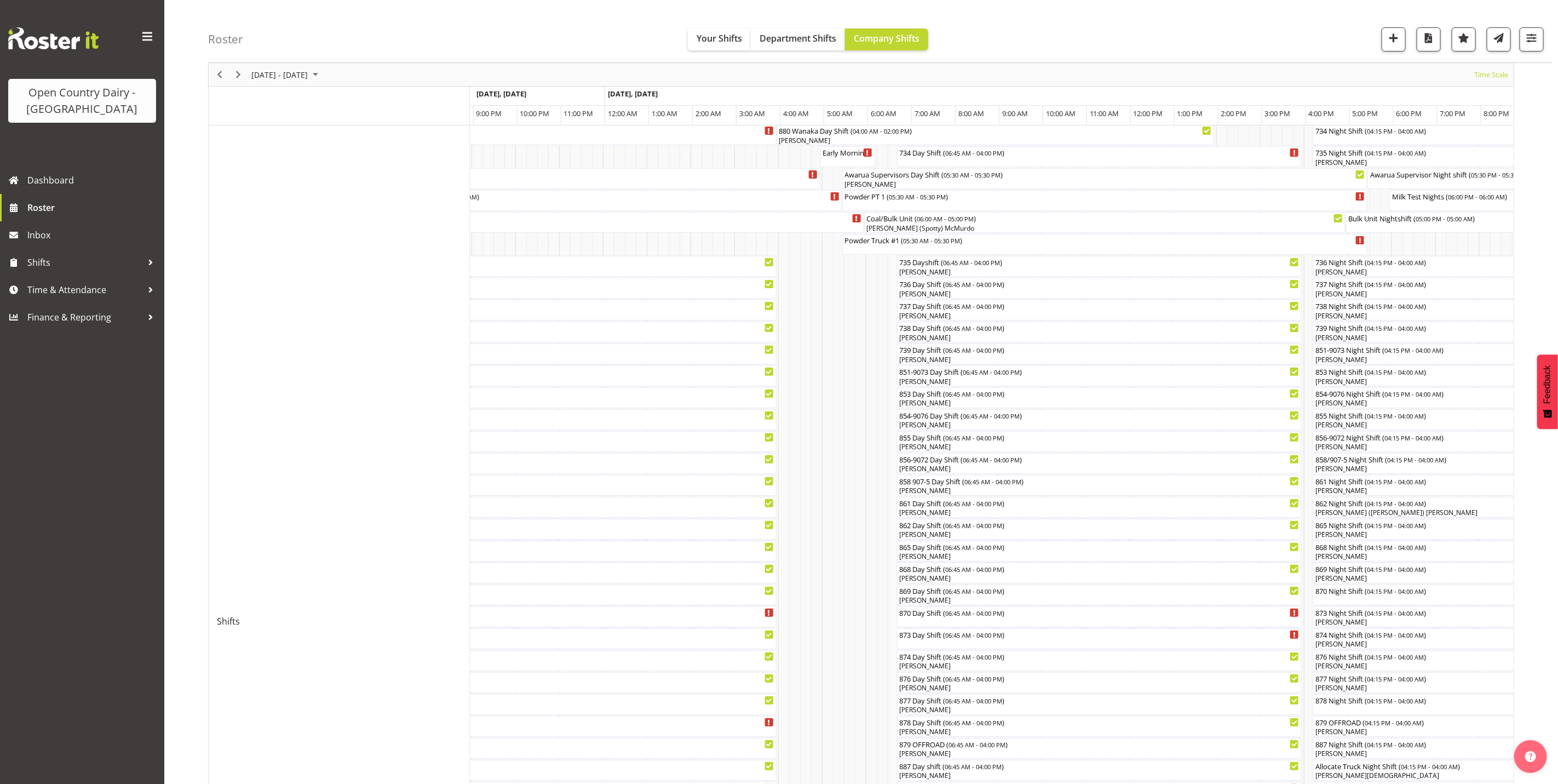
scroll to position [0, 0]
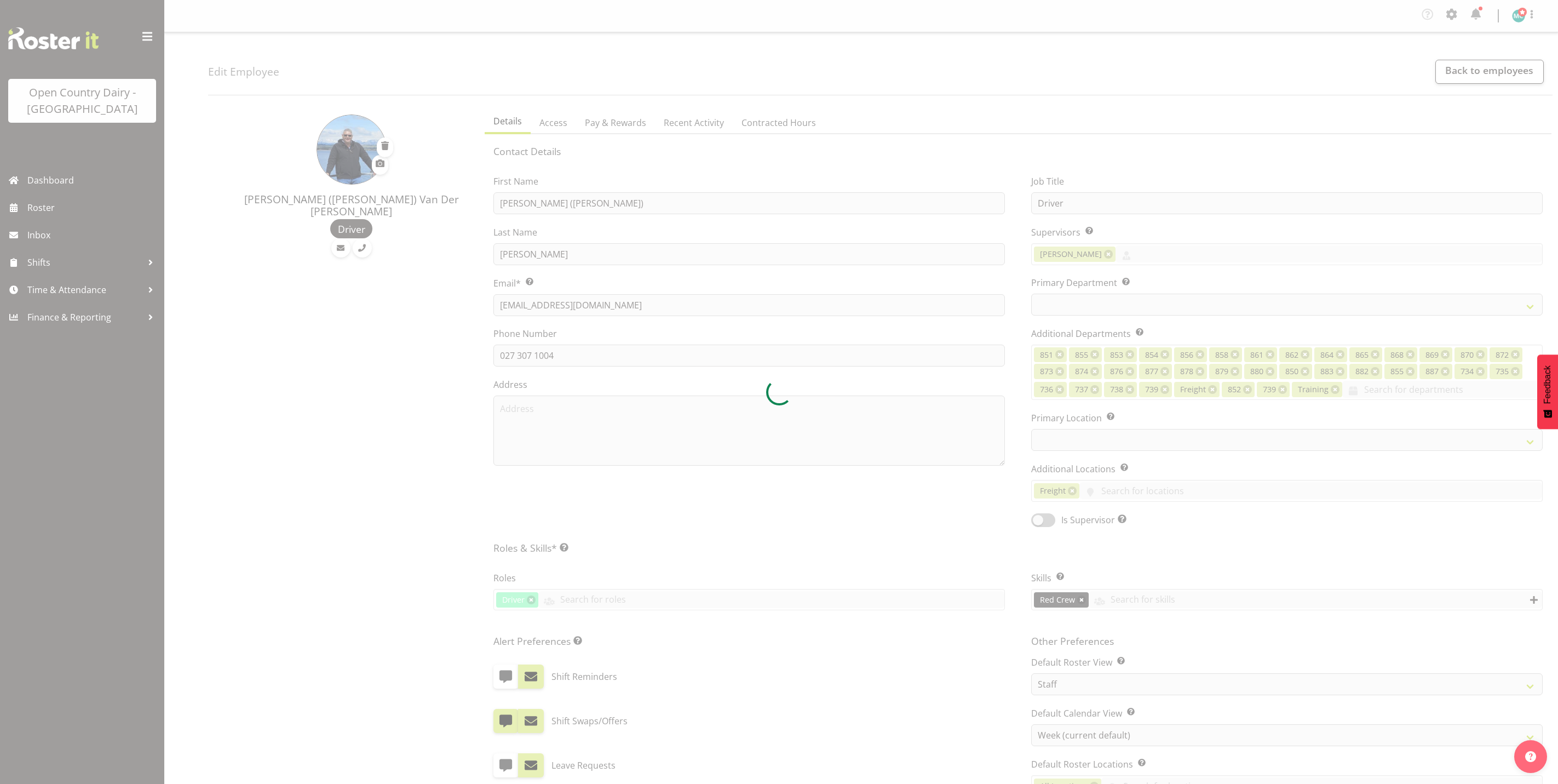
select select "TimelineWeek"
select select
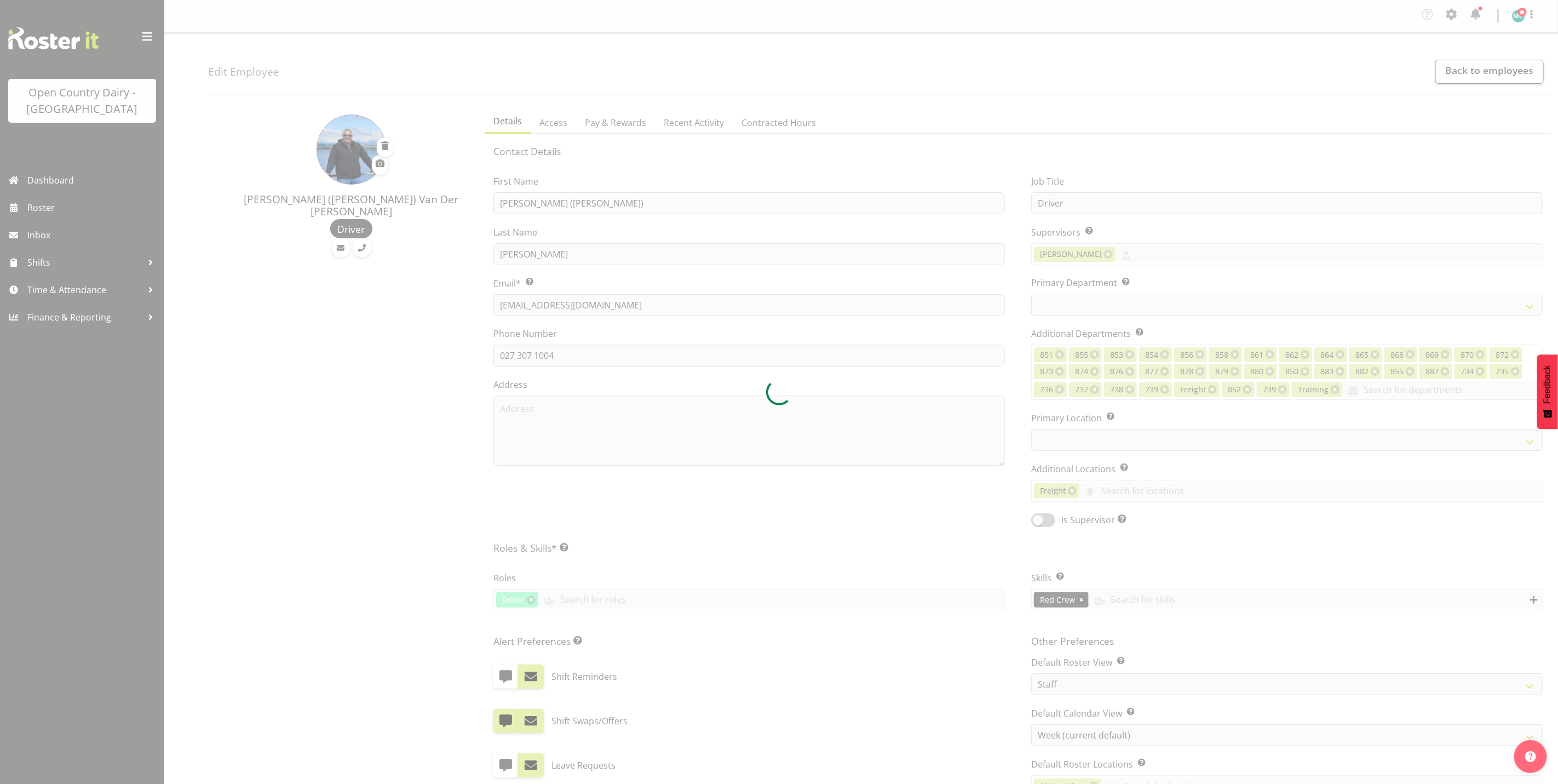
select select
select select "816"
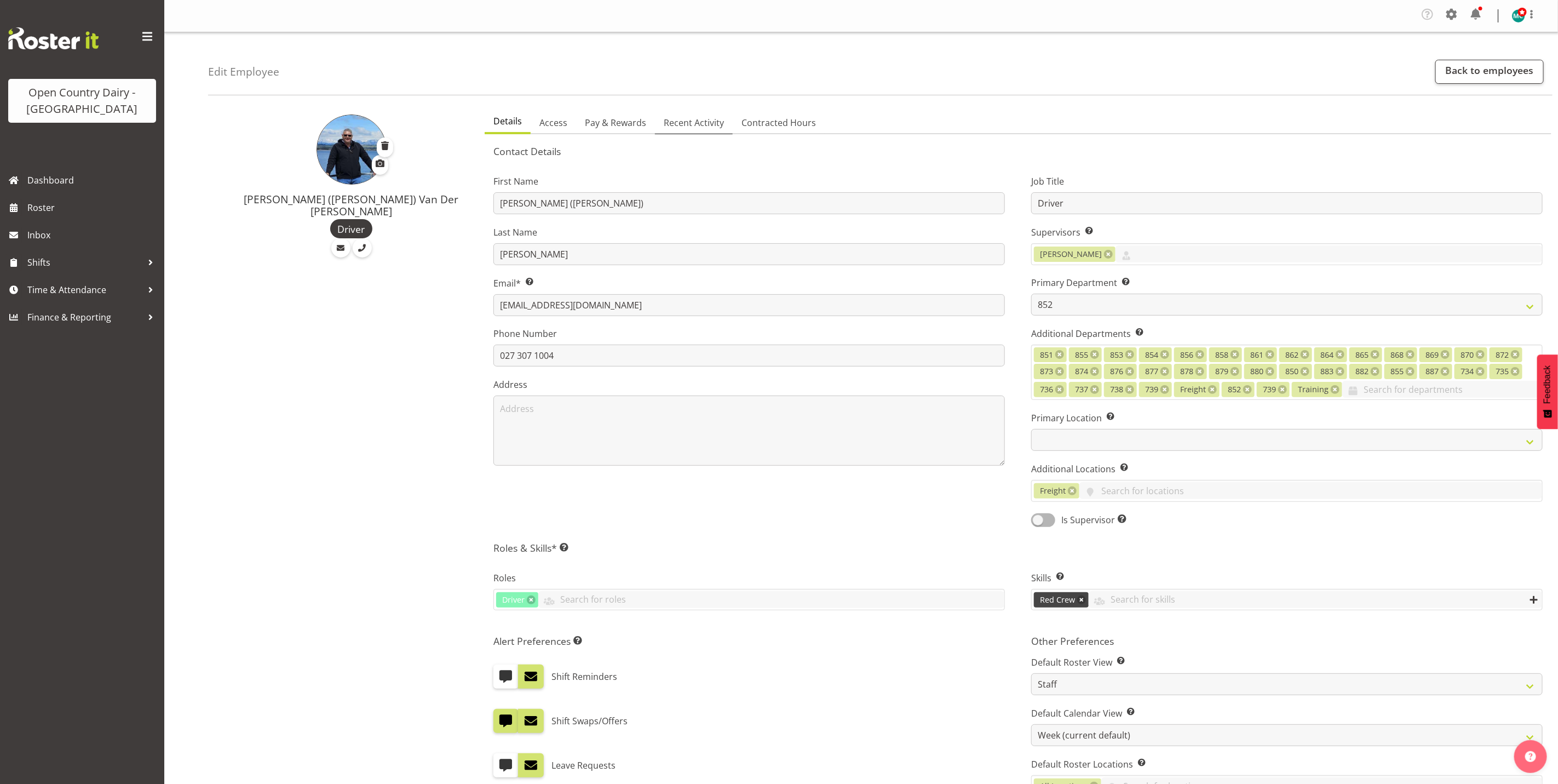
click at [682, 122] on span "Recent Activity" at bounding box center [693, 123] width 60 height 14
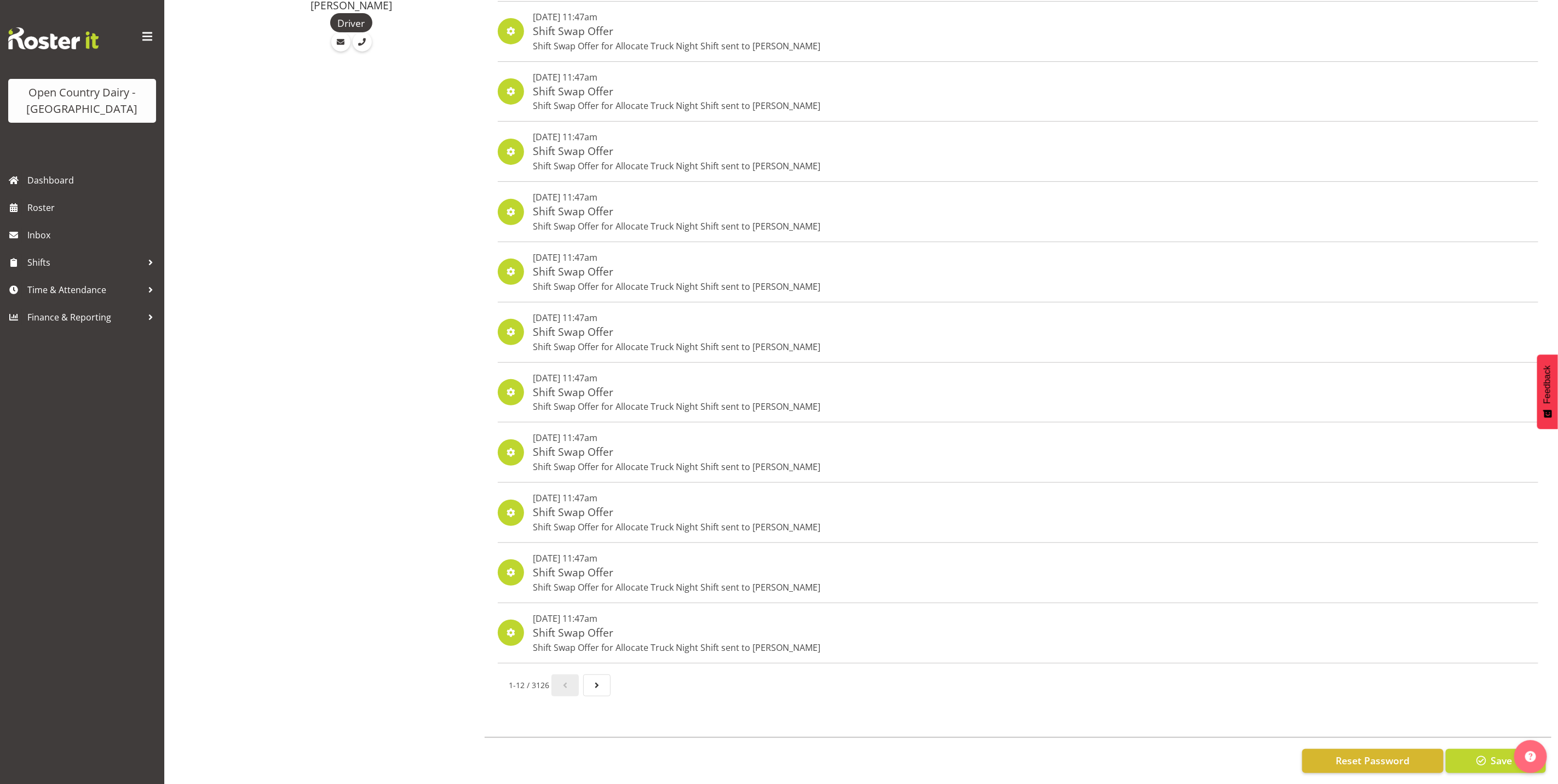
scroll to position [227, 0]
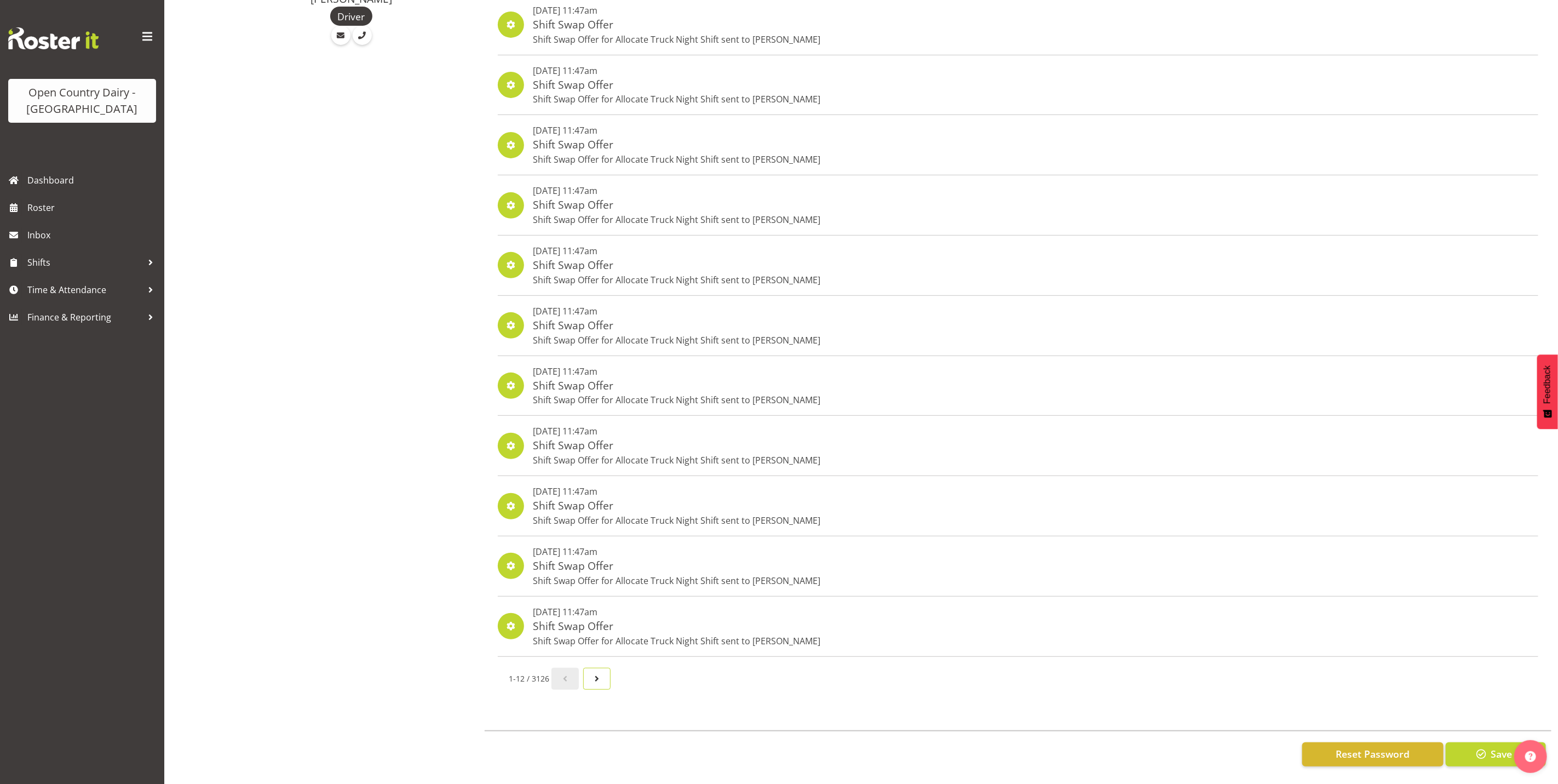
click at [596, 672] on span "Next page" at bounding box center [597, 679] width 14 height 14
click at [604, 672] on span "Page 3." at bounding box center [601, 679] width 14 height 14
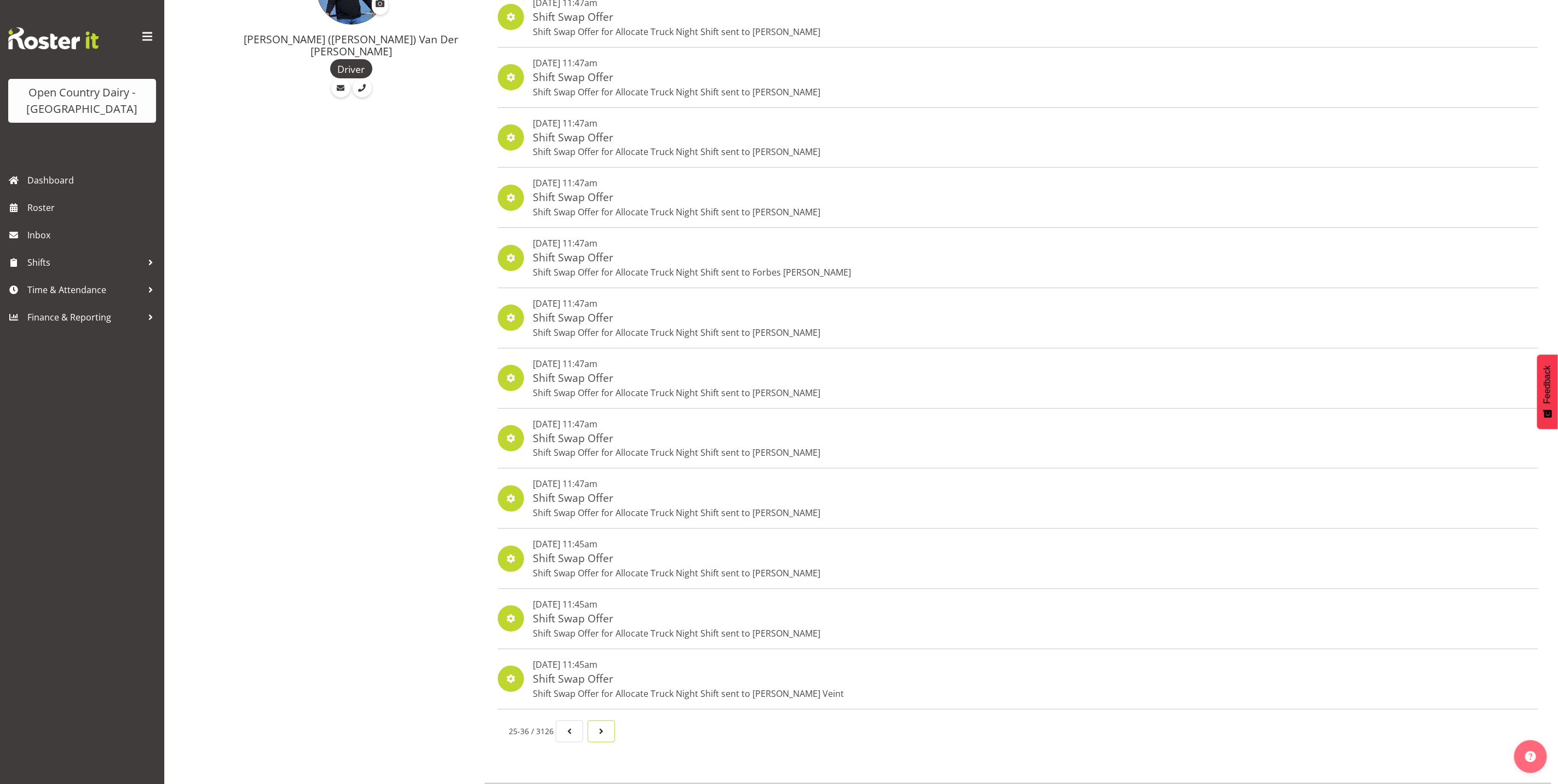
scroll to position [164, 0]
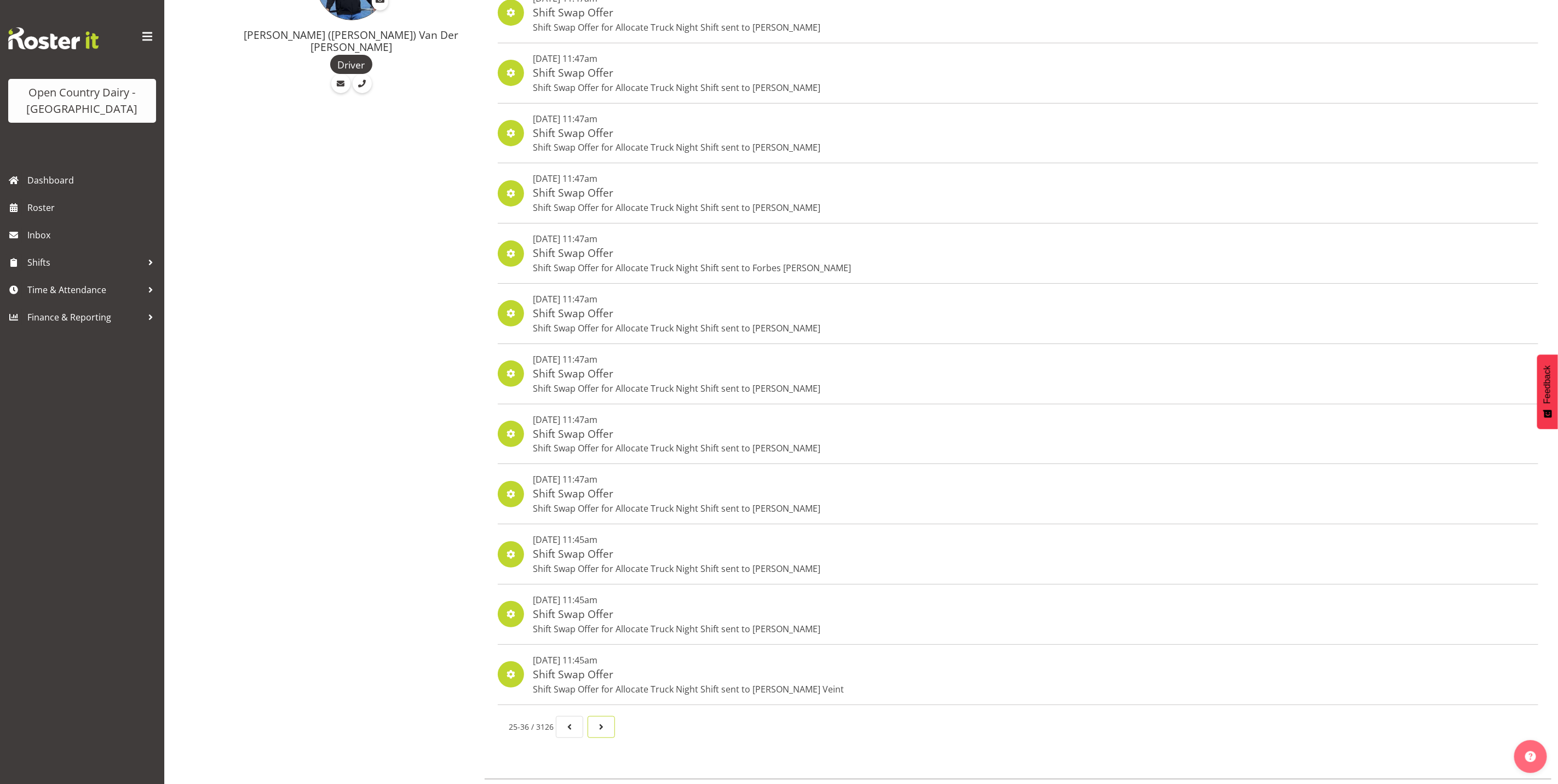
click at [608, 732] on span "Page 4." at bounding box center [601, 727] width 14 height 14
click at [607, 730] on span "Page 5." at bounding box center [601, 727] width 14 height 14
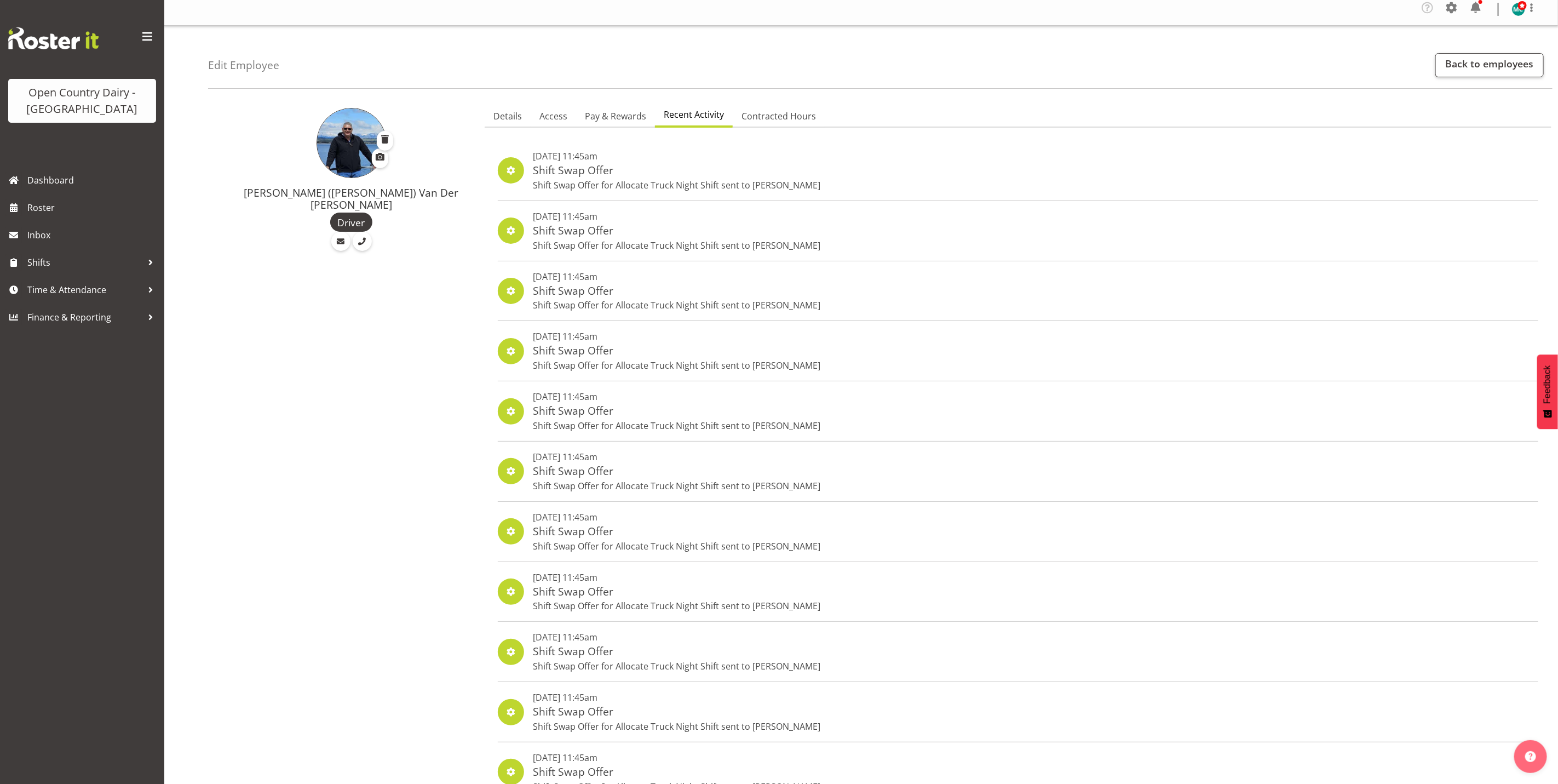
scroll to position [0, 0]
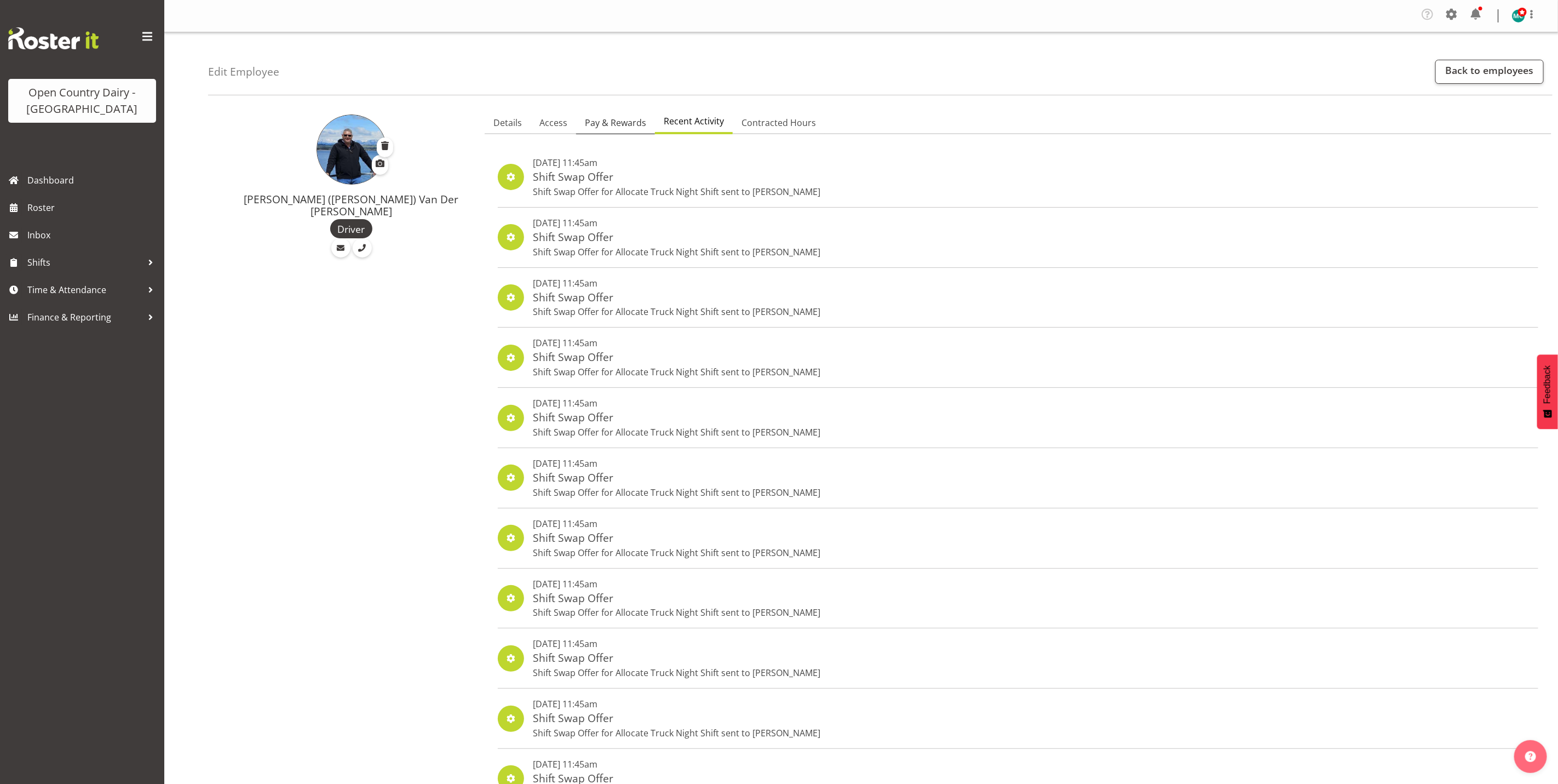
click at [612, 122] on span "Pay & Rewards" at bounding box center [616, 123] width 61 height 14
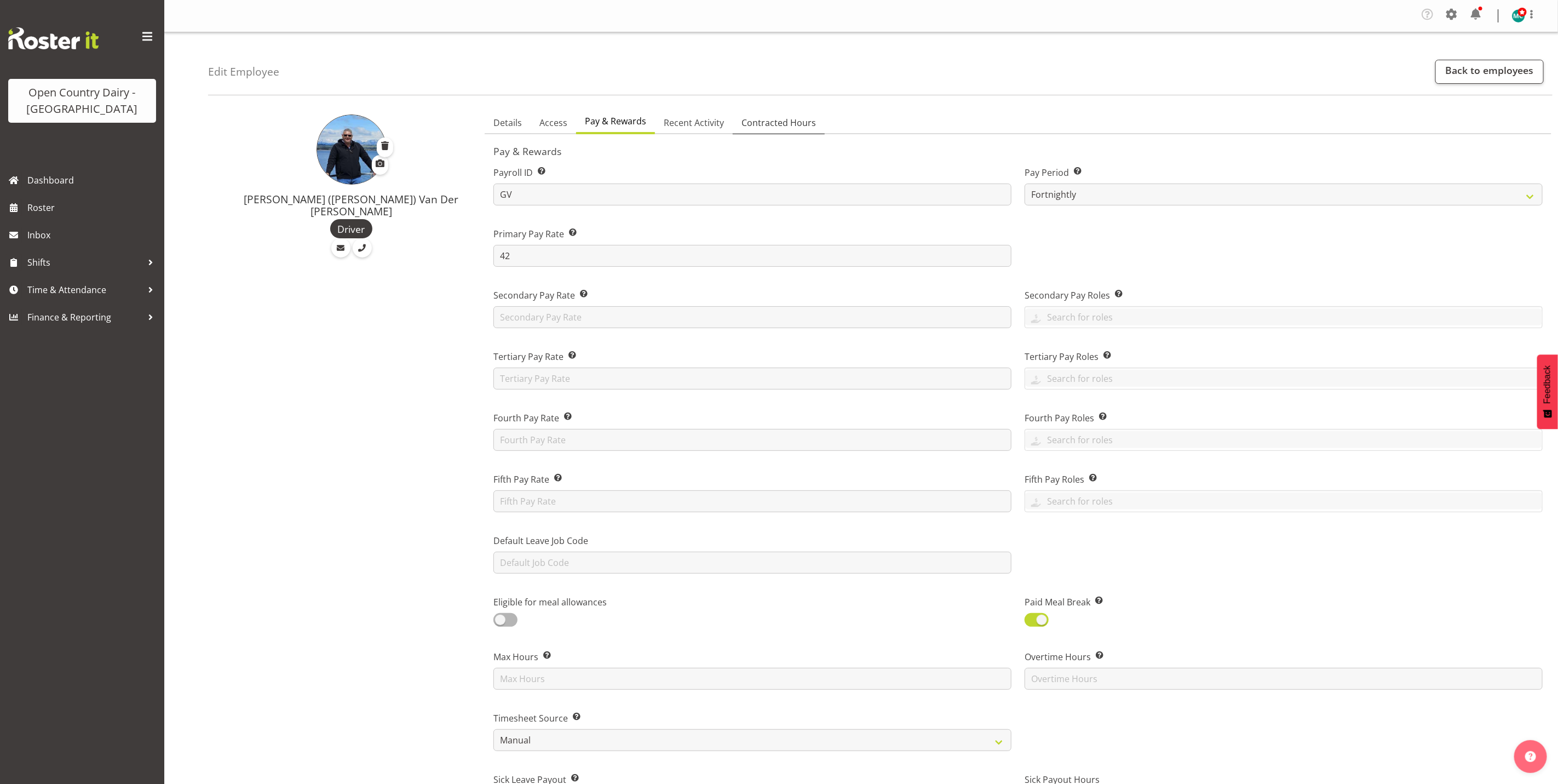
click at [753, 124] on span "Contracted Hours" at bounding box center [779, 123] width 75 height 14
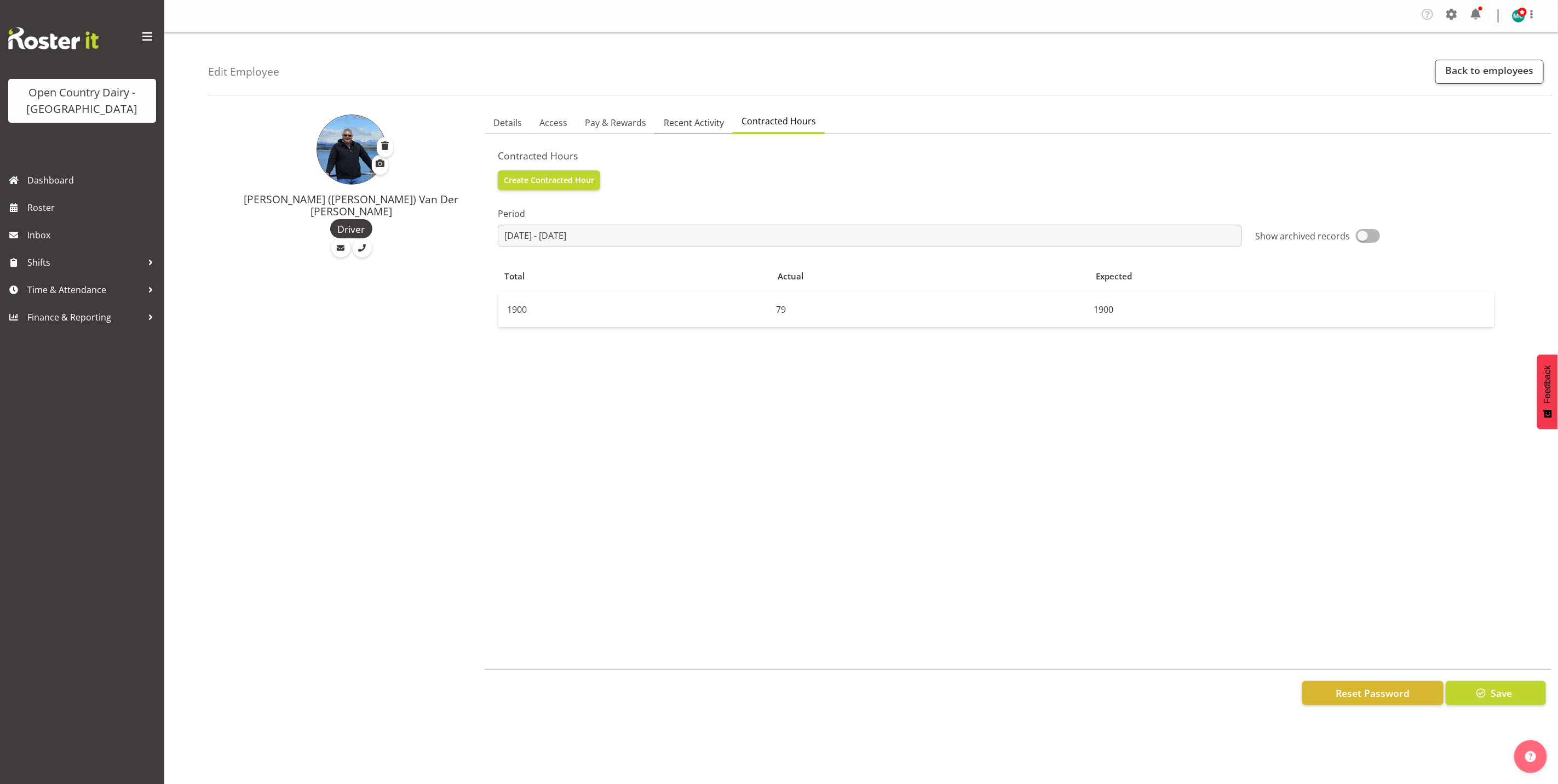
click at [688, 124] on span "Recent Activity" at bounding box center [693, 123] width 60 height 14
